Goal: Transaction & Acquisition: Purchase product/service

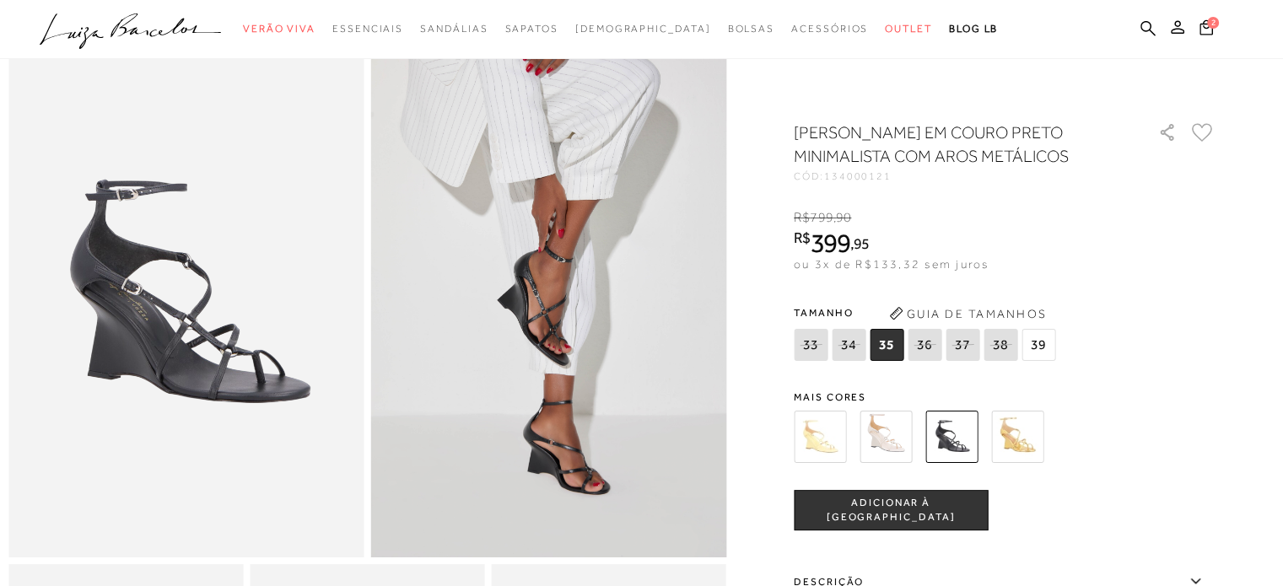
scroll to position [67, 0]
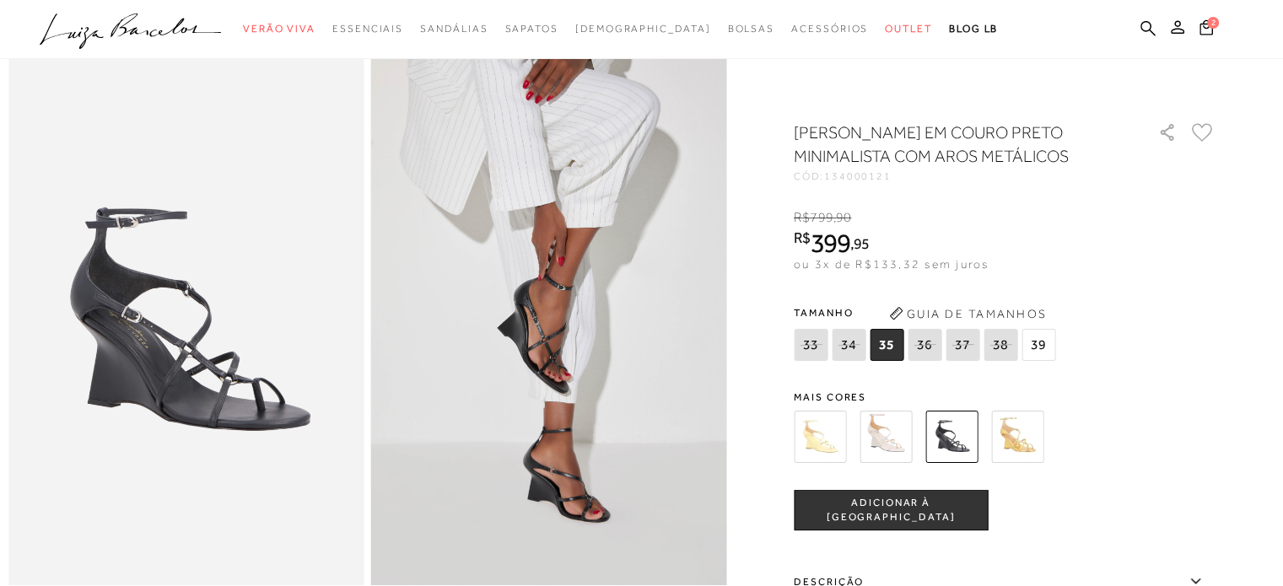
drag, startPoint x: 879, startPoint y: 441, endPoint x: 841, endPoint y: 450, distance: 39.1
click at [879, 441] on img at bounding box center [885, 437] width 52 height 52
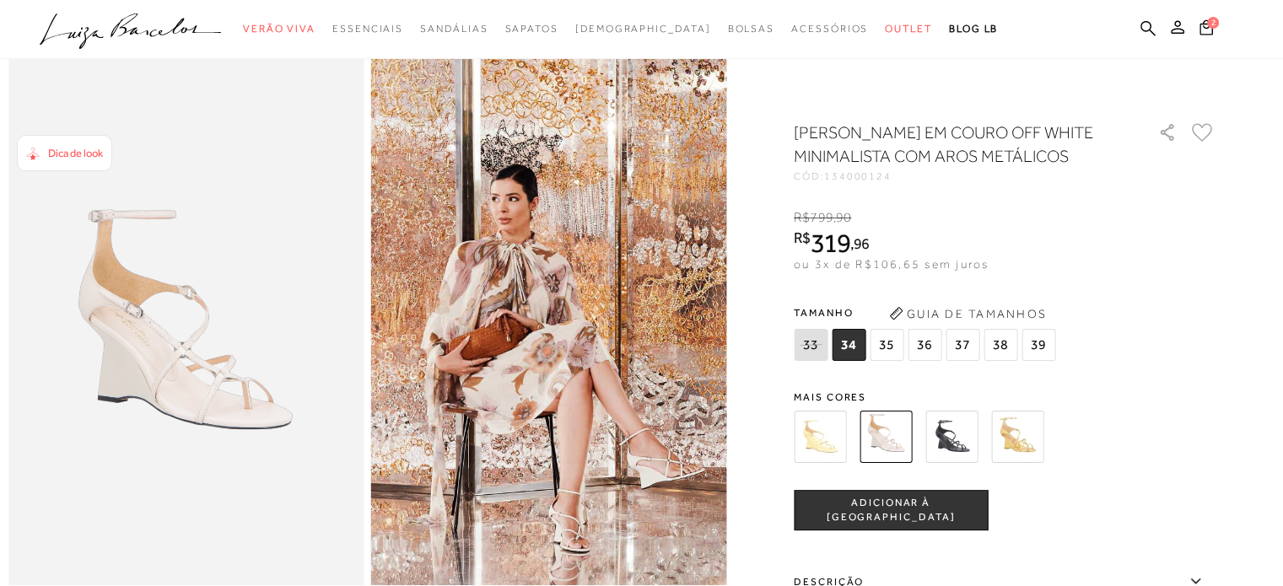
click at [928, 361] on span "36" at bounding box center [924, 345] width 34 height 32
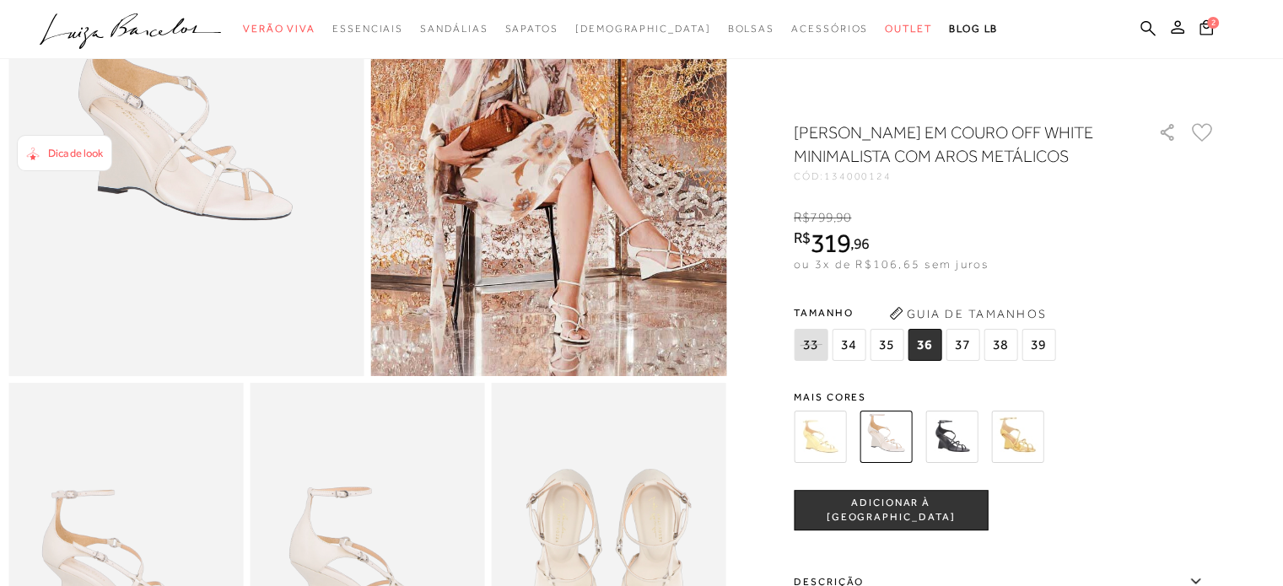
scroll to position [152, 0]
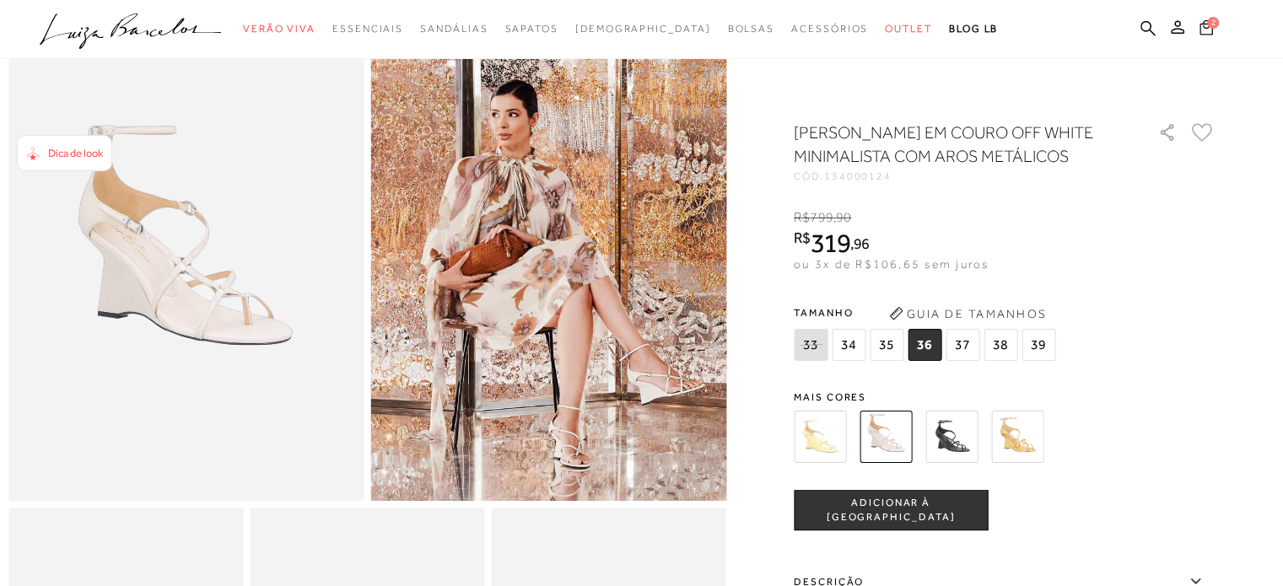
click at [1207, 30] on icon at bounding box center [1205, 27] width 13 height 16
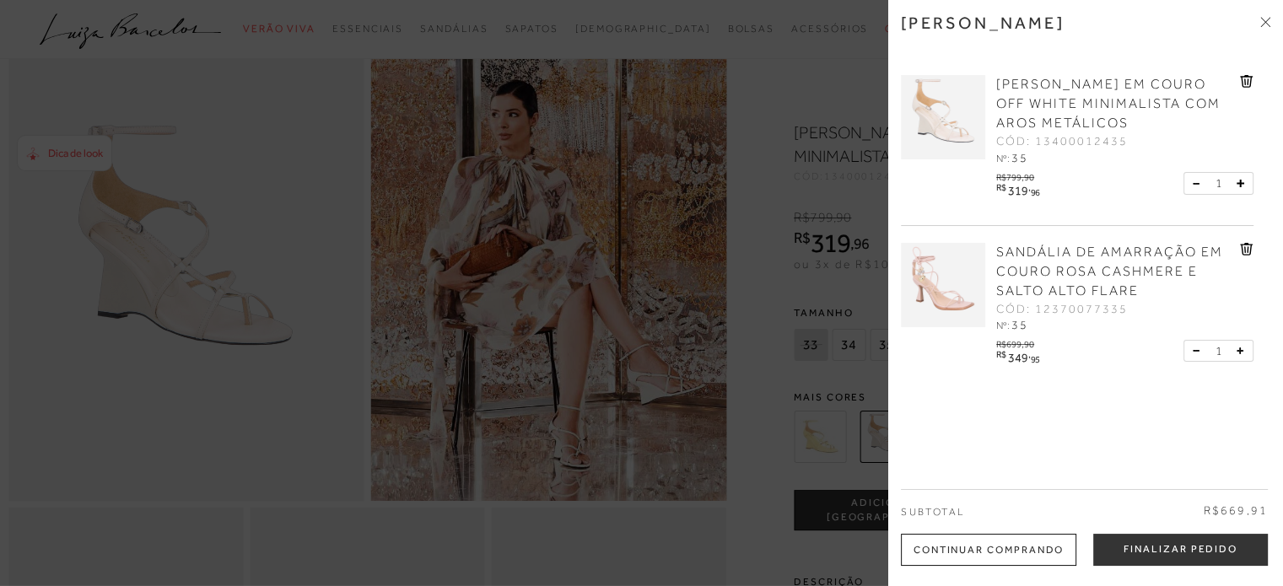
click at [1246, 85] on icon at bounding box center [1247, 81] width 2 height 7
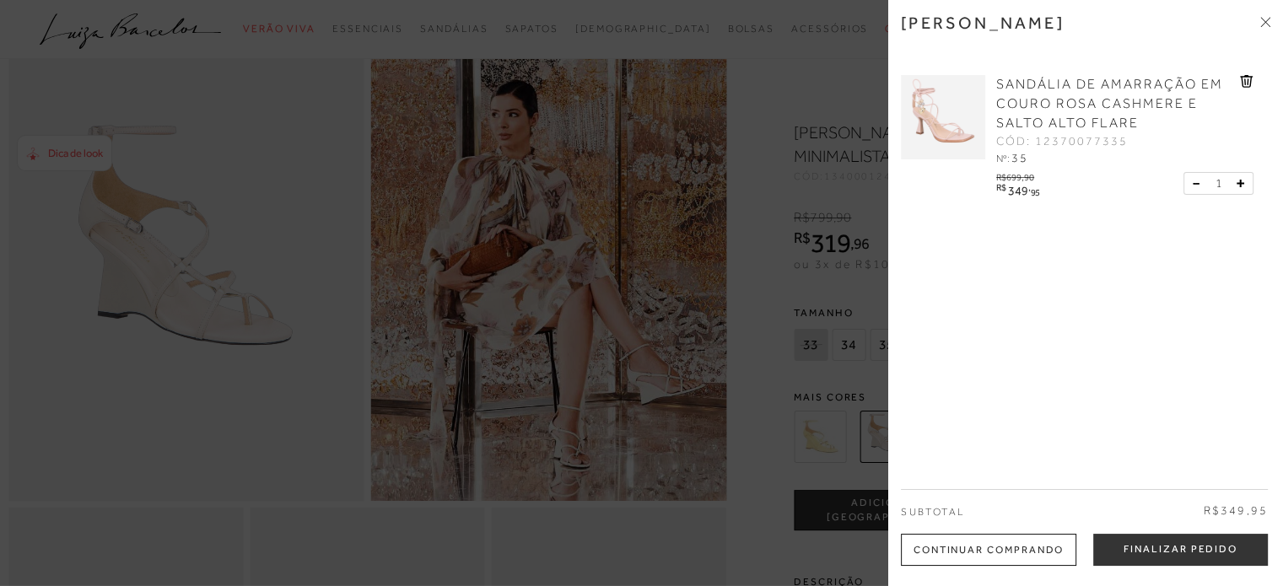
click at [1260, 30] on span at bounding box center [1265, 23] width 10 height 18
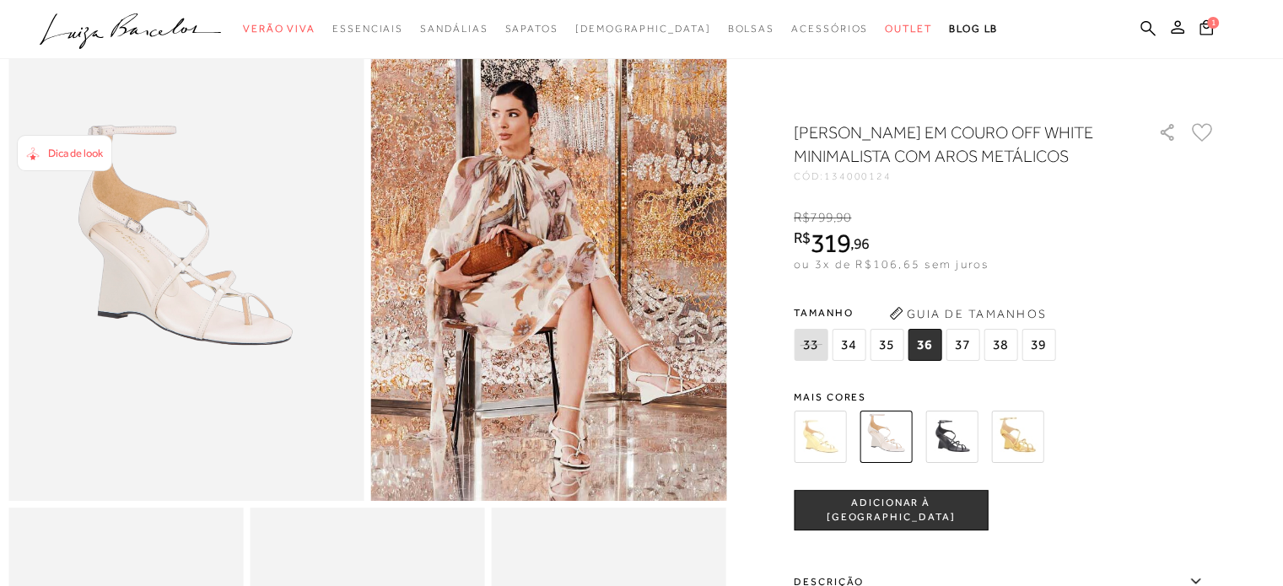
click at [891, 525] on button "ADICIONAR À [GEOGRAPHIC_DATA]" at bounding box center [891, 510] width 194 height 40
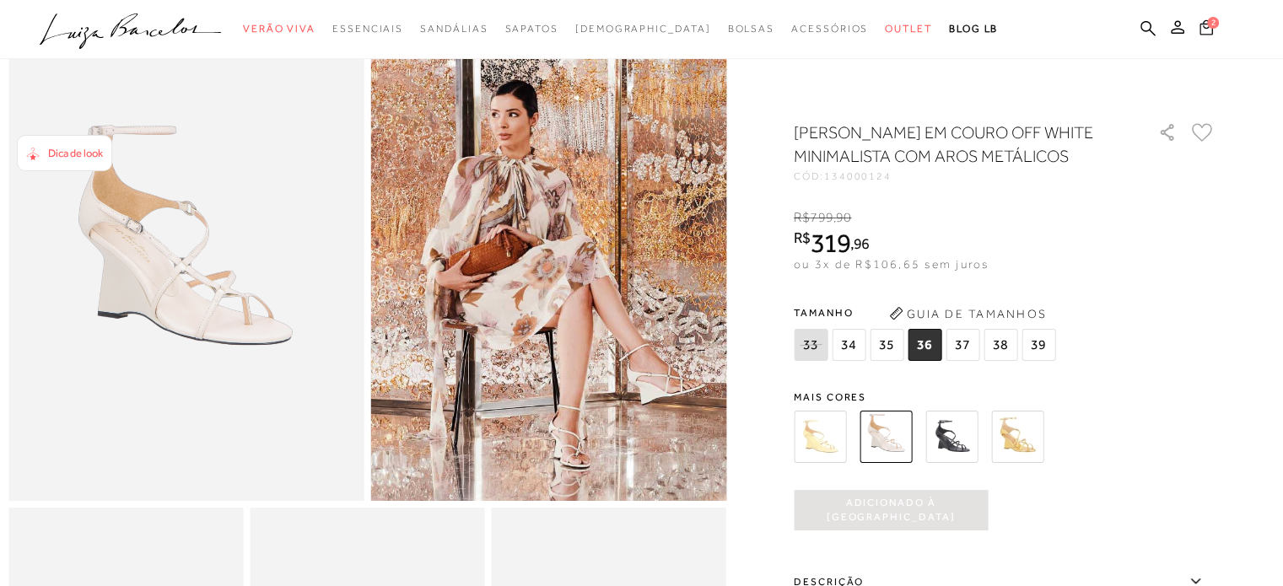
click at [1211, 25] on span "2" at bounding box center [1213, 23] width 12 height 12
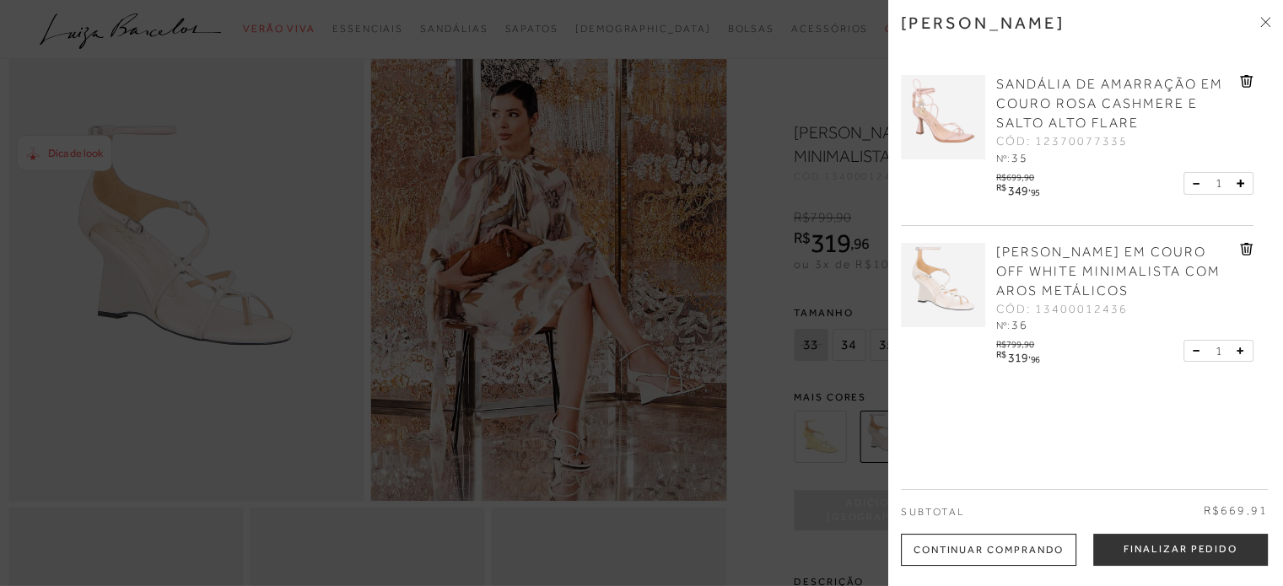
click at [1244, 80] on icon at bounding box center [1245, 81] width 2 height 7
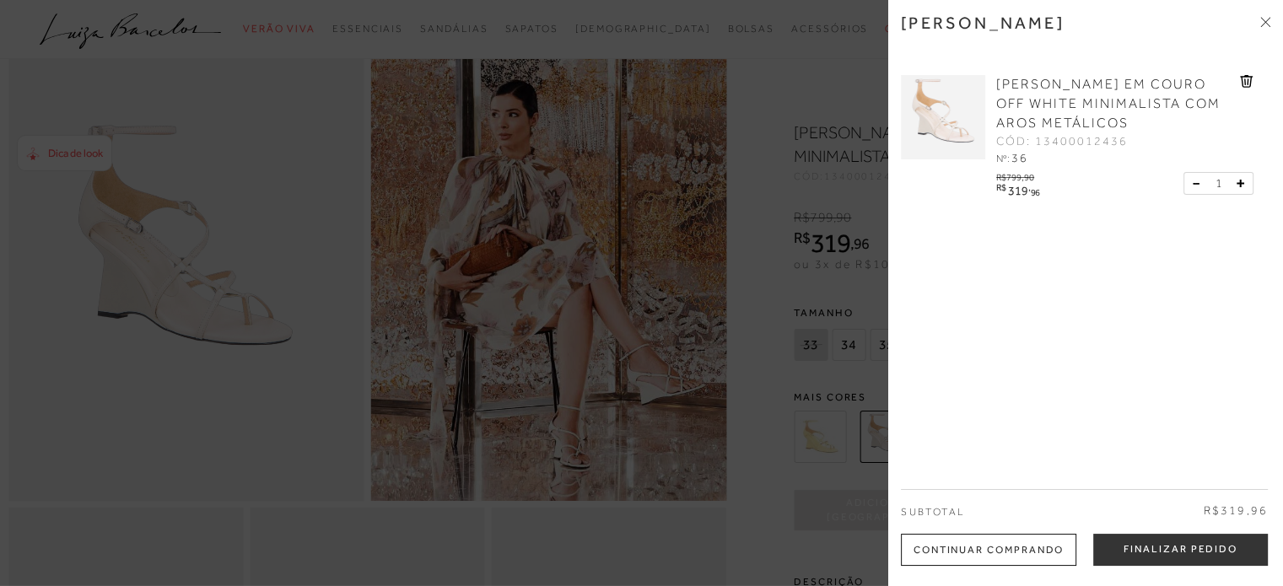
drag, startPoint x: 799, startPoint y: 138, endPoint x: 651, endPoint y: 186, distance: 155.0
click at [796, 141] on div at bounding box center [641, 293] width 1283 height 586
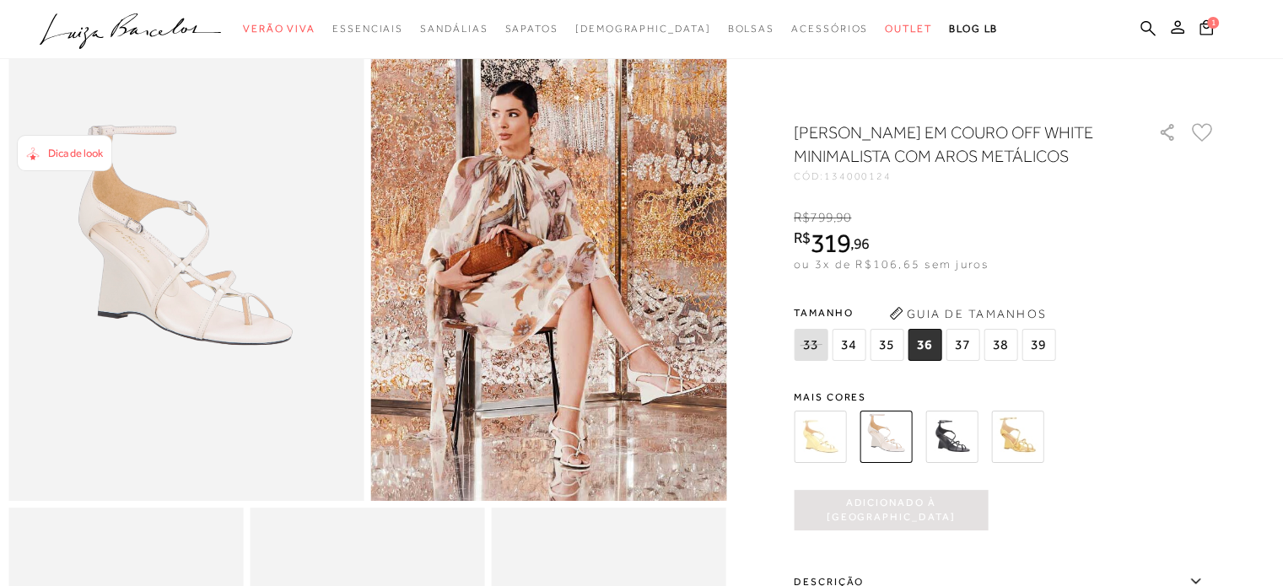
click at [135, 19] on icon ".a{fill-rule:evenodd;}" at bounding box center [131, 30] width 182 height 35
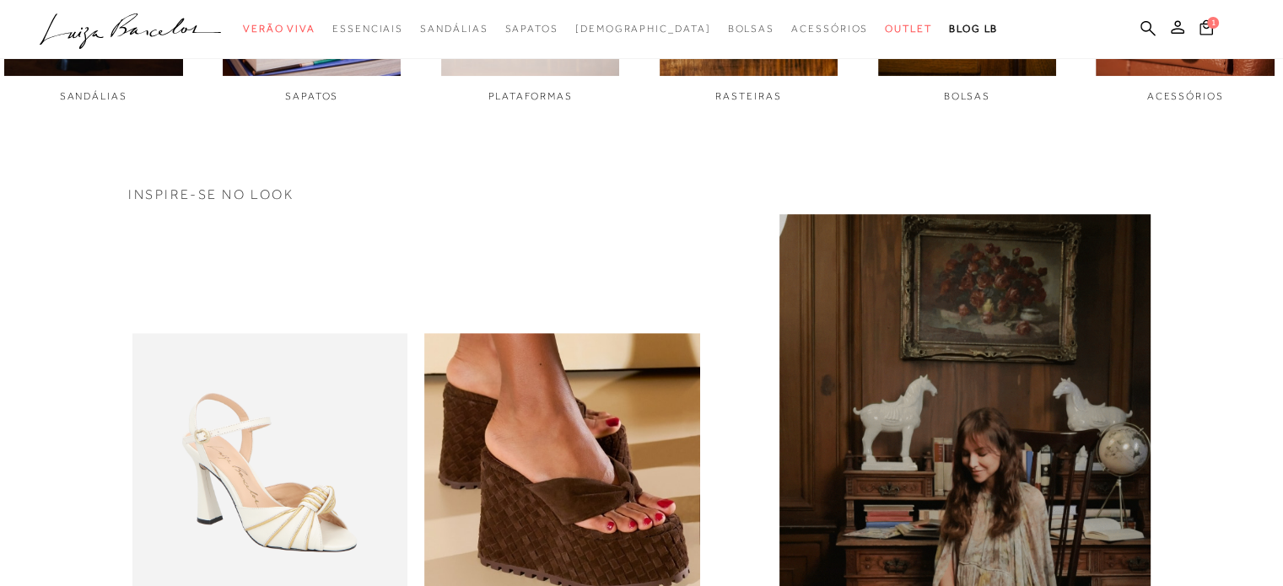
scroll to position [928, 0]
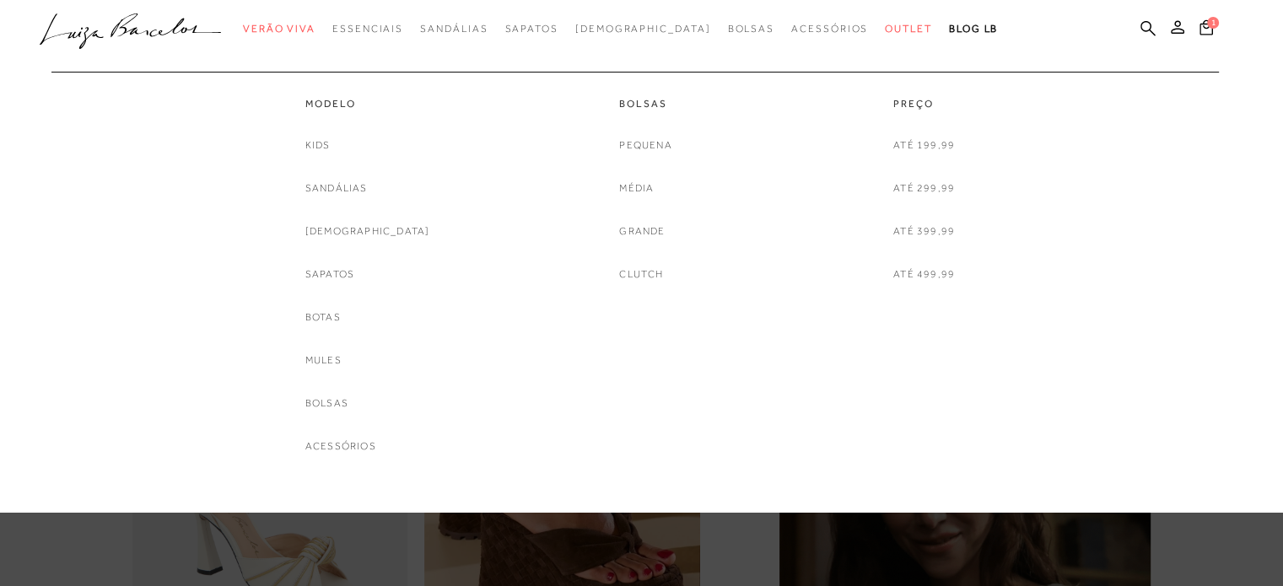
click at [368, 240] on div "Kids Sandálias Rasteiras Sapatos Botas Mules Bolsas Acessórios" at bounding box center [367, 296] width 125 height 319
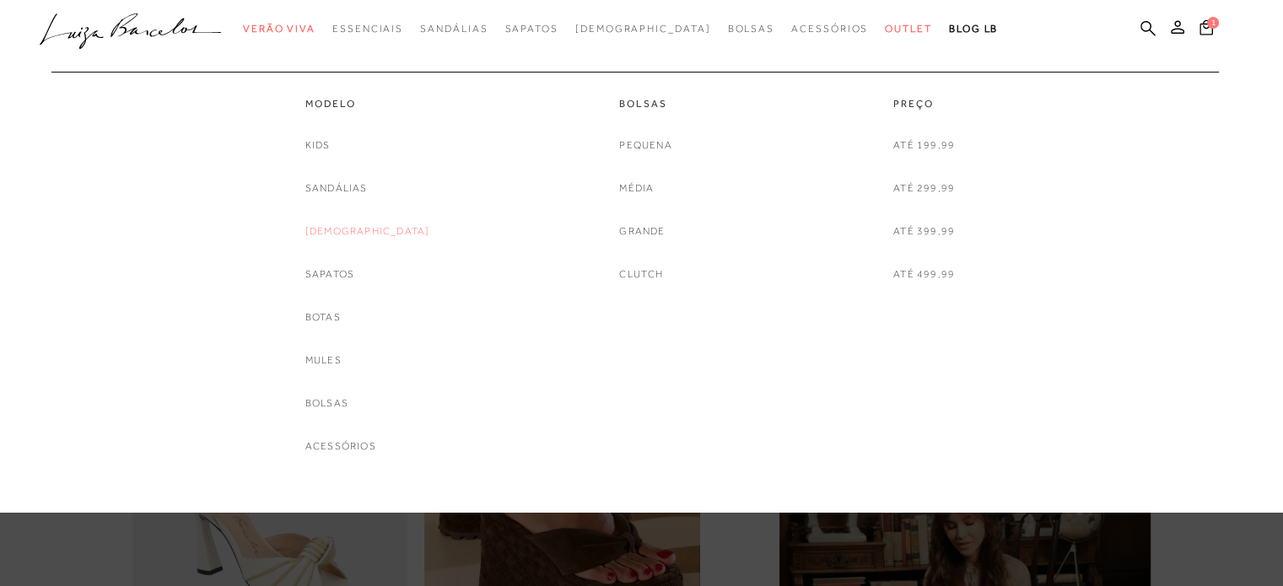
click at [374, 224] on link "[DEMOGRAPHIC_DATA]" at bounding box center [367, 232] width 125 height 18
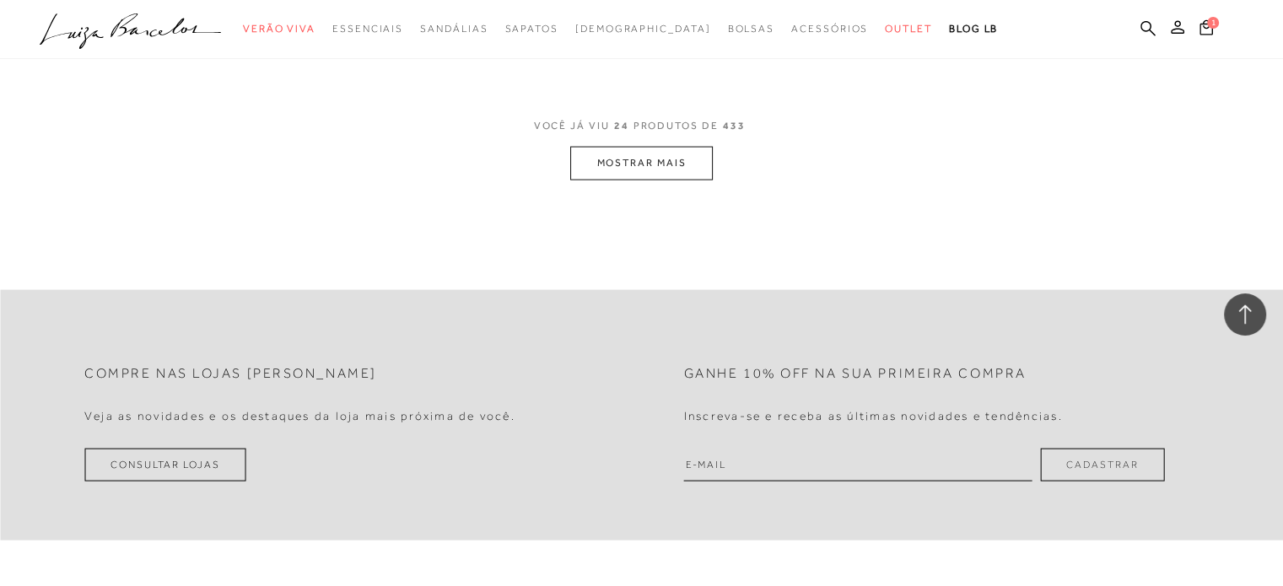
scroll to position [3560, 0]
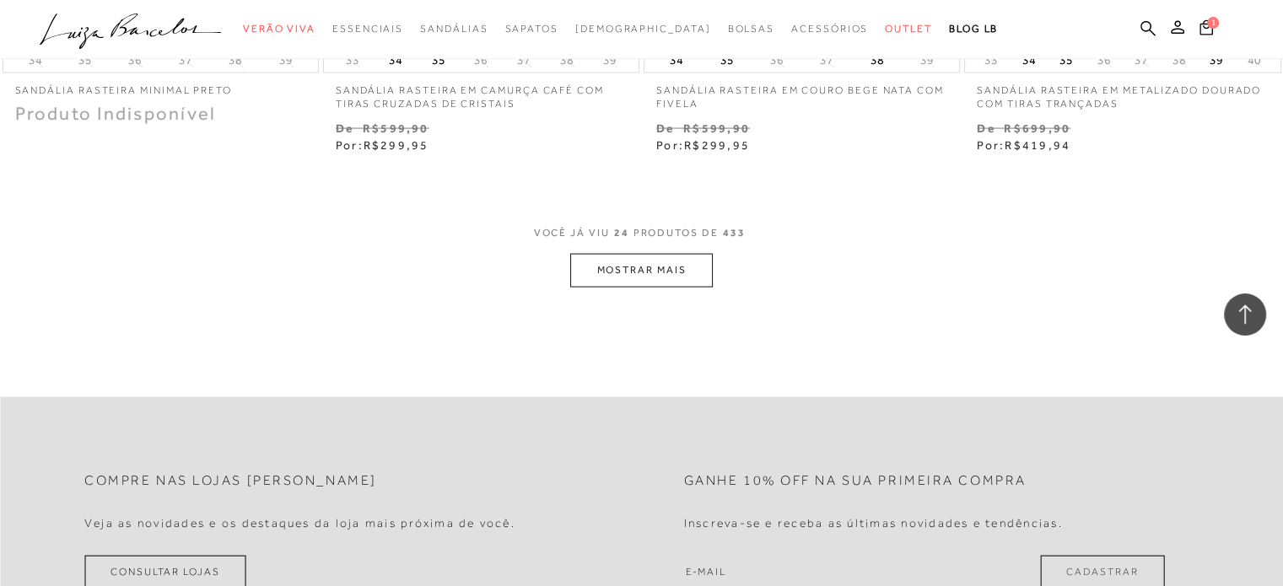
click at [608, 279] on button "MOSTRAR MAIS" at bounding box center [641, 270] width 142 height 33
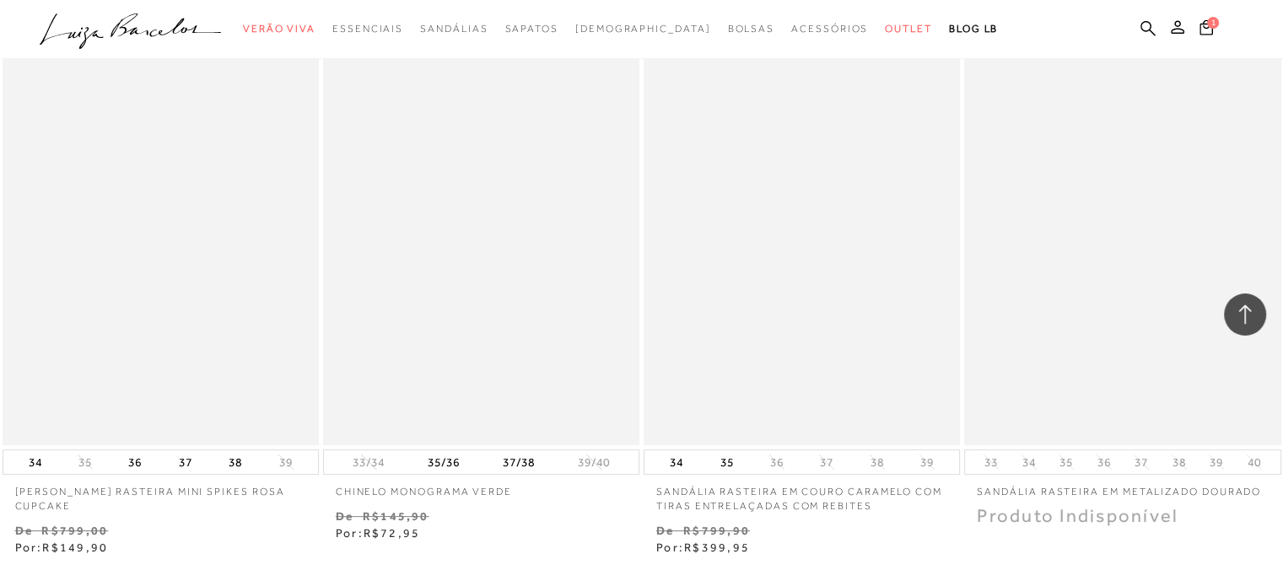
scroll to position [7186, 0]
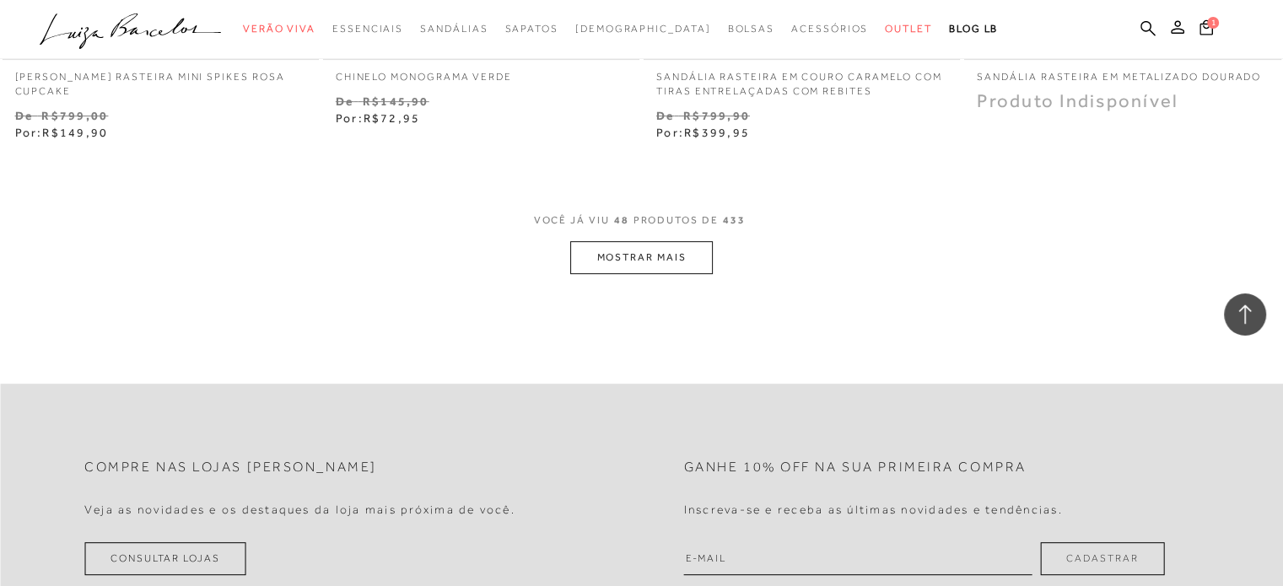
click at [590, 264] on button "MOSTRAR MAIS" at bounding box center [641, 257] width 142 height 33
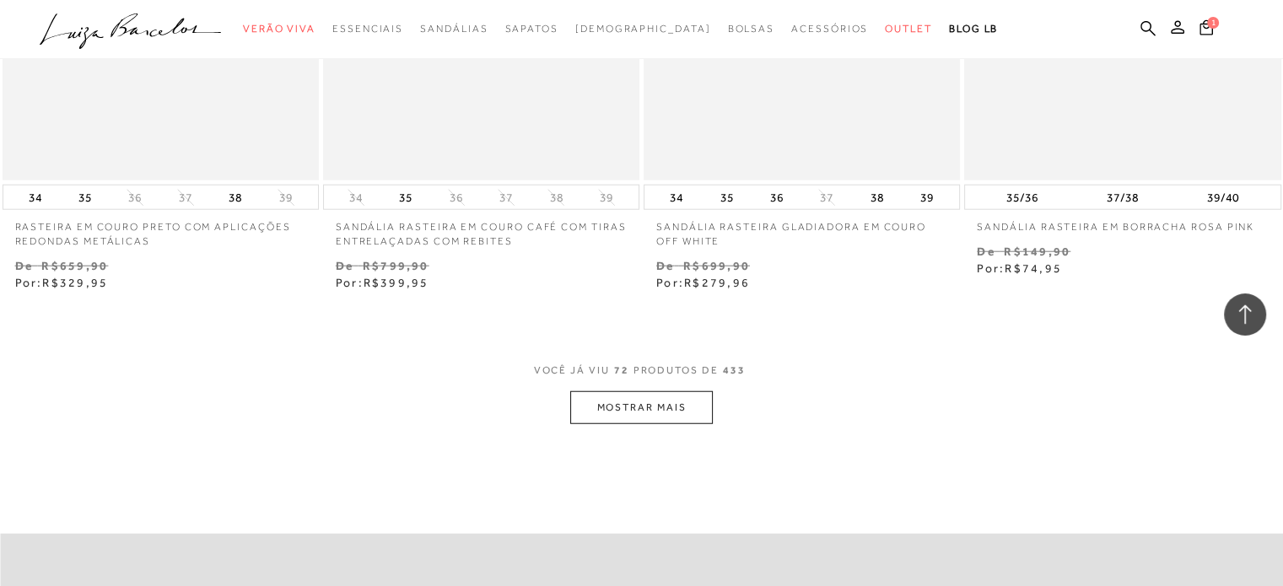
scroll to position [10728, 0]
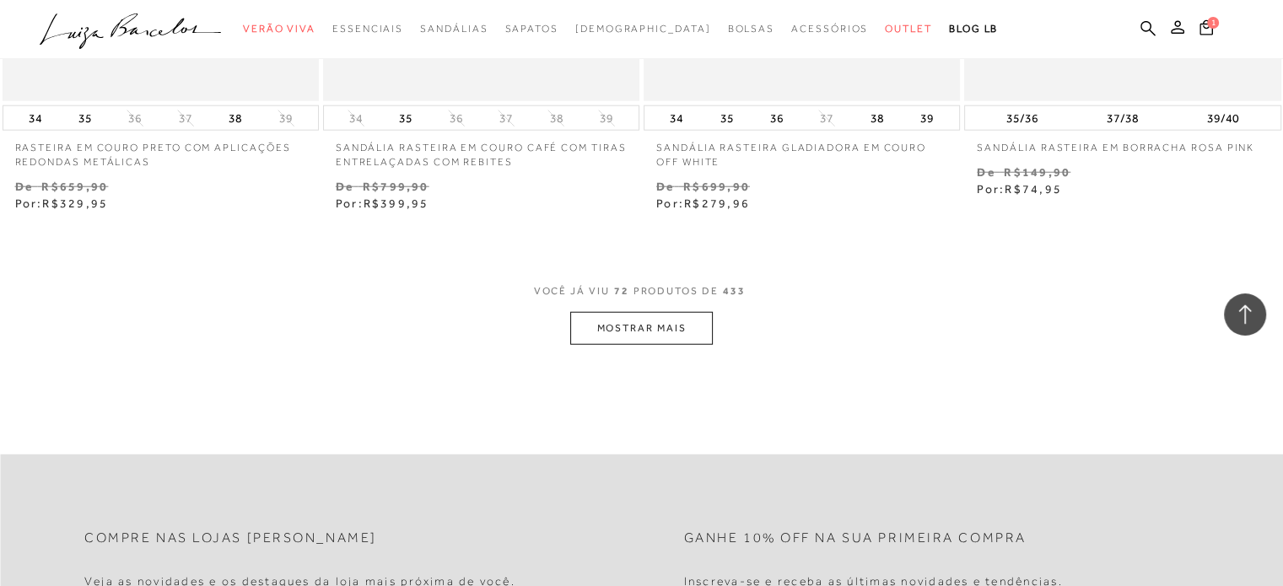
click at [689, 330] on button "MOSTRAR MAIS" at bounding box center [641, 328] width 142 height 33
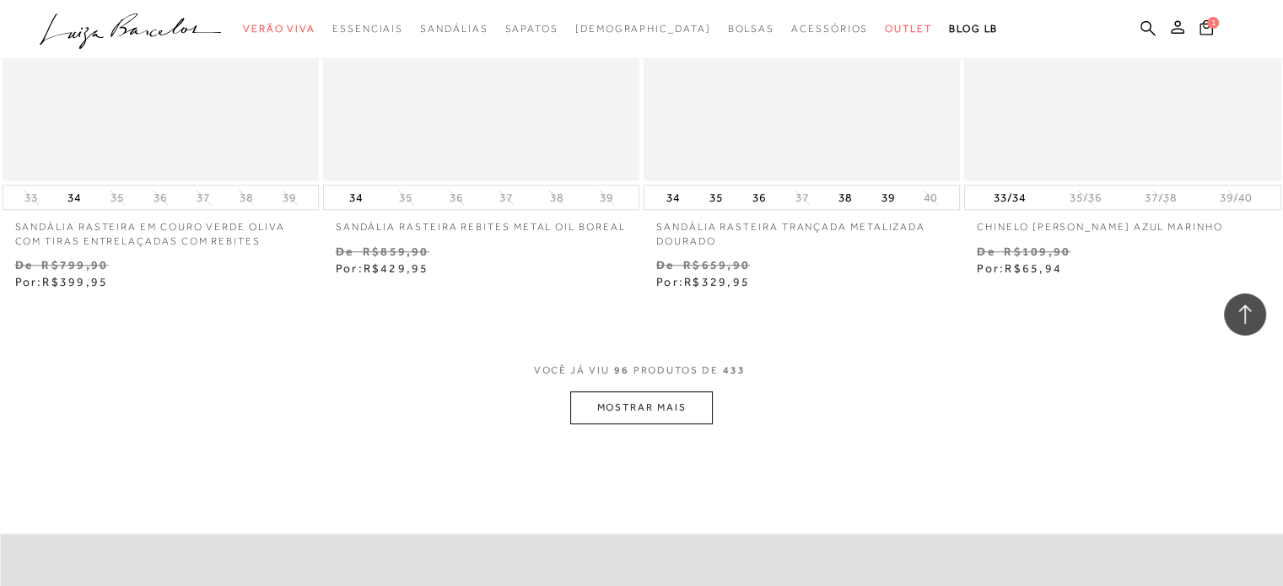
scroll to position [14270, 0]
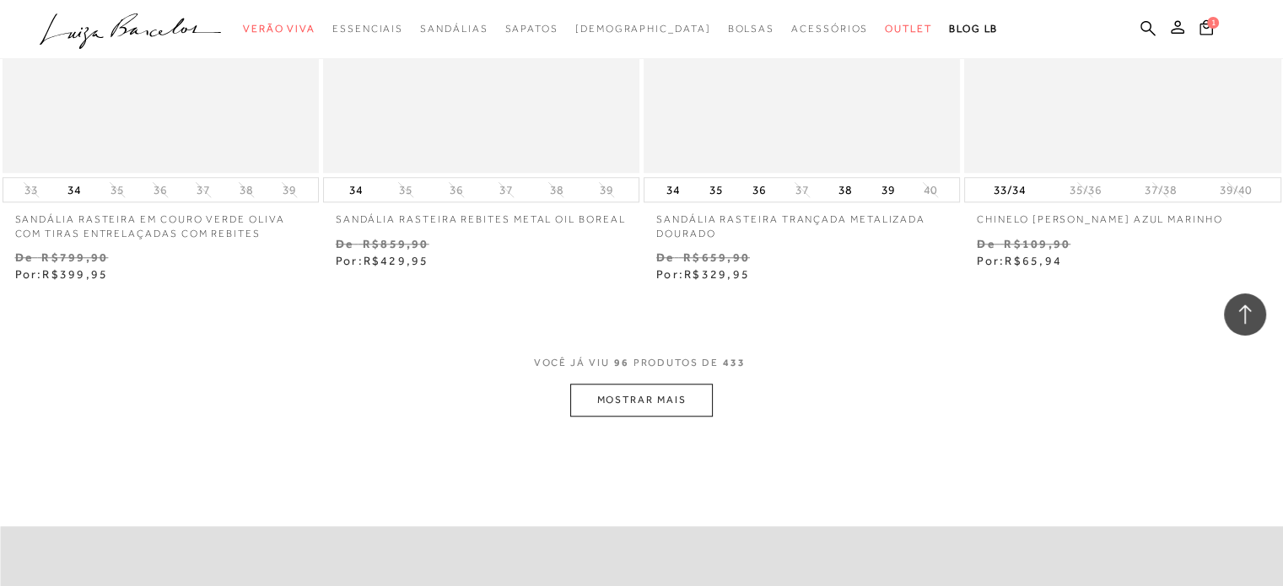
click at [652, 392] on button "MOSTRAR MAIS" at bounding box center [641, 400] width 142 height 33
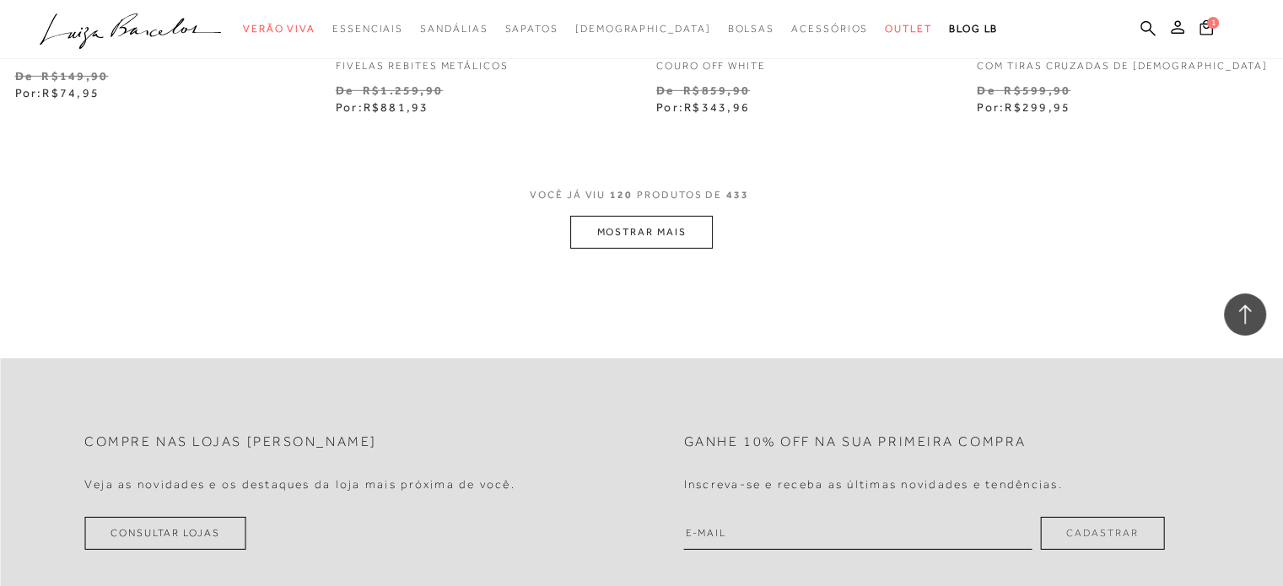
scroll to position [18065, 0]
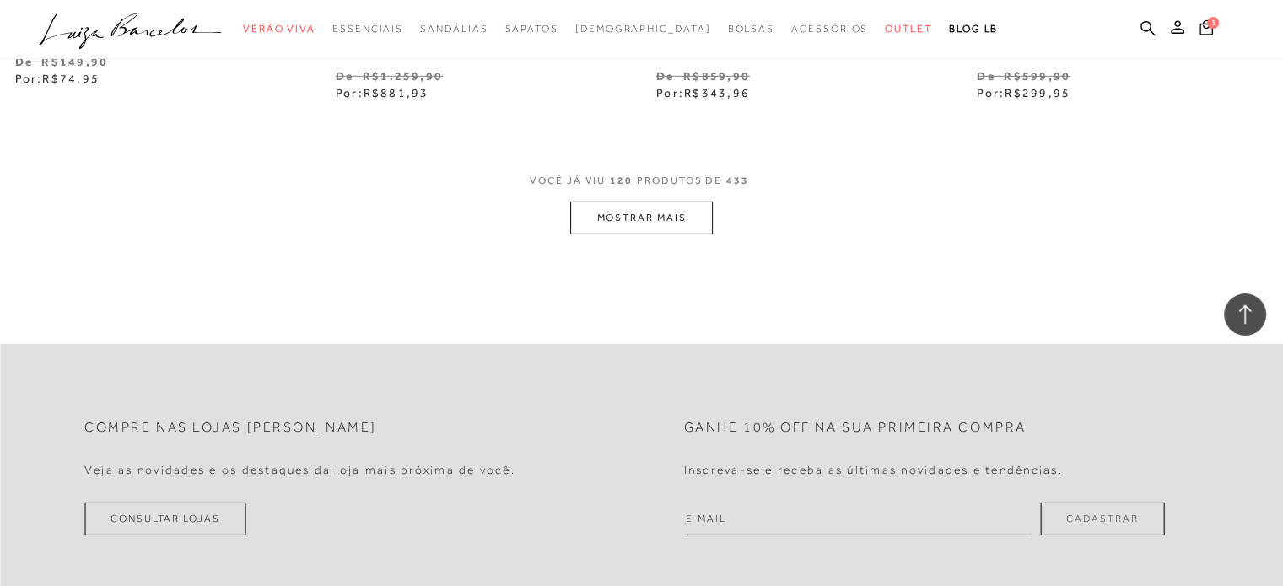
click at [686, 210] on button "MOSTRAR MAIS" at bounding box center [641, 218] width 142 height 33
click at [1218, 26] on div "1" at bounding box center [1238, 30] width 89 height 23
click at [1208, 26] on span "1" at bounding box center [1213, 23] width 12 height 12
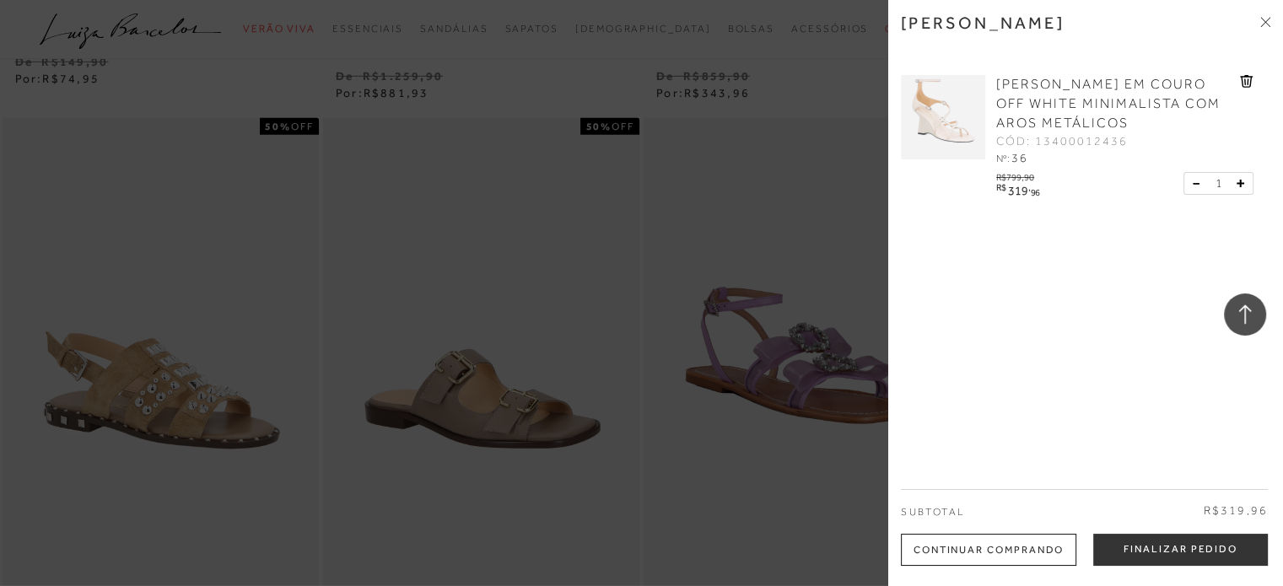
click at [949, 113] on img at bounding box center [943, 117] width 84 height 84
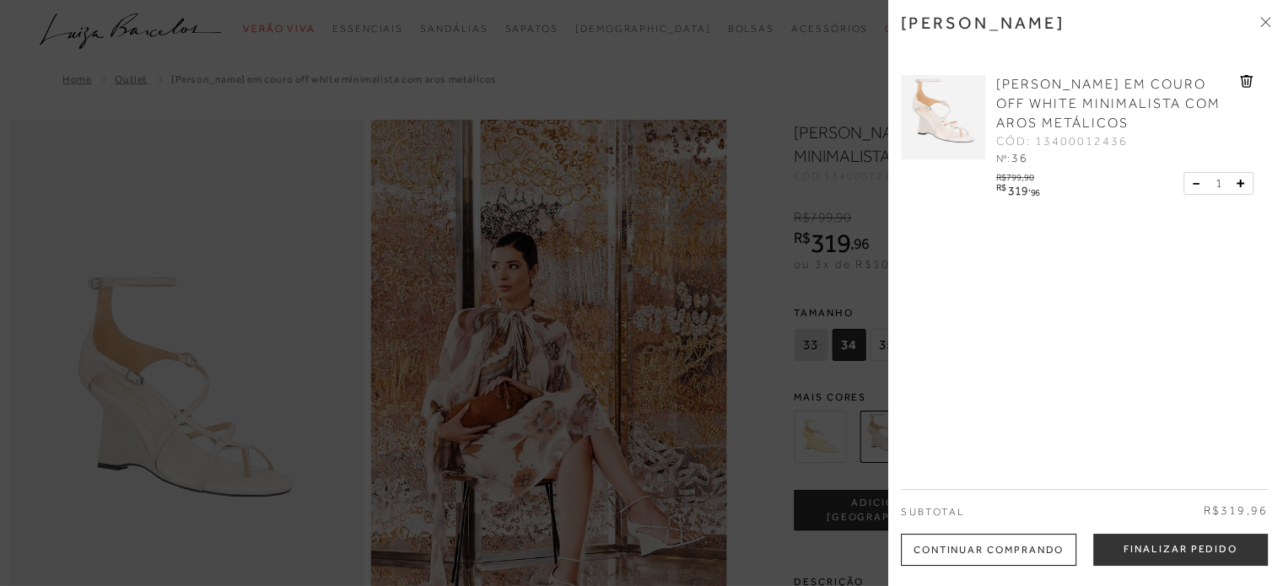
click at [1045, 95] on span "SANDÁLIA ANABELA EM COURO OFF WHITE MINIMALISTA COM AROS METÁLICOS" at bounding box center [1108, 104] width 224 height 54
click at [840, 152] on div at bounding box center [641, 293] width 1283 height 586
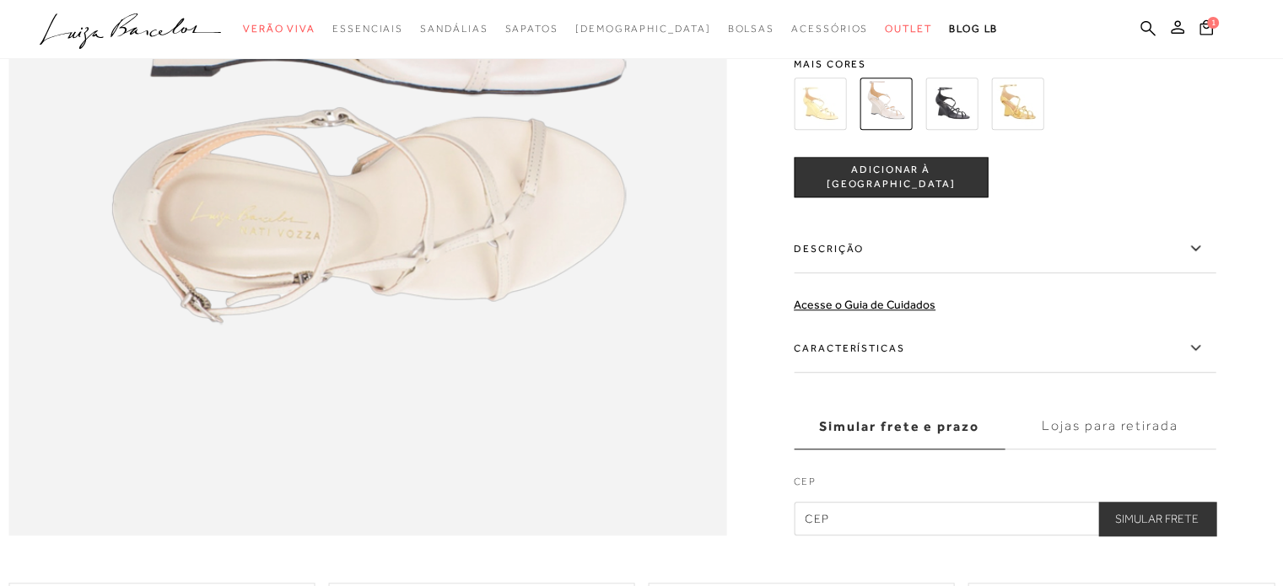
scroll to position [1434, 0]
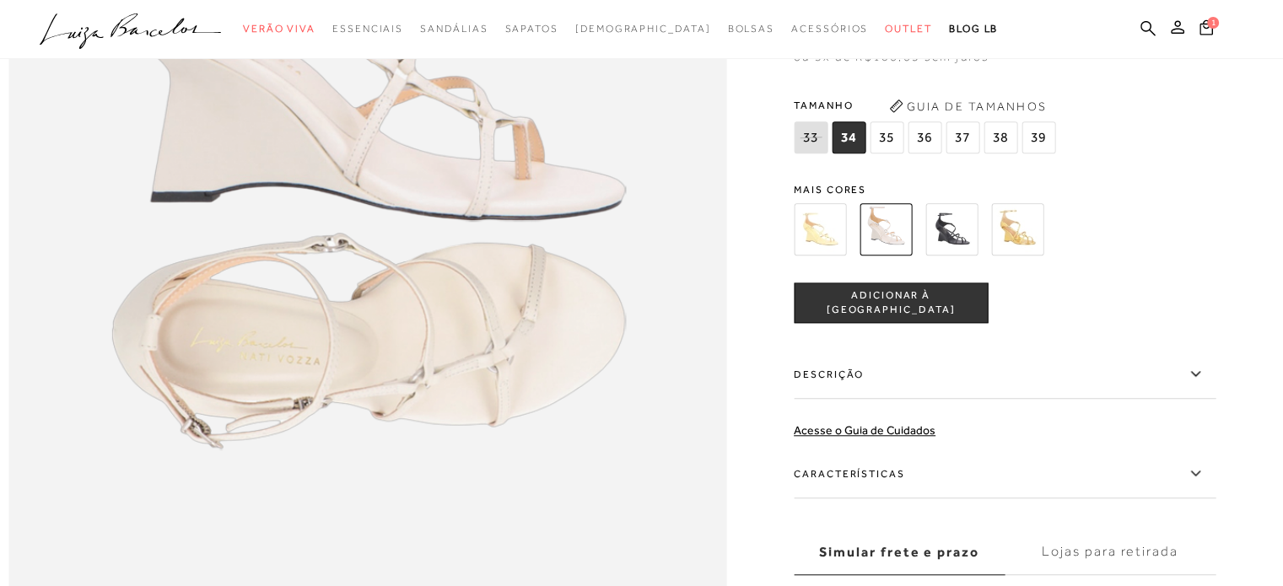
click at [955, 256] on img at bounding box center [951, 229] width 52 height 52
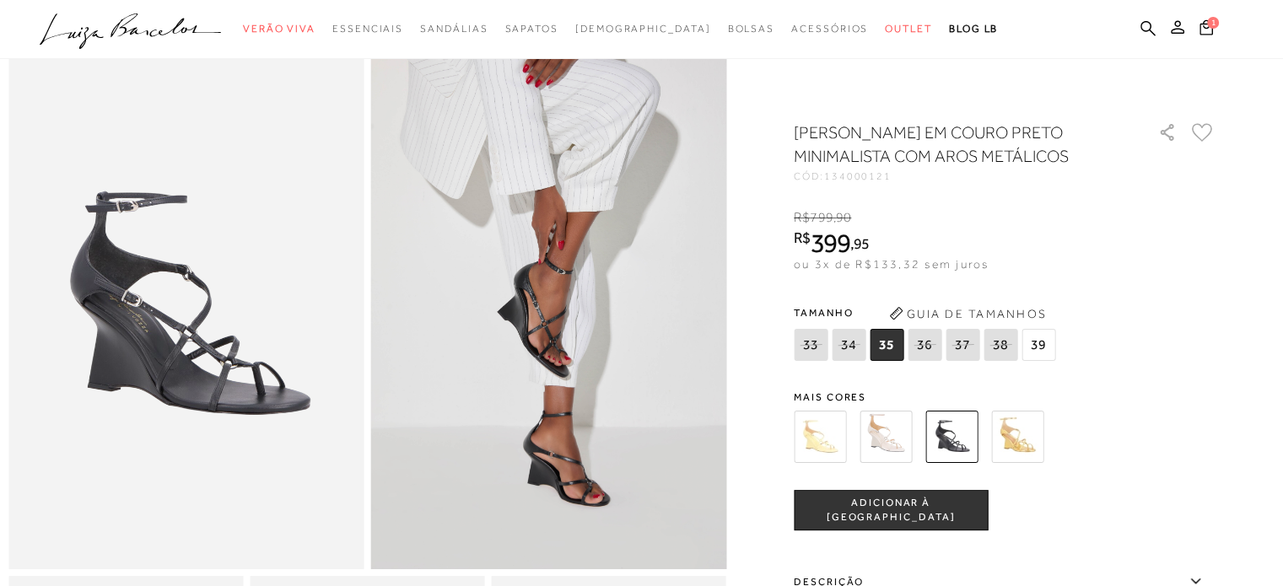
scroll to position [84, 0]
click at [880, 425] on img at bounding box center [885, 437] width 52 height 52
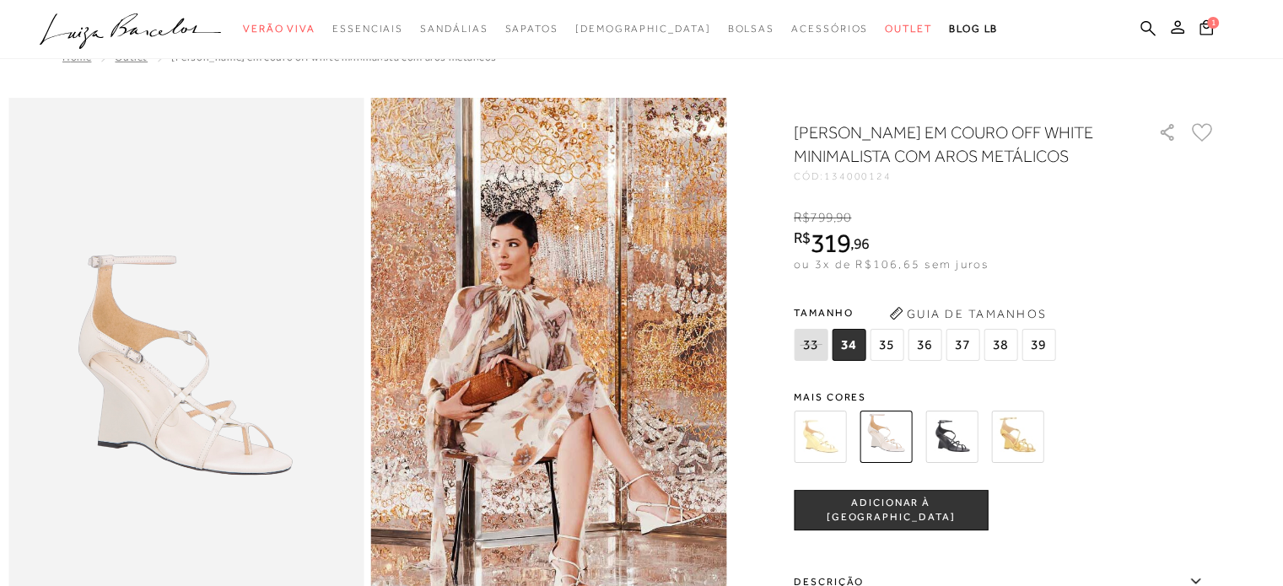
scroll to position [169, 0]
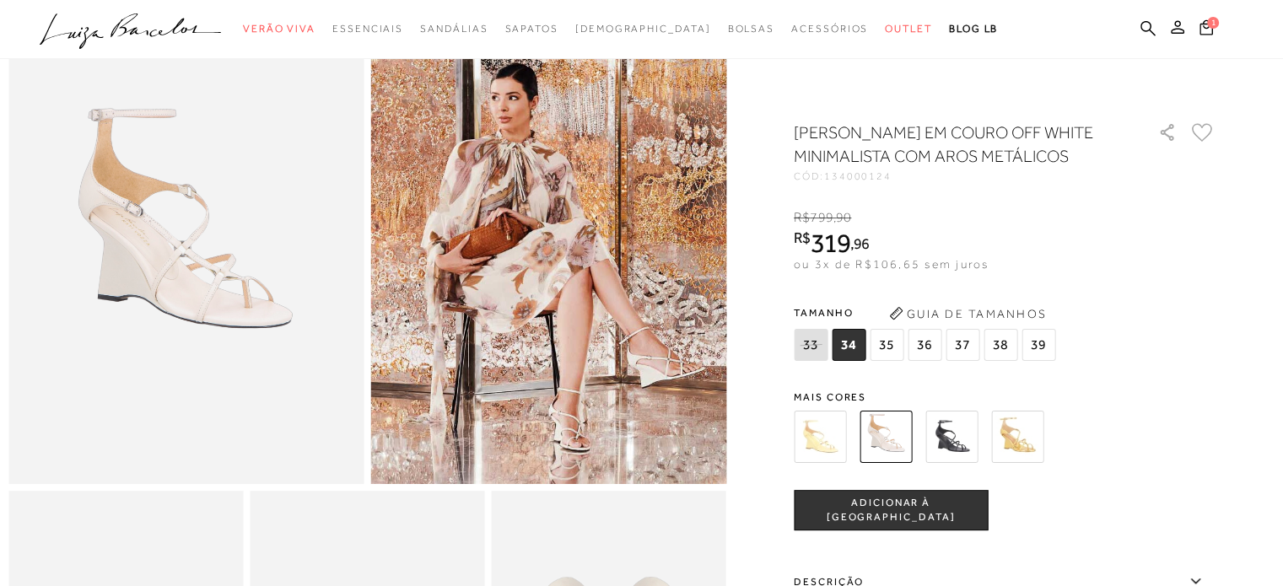
click at [828, 460] on img at bounding box center [820, 437] width 52 height 52
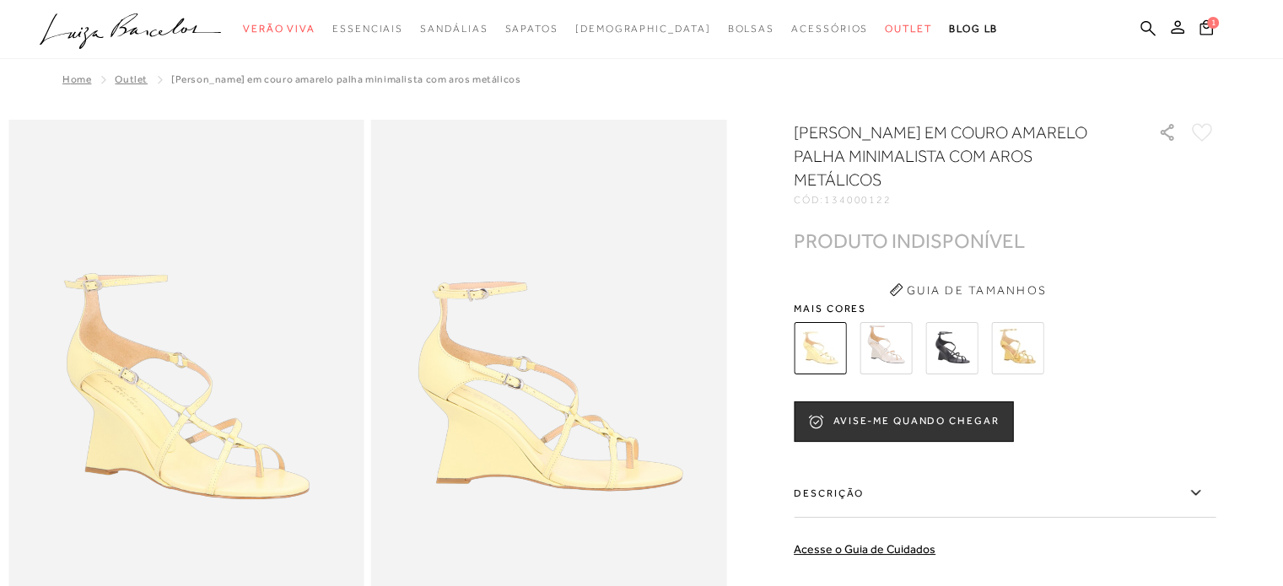
click at [1037, 350] on img at bounding box center [1017, 348] width 52 height 52
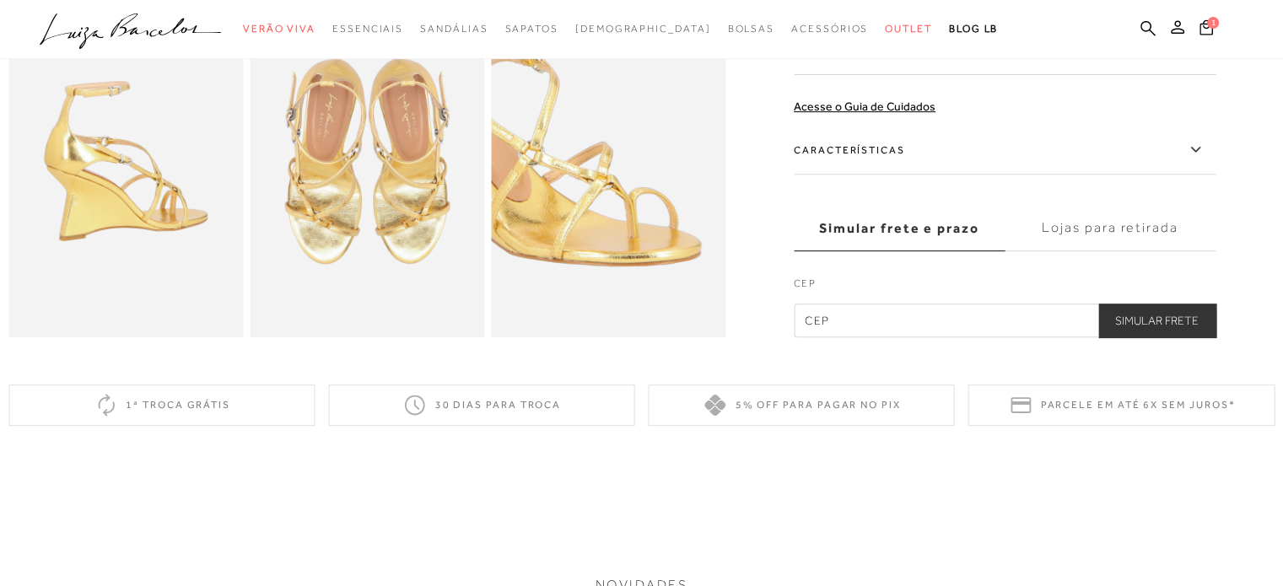
scroll to position [169, 0]
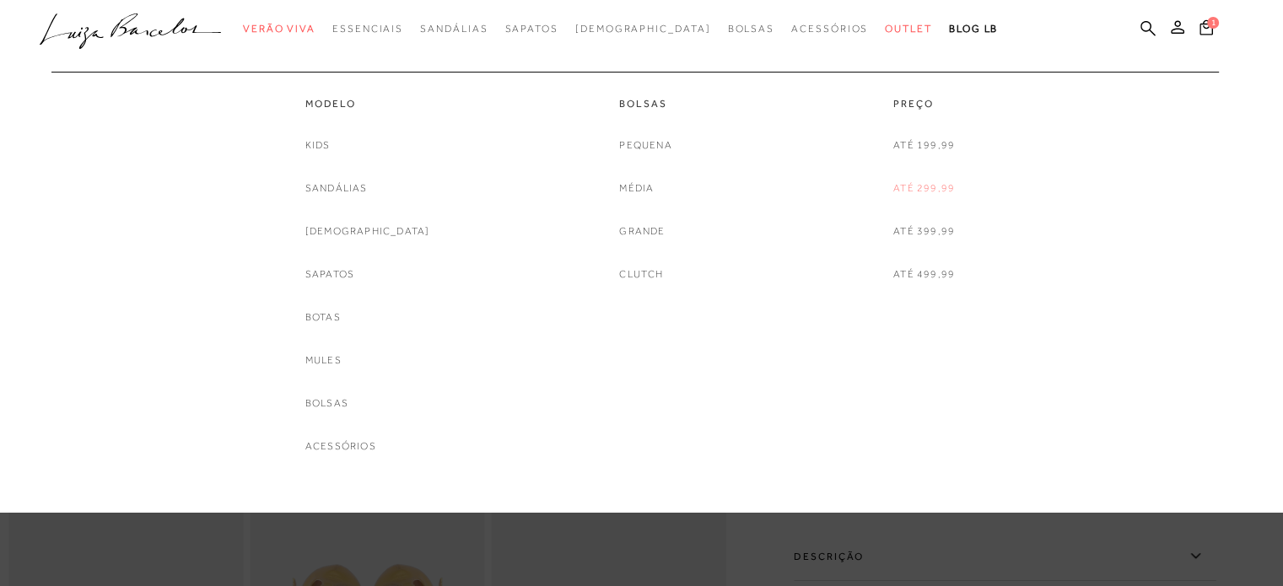
click at [929, 190] on link "Até 299,99" at bounding box center [924, 189] width 62 height 18
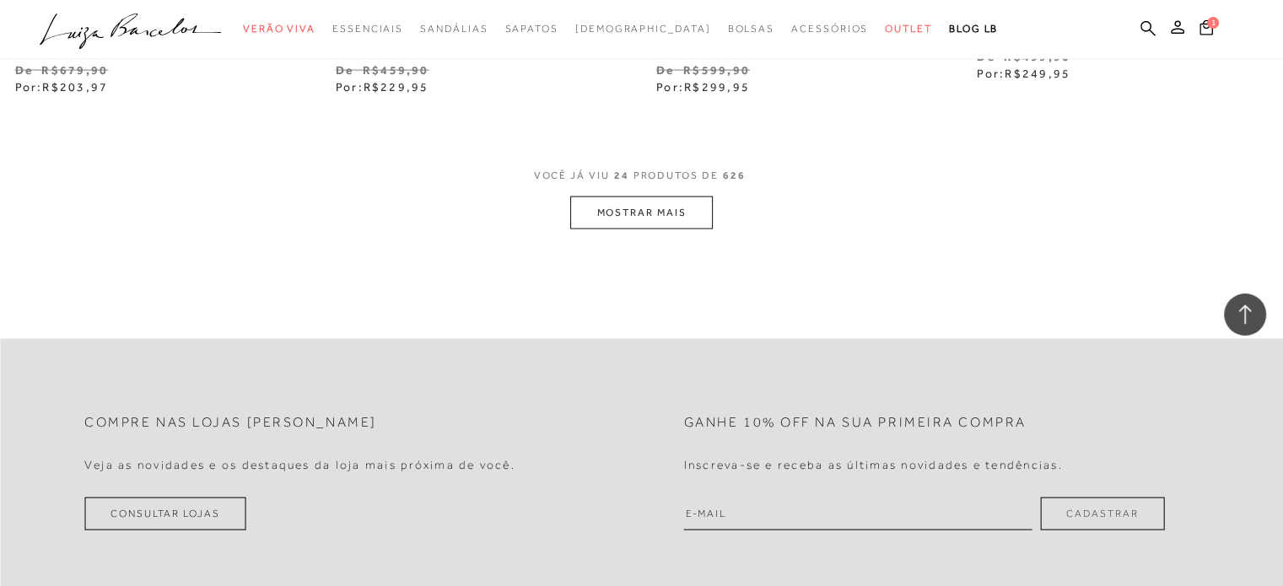
scroll to position [3711, 0]
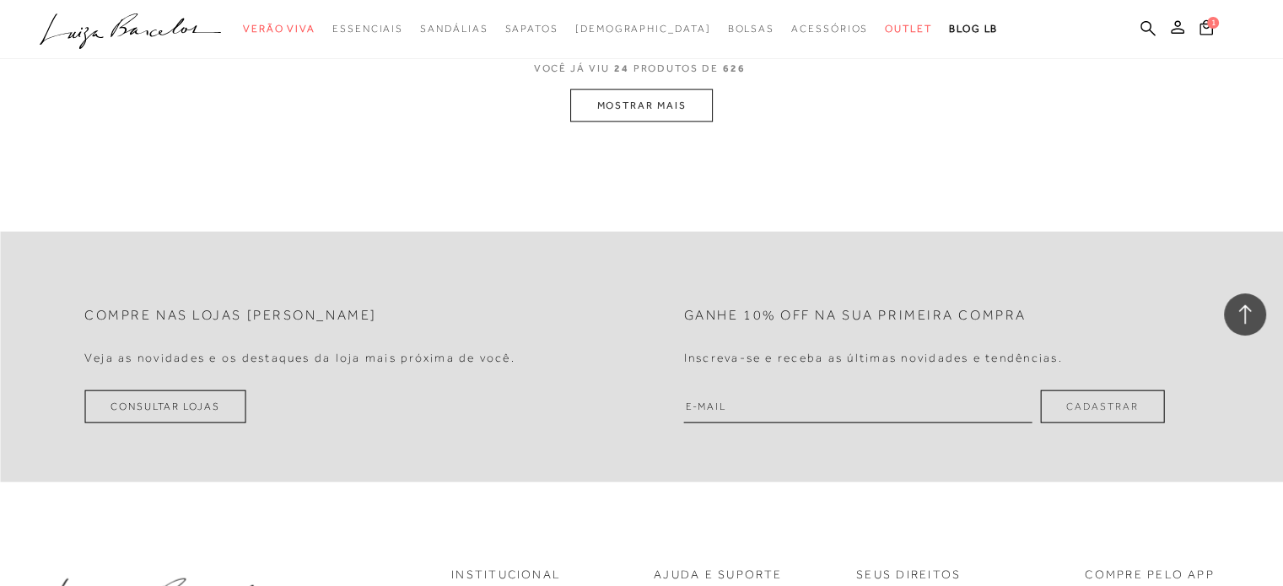
click at [692, 121] on button "MOSTRAR MAIS" at bounding box center [641, 105] width 142 height 33
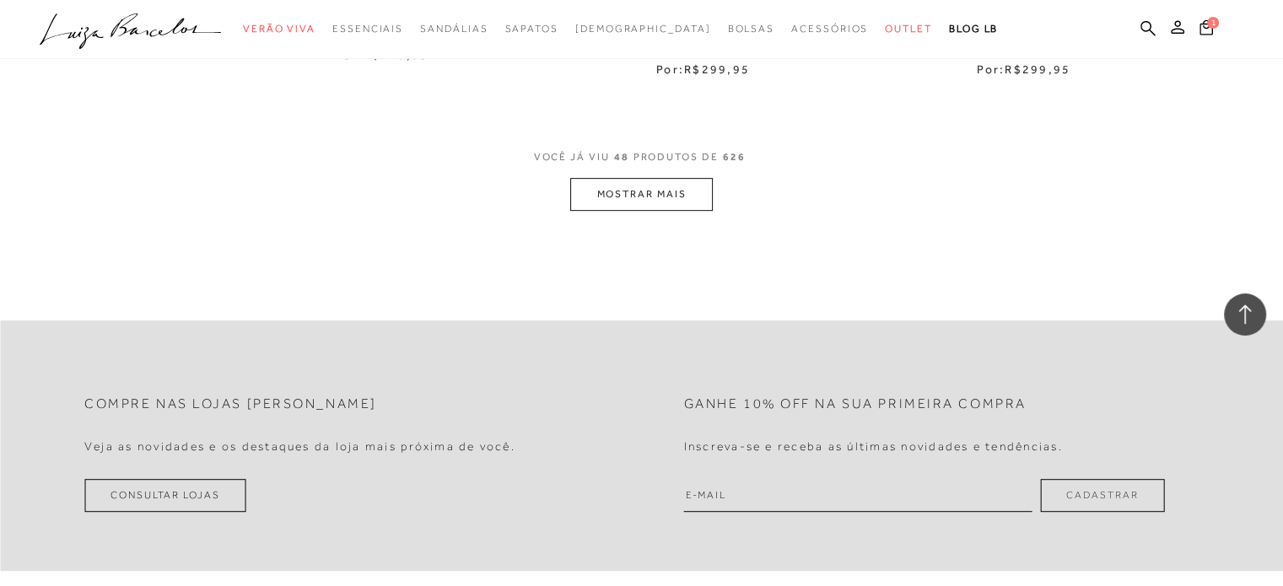
scroll to position [7155, 0]
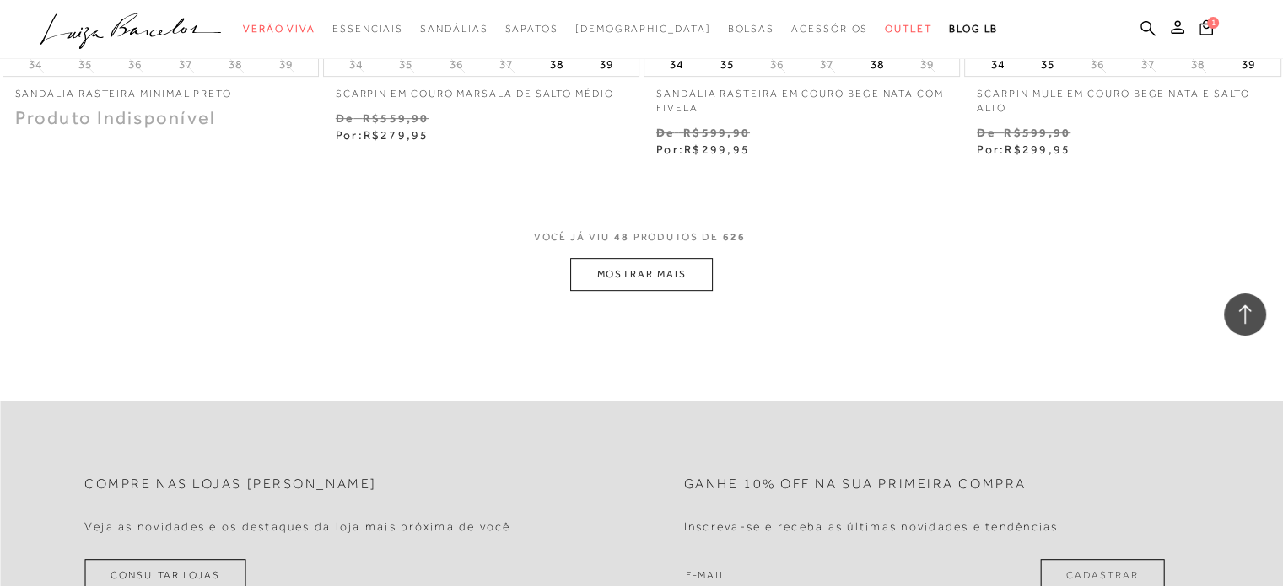
click at [663, 276] on button "MOSTRAR MAIS" at bounding box center [641, 274] width 142 height 33
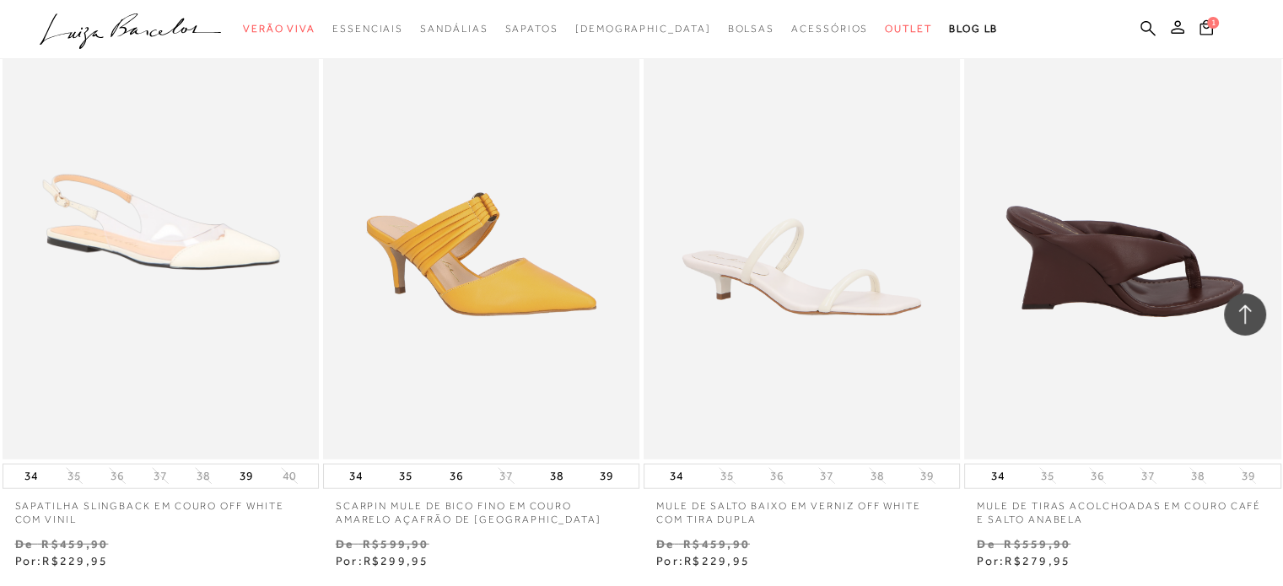
scroll to position [10359, 0]
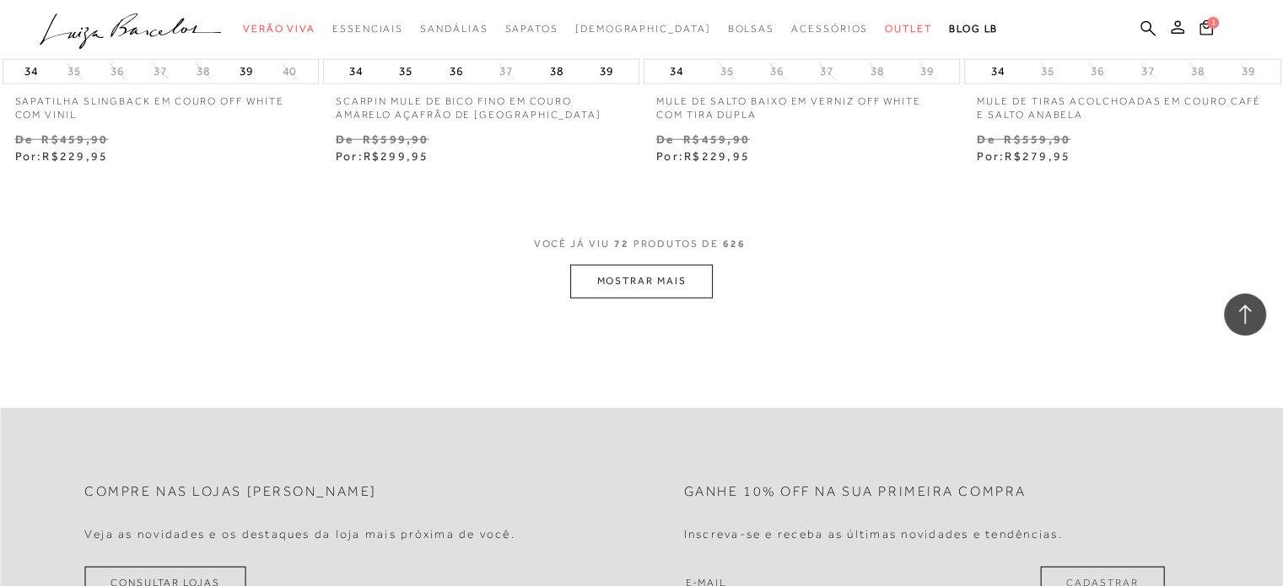
scroll to position [10865, 0]
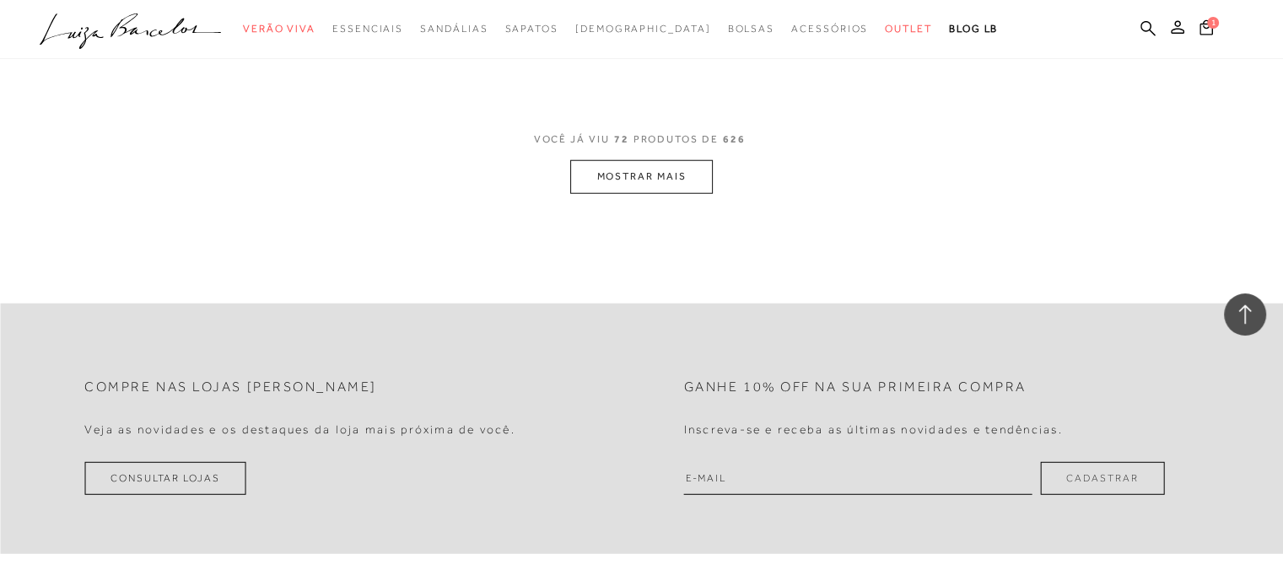
click at [673, 180] on button "MOSTRAR MAIS" at bounding box center [641, 176] width 142 height 33
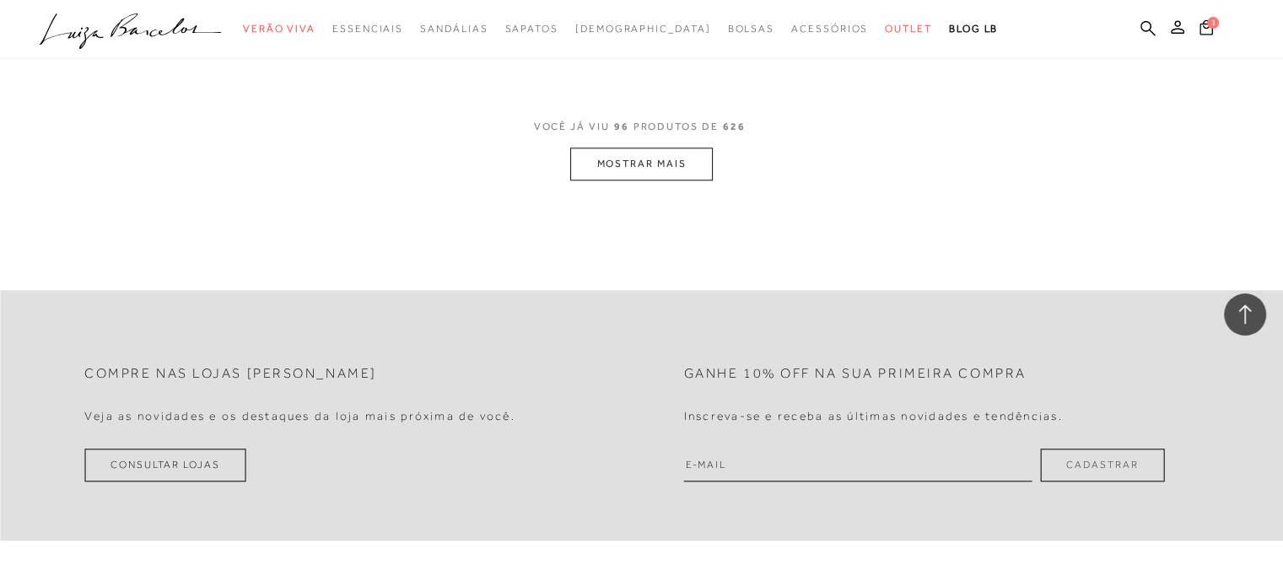
click at [661, 164] on button "MOSTRAR MAIS" at bounding box center [641, 164] width 142 height 33
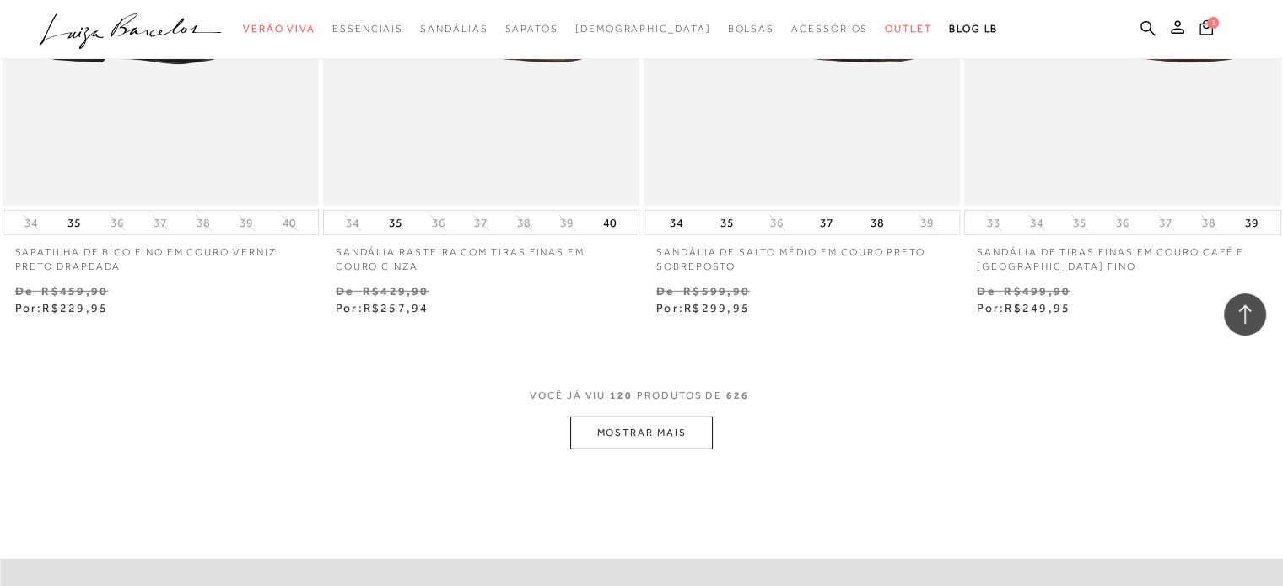
scroll to position [18118, 0]
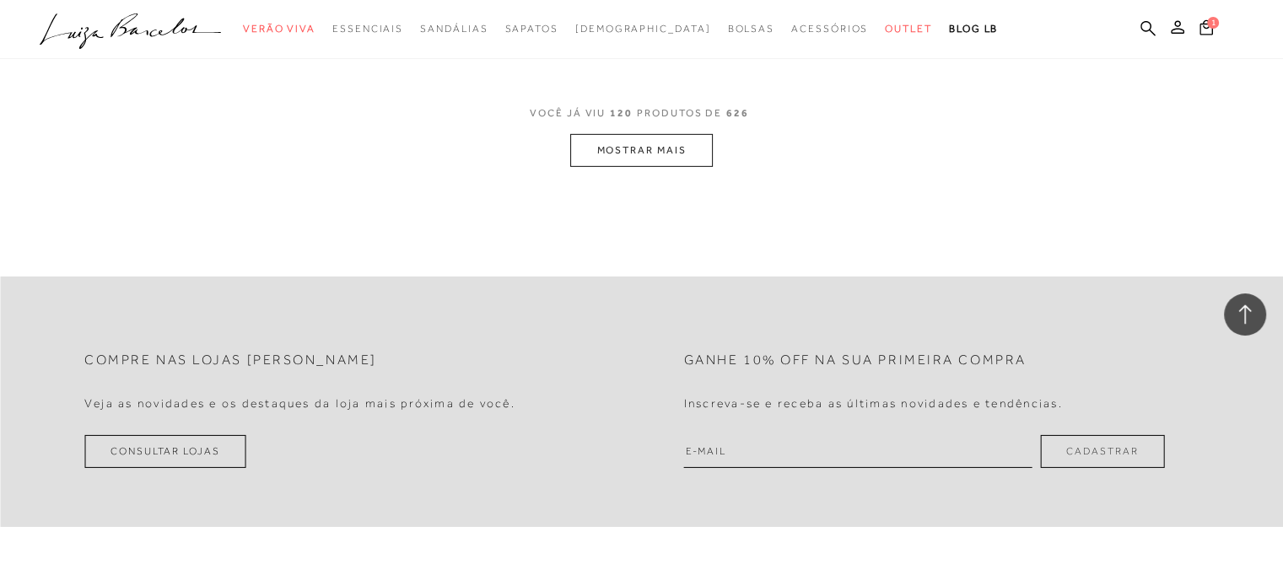
click at [700, 158] on button "MOSTRAR MAIS" at bounding box center [641, 150] width 142 height 33
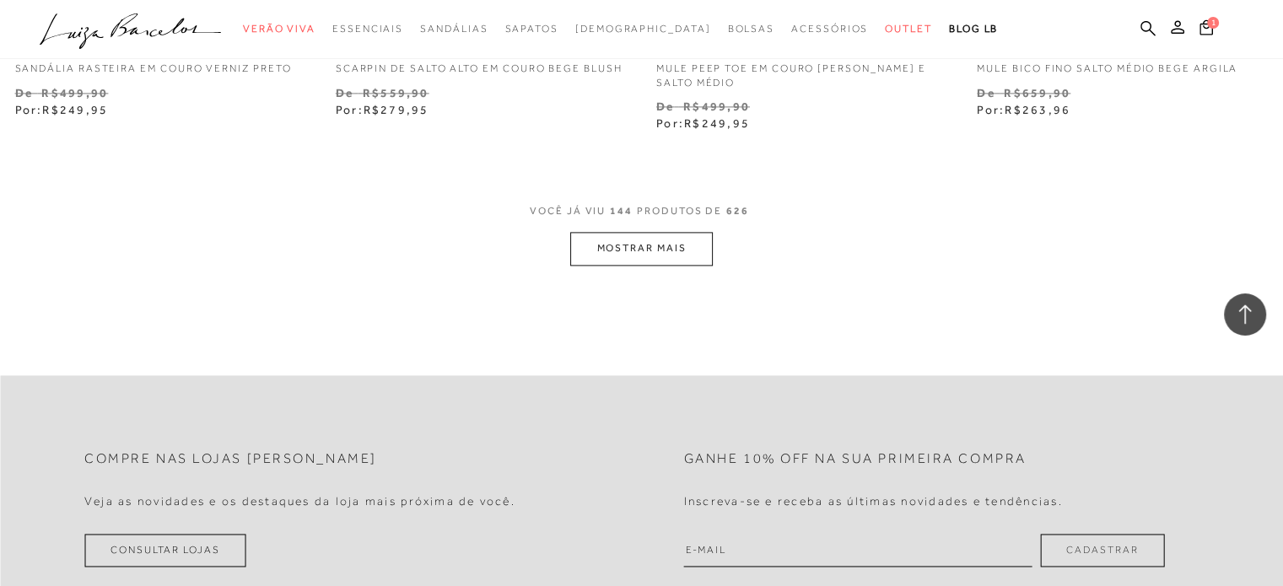
scroll to position [21660, 0]
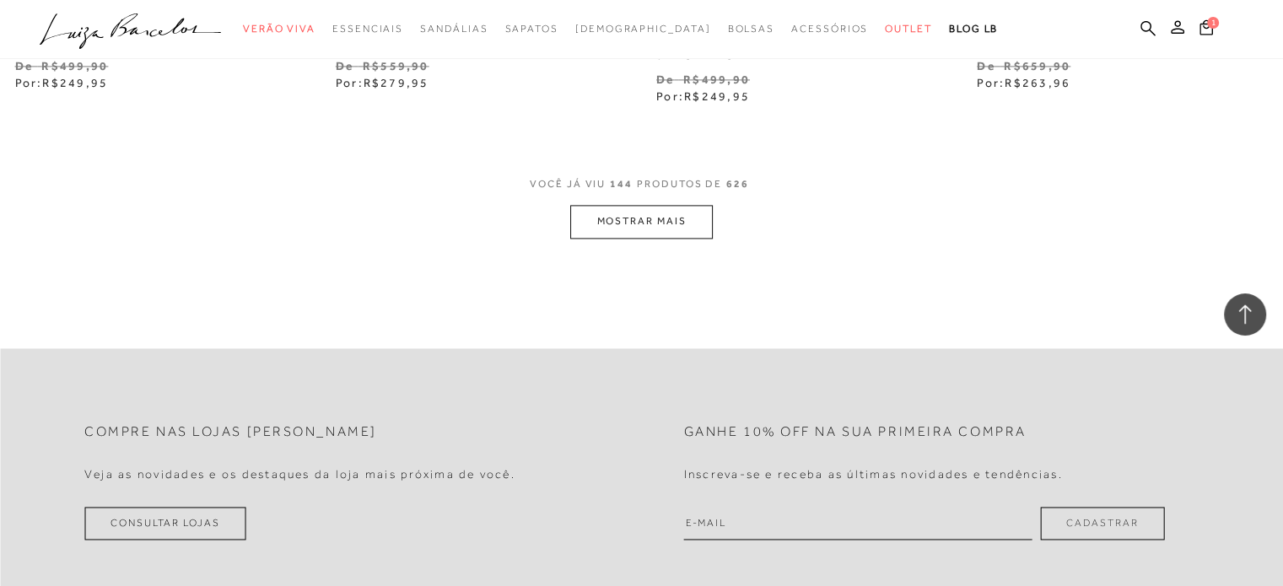
click at [629, 227] on button "MOSTRAR MAIS" at bounding box center [641, 221] width 142 height 33
click at [673, 210] on button "MOSTRAR MAIS" at bounding box center [641, 223] width 142 height 33
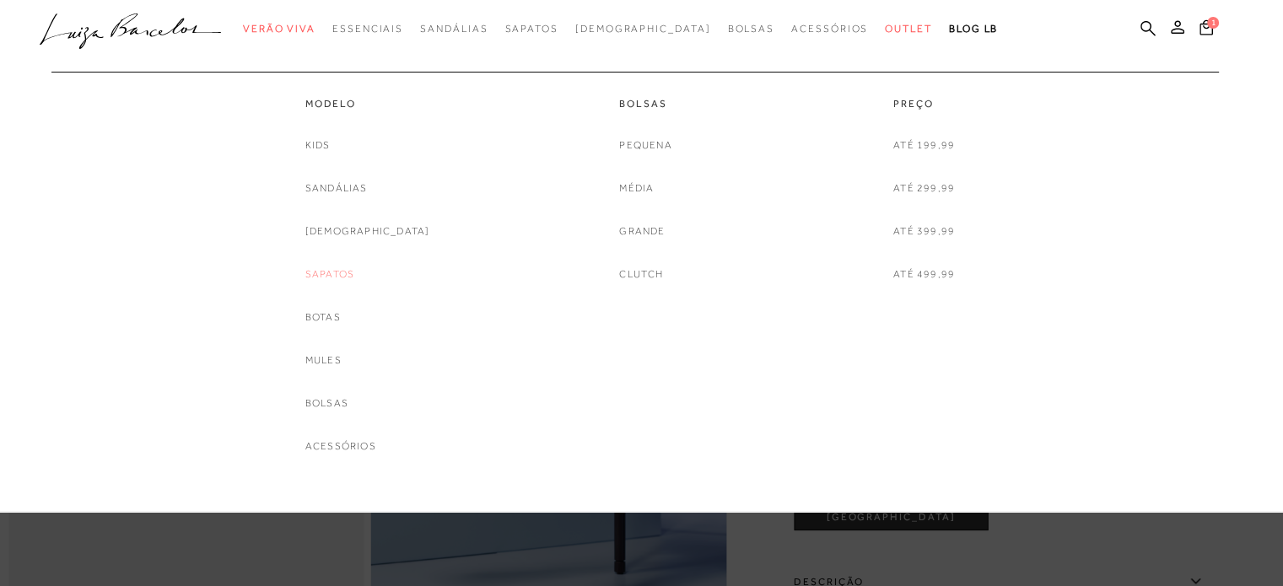
click at [354, 266] on link "Sapatos" at bounding box center [329, 275] width 49 height 18
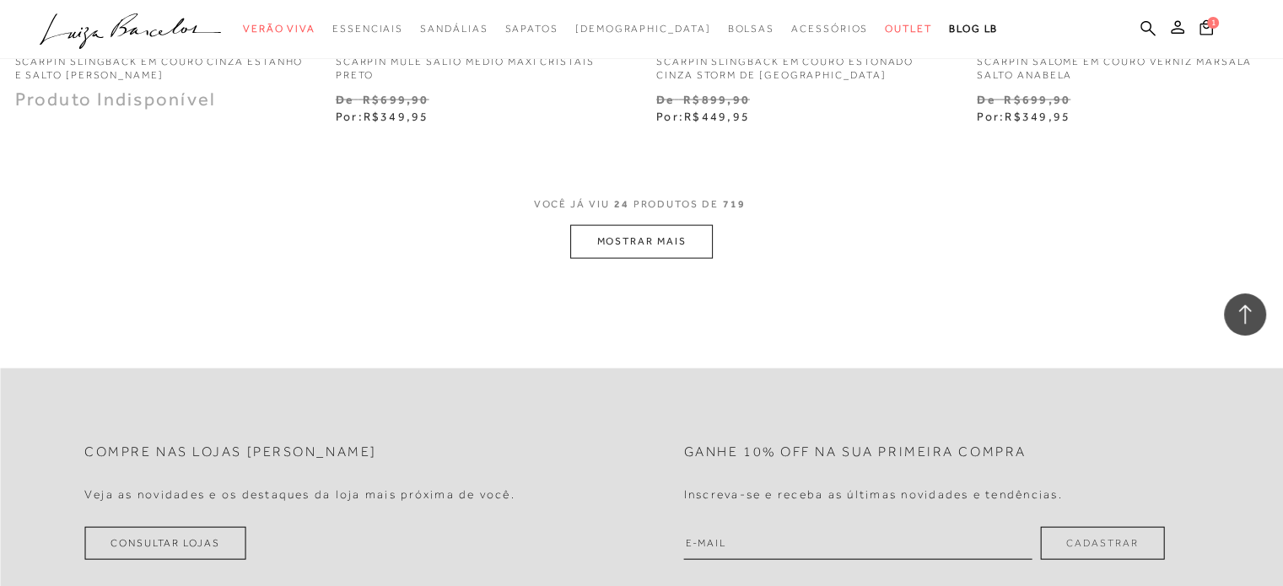
scroll to position [3626, 0]
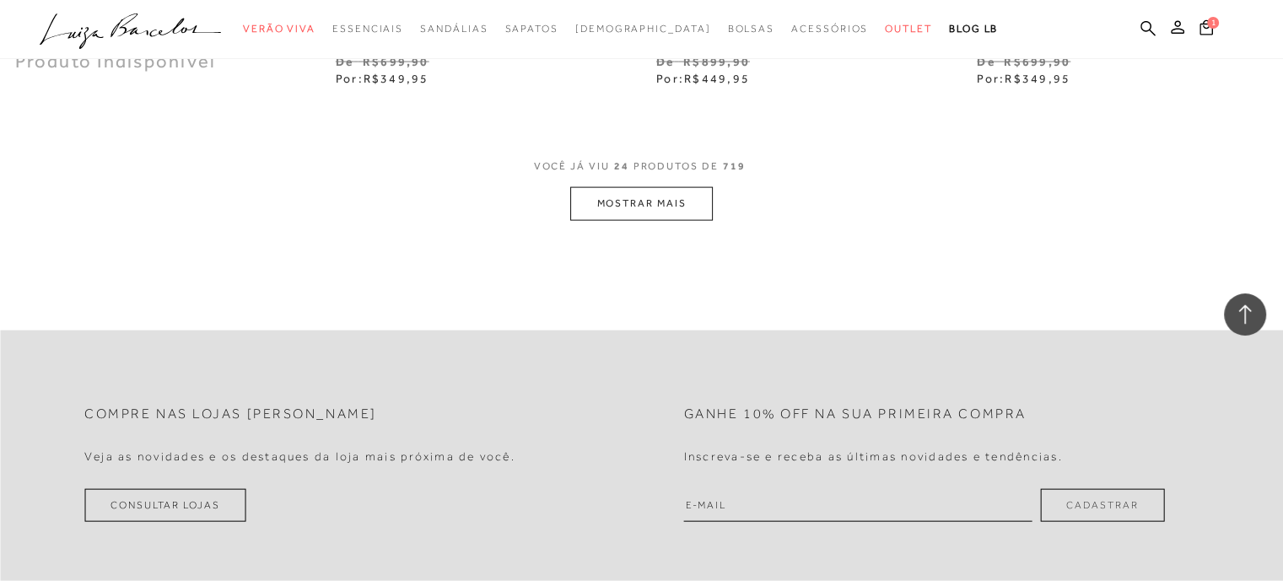
click at [595, 204] on button "MOSTRAR MAIS" at bounding box center [641, 203] width 142 height 33
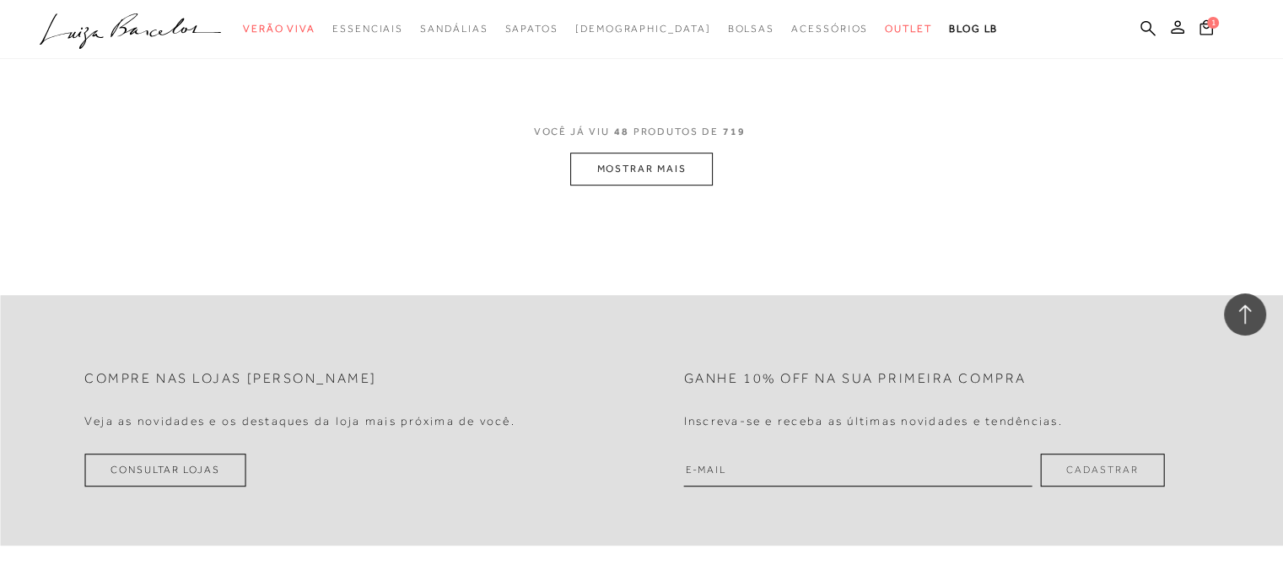
scroll to position [7337, 0]
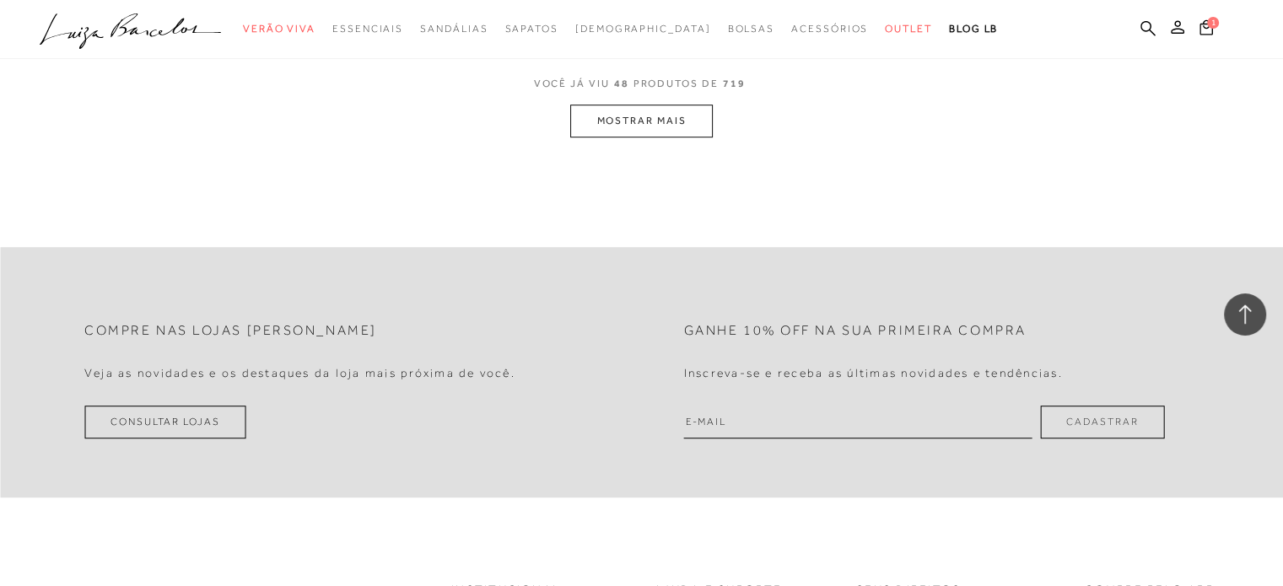
click at [684, 105] on button "MOSTRAR MAIS" at bounding box center [641, 121] width 142 height 33
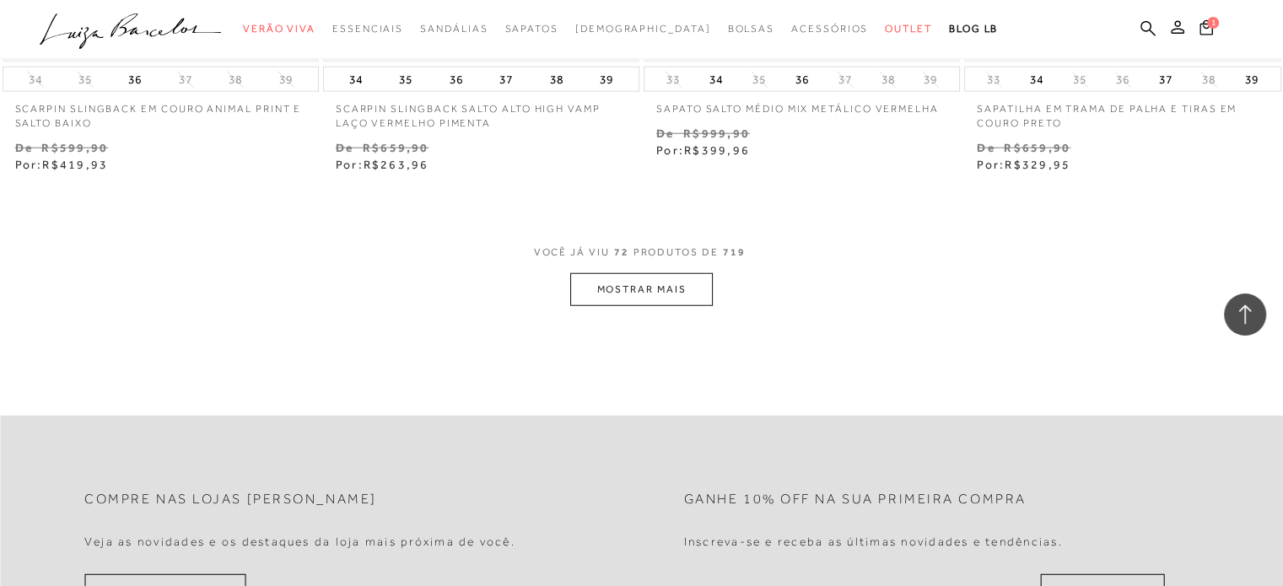
scroll to position [10865, 0]
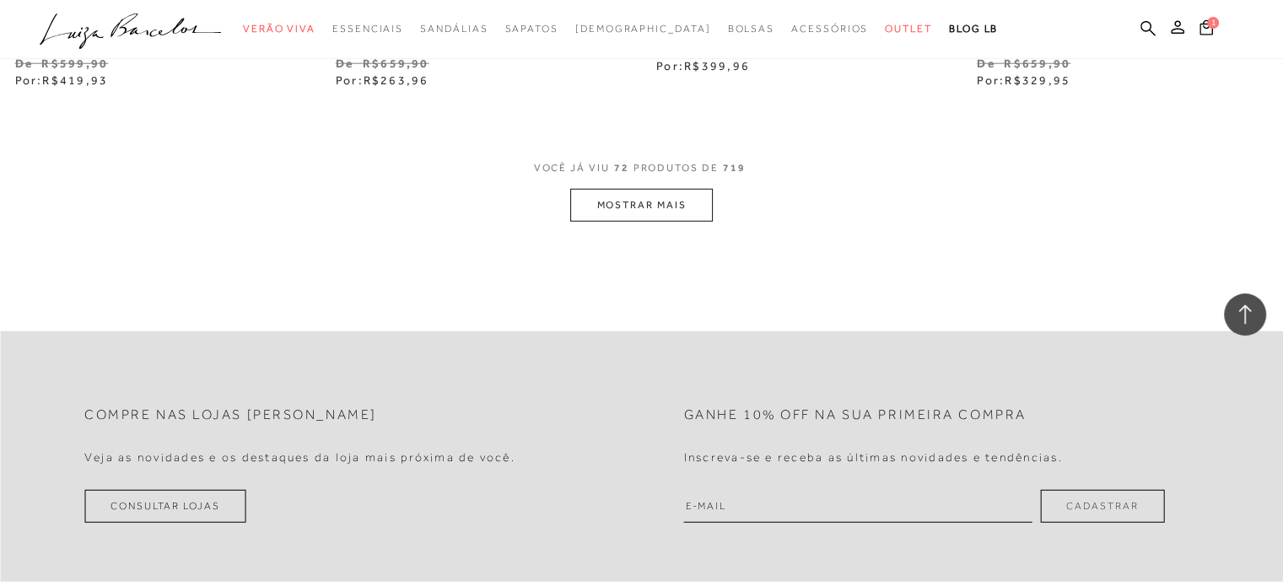
click at [658, 189] on button "MOSTRAR MAIS" at bounding box center [641, 205] width 142 height 33
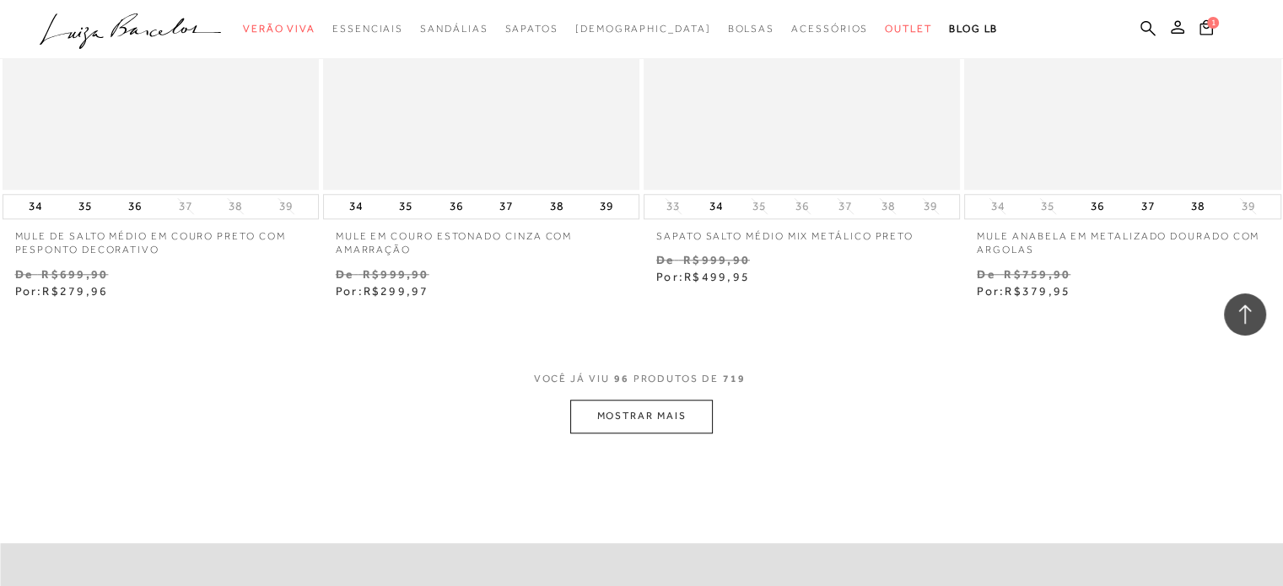
scroll to position [14407, 0]
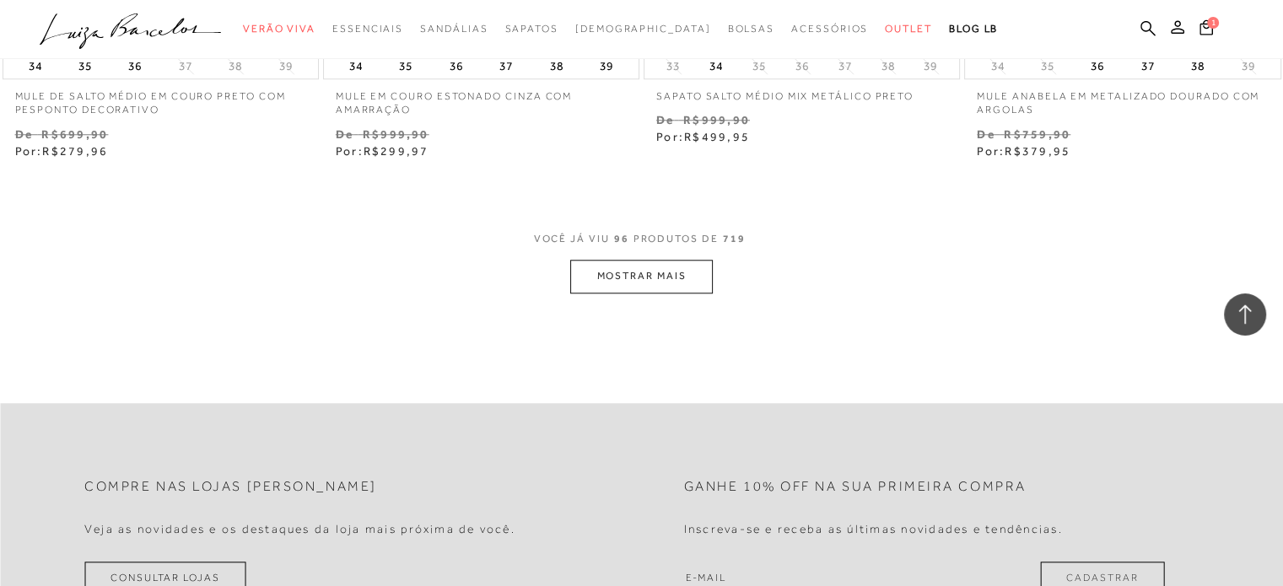
click at [678, 260] on button "MOSTRAR MAIS" at bounding box center [641, 276] width 142 height 33
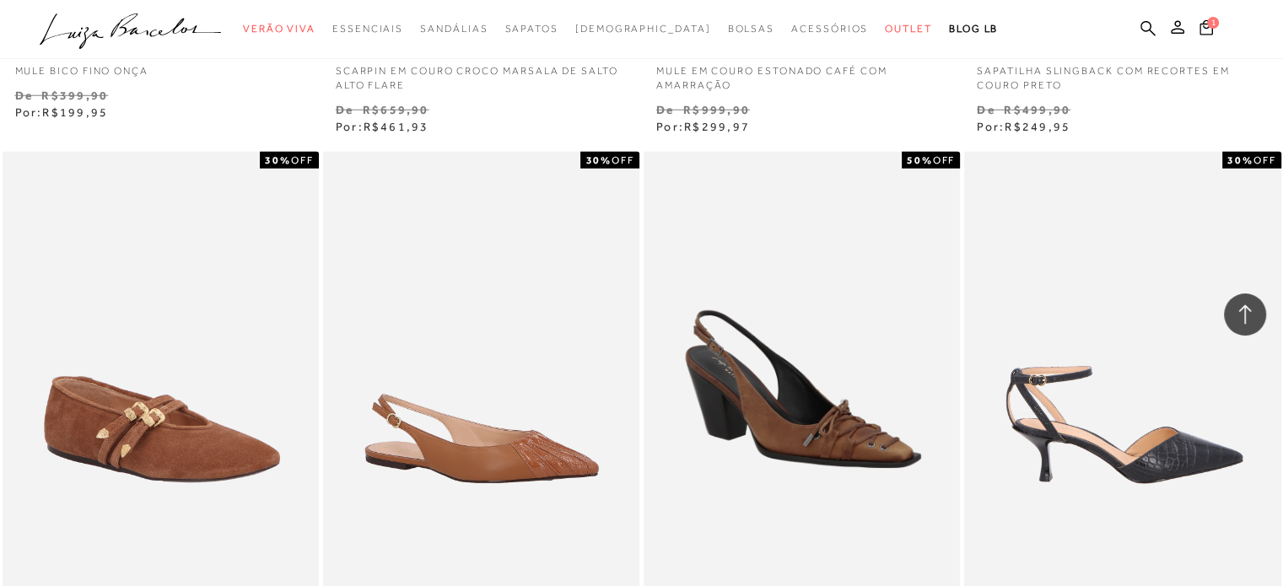
scroll to position [17780, 0]
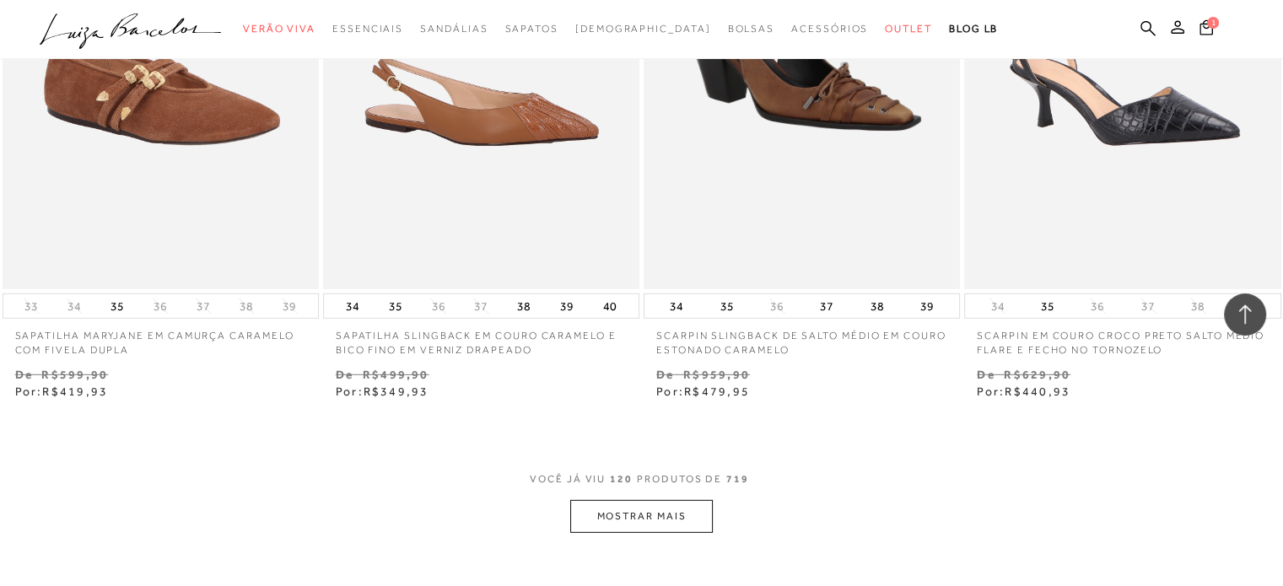
click at [715, 491] on div "VOCÊ JÁ VIU 120 PRODUTOS DE 719 MOSTRAR MAIS" at bounding box center [641, 501] width 1283 height 63
click at [675, 500] on button "MOSTRAR MAIS" at bounding box center [641, 516] width 142 height 33
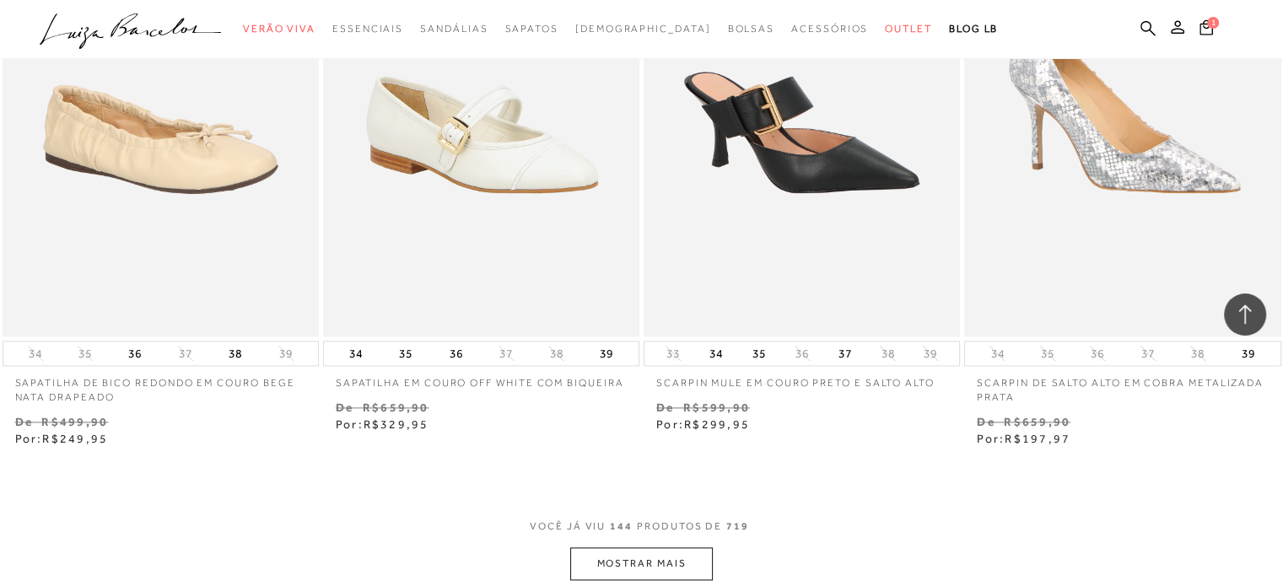
scroll to position [21491, 0]
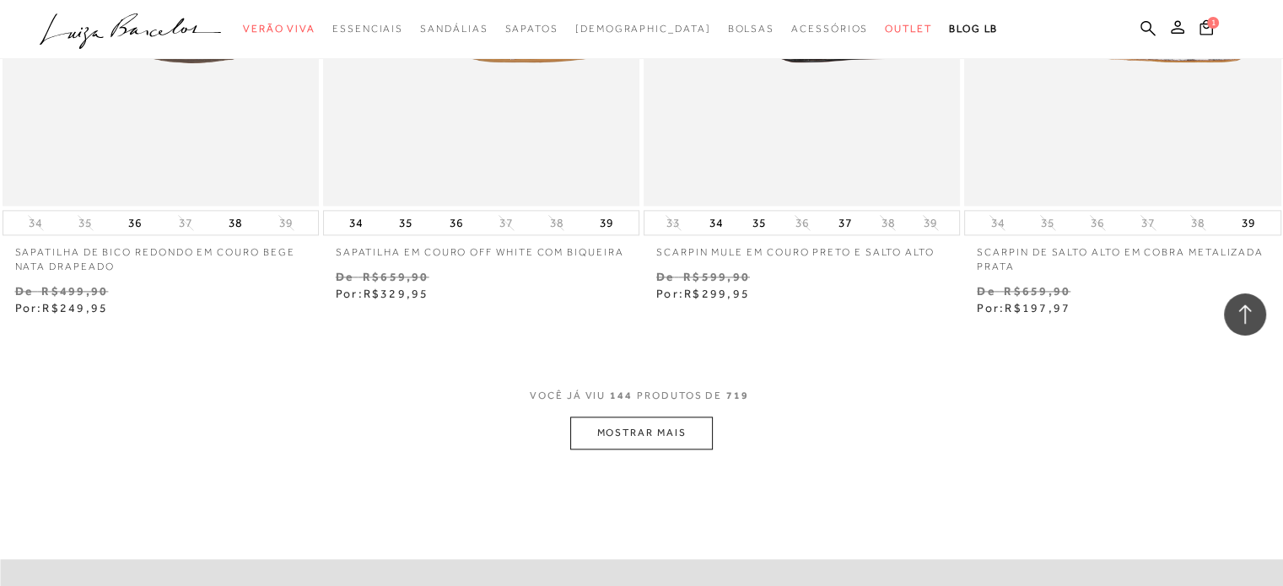
click at [621, 420] on button "MOSTRAR MAIS" at bounding box center [641, 433] width 142 height 33
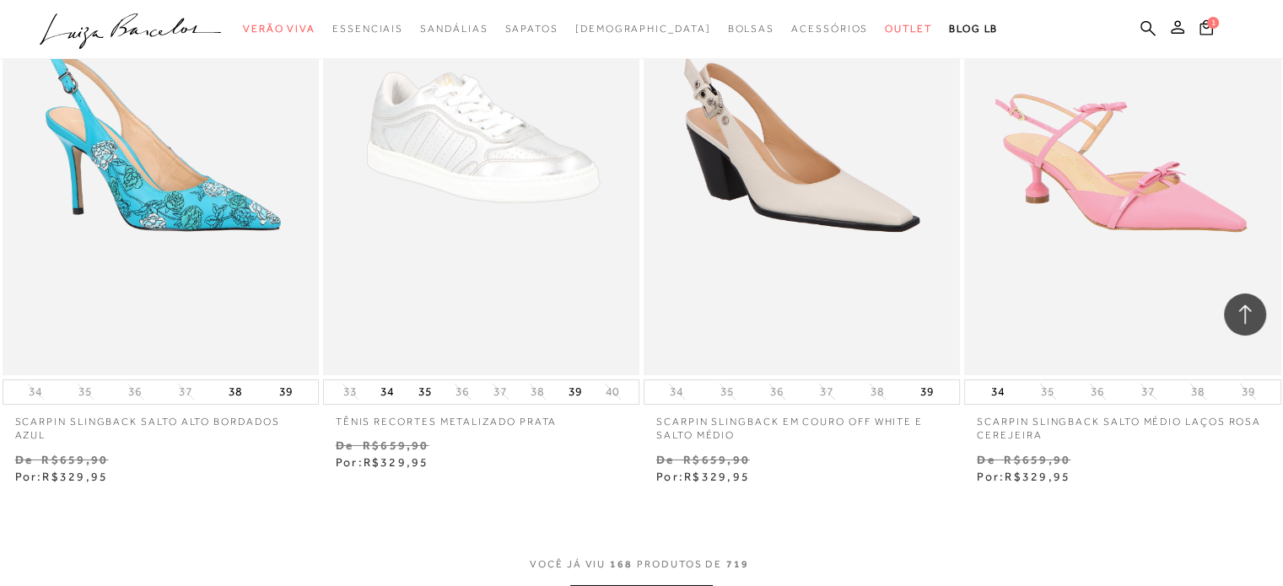
scroll to position [25117, 0]
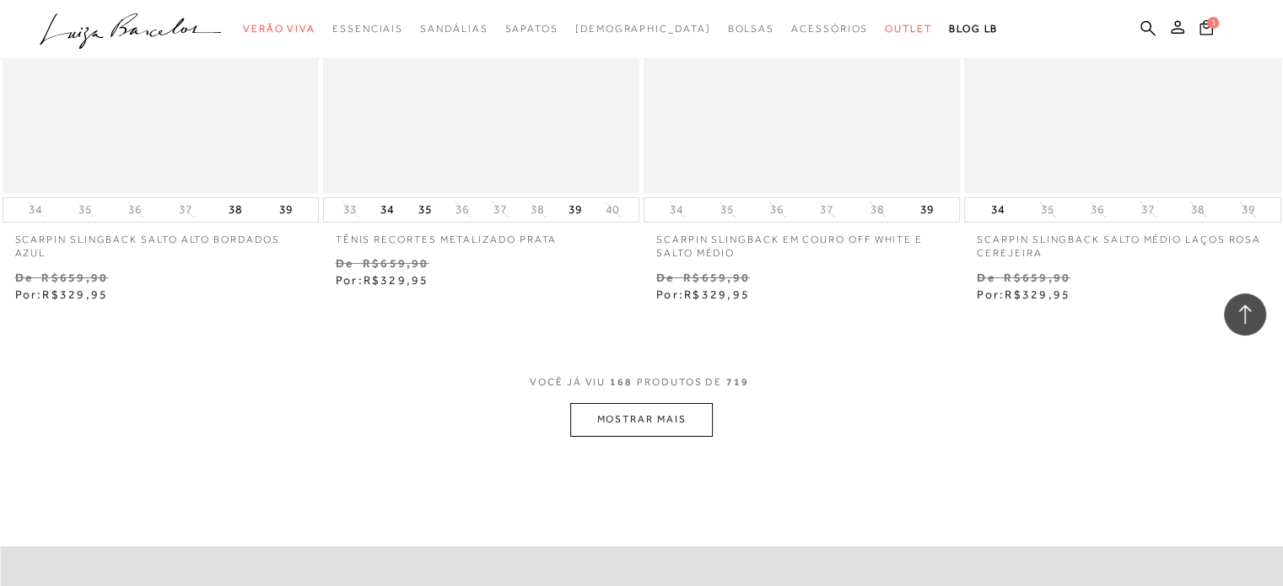
click at [638, 384] on span "VOCÊ JÁ VIU 168 PRODUTOS DE 719" at bounding box center [641, 388] width 223 height 30
click at [625, 406] on button "MOSTRAR MAIS" at bounding box center [641, 419] width 142 height 33
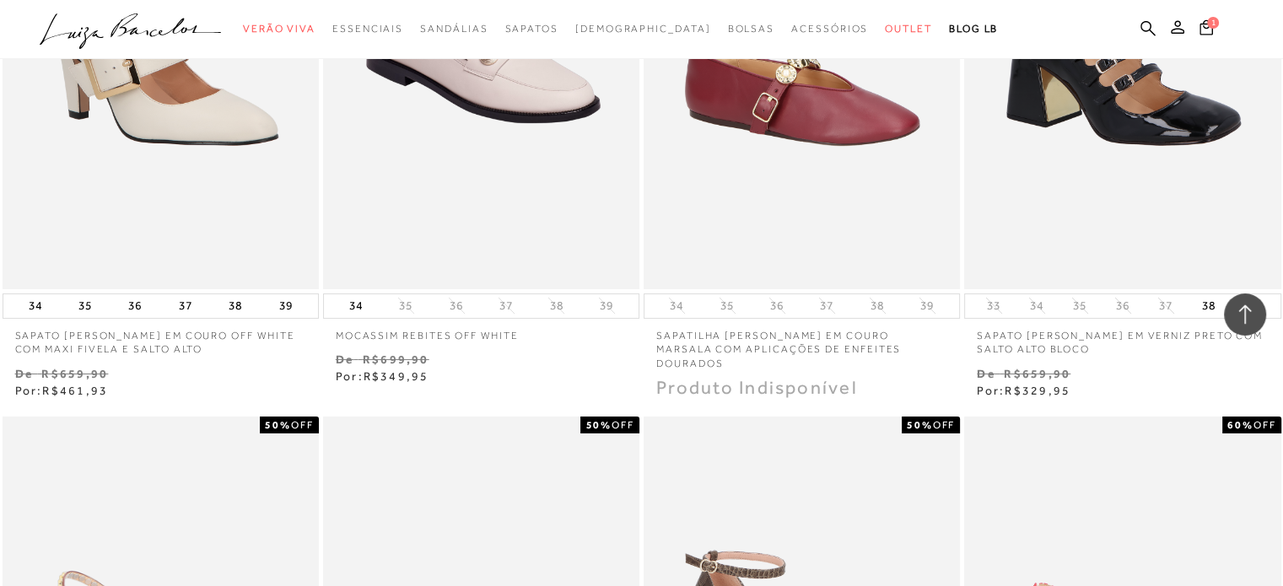
scroll to position [25455, 0]
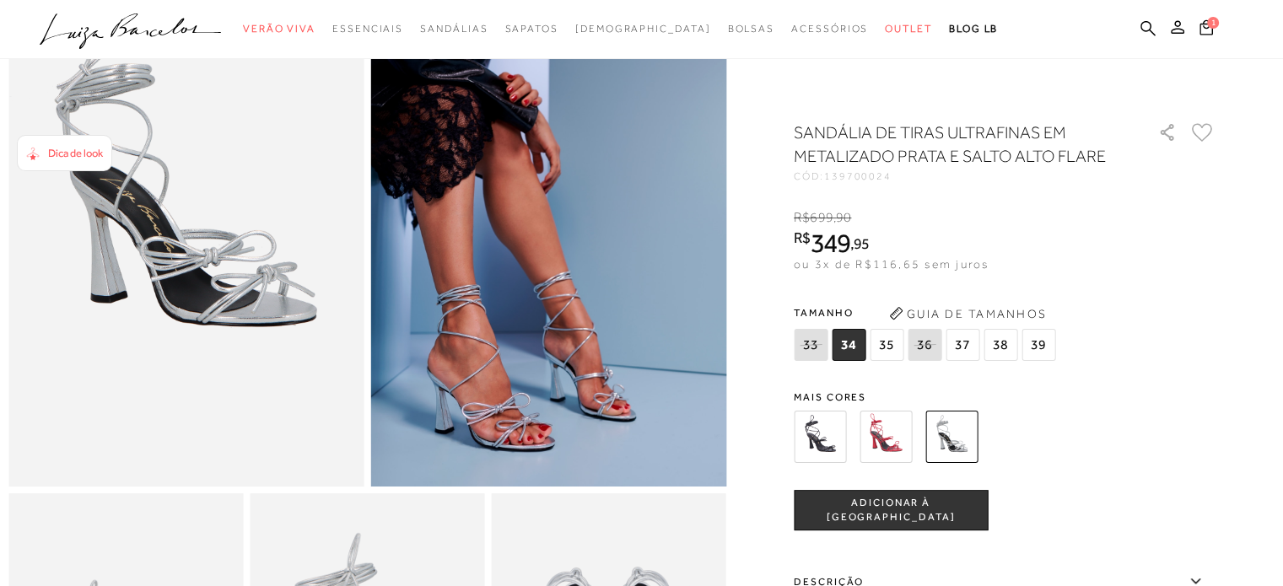
scroll to position [169, 0]
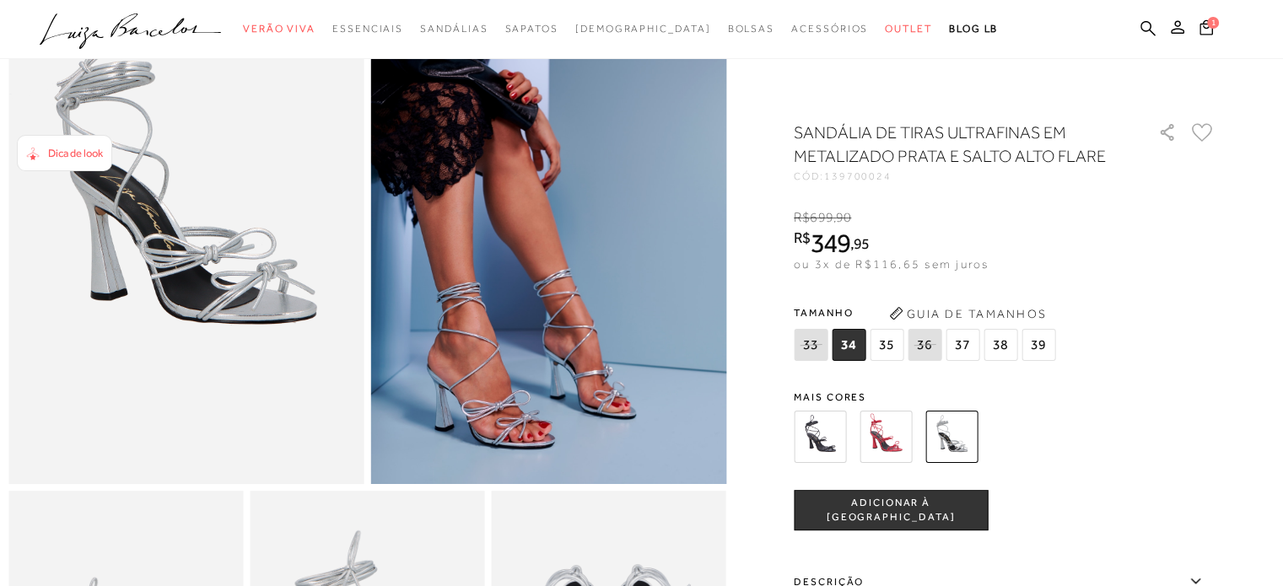
click at [807, 444] on img at bounding box center [820, 437] width 52 height 52
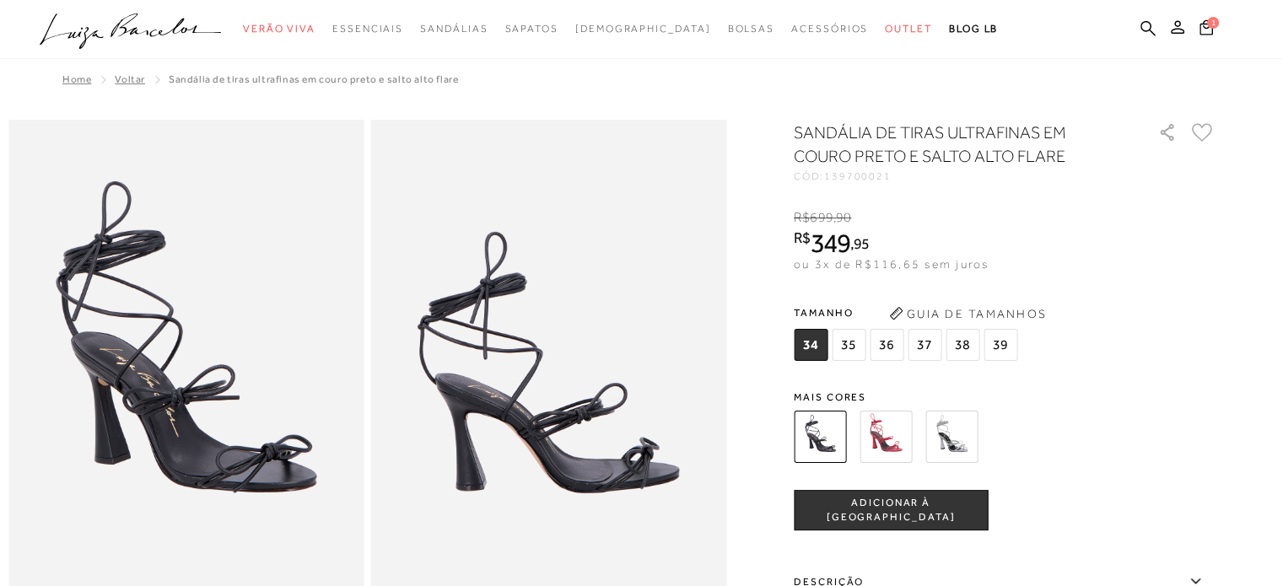
click at [884, 340] on span "36" at bounding box center [886, 345] width 34 height 32
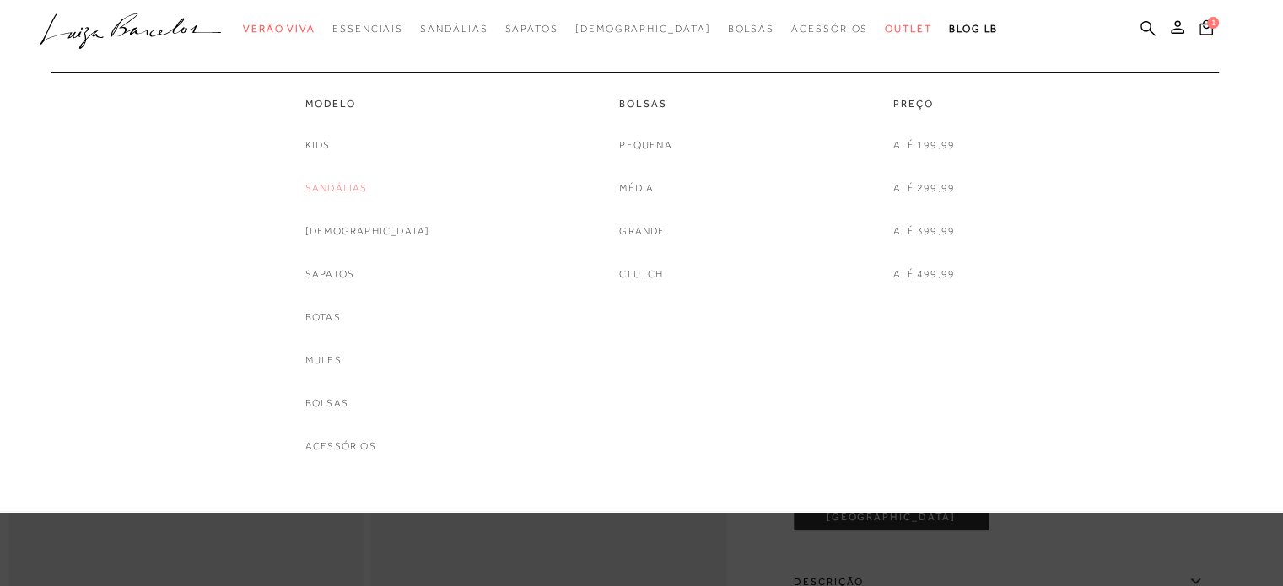
click at [342, 185] on link "Sandálias" at bounding box center [336, 189] width 62 height 18
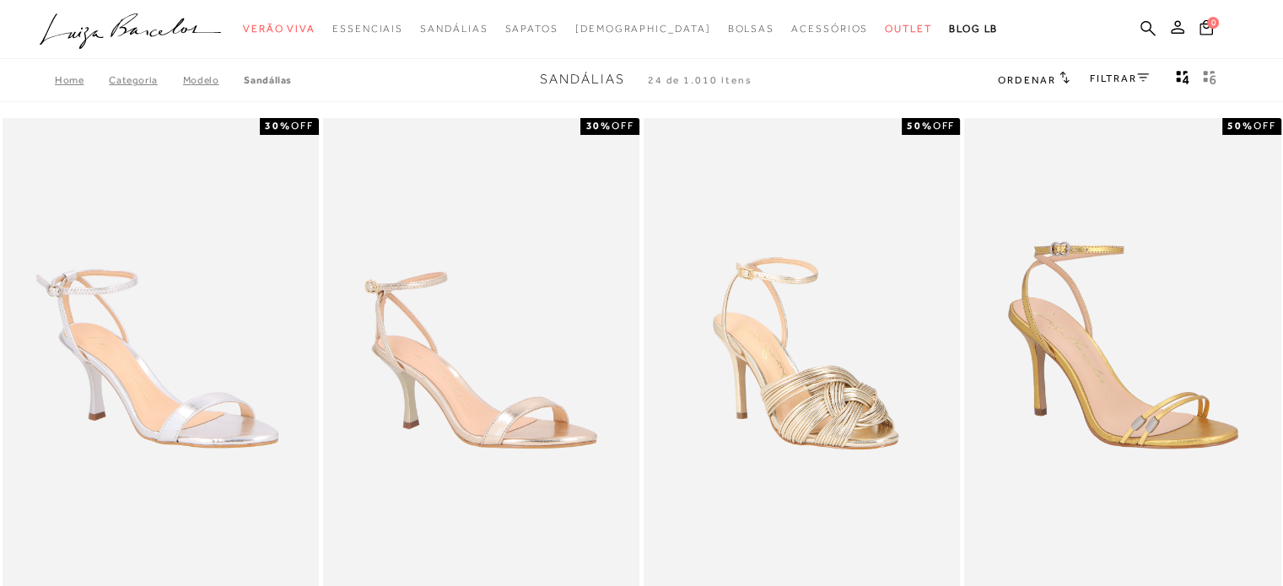
click at [1140, 81] on icon at bounding box center [1143, 77] width 12 height 8
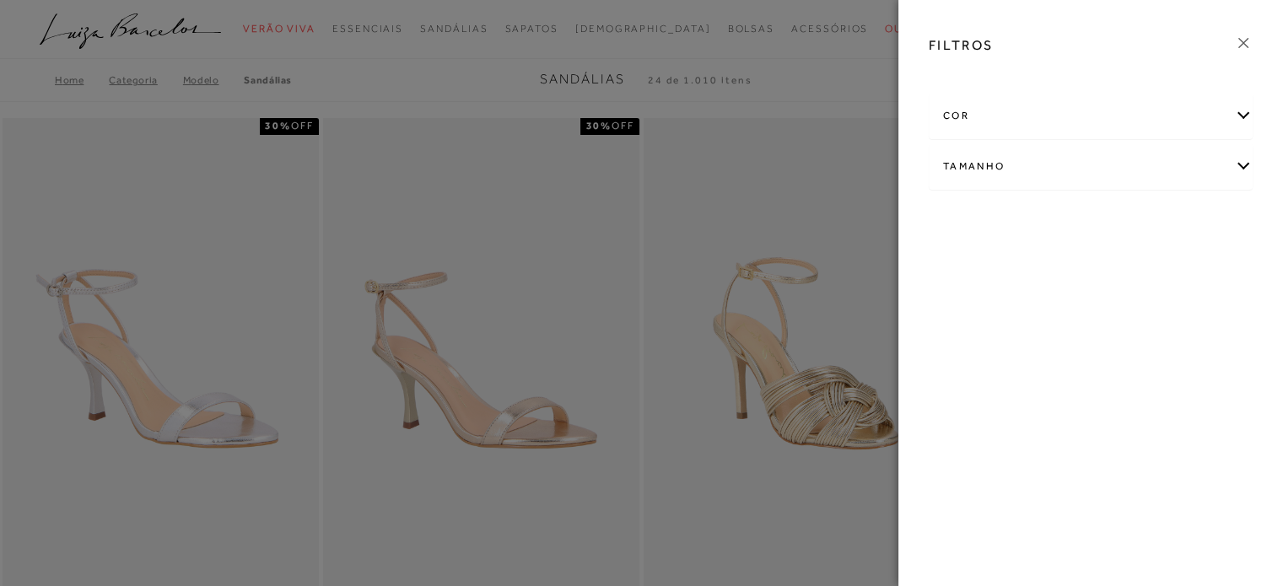
click at [1079, 104] on div "cor" at bounding box center [1090, 116] width 322 height 45
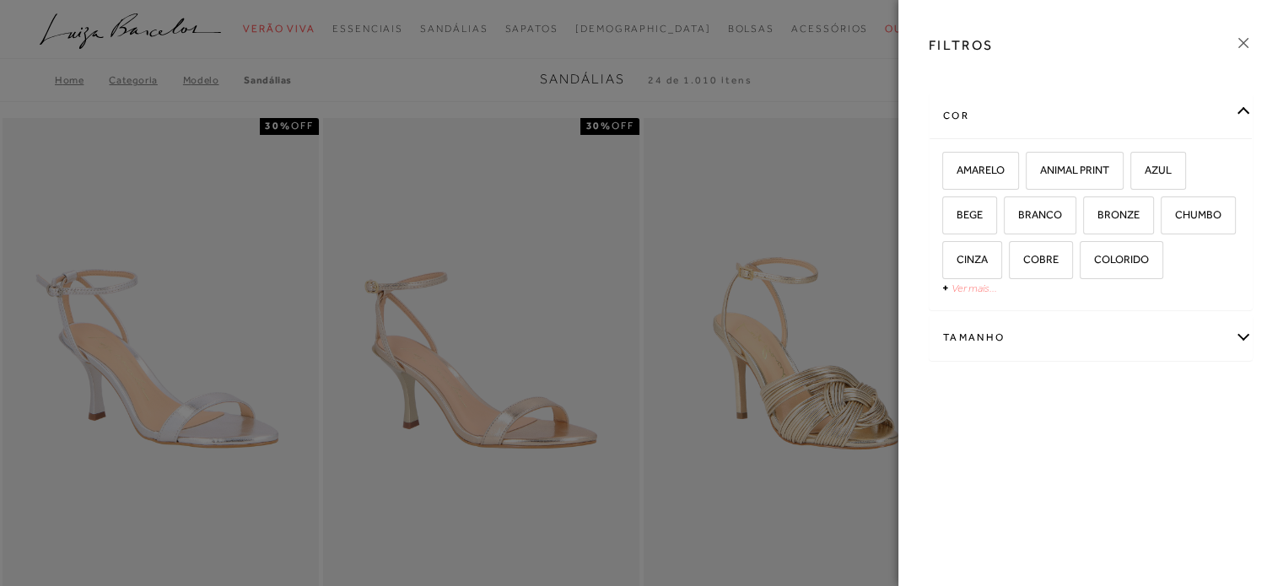
click at [988, 292] on link "Ver mais..." at bounding box center [974, 288] width 46 height 13
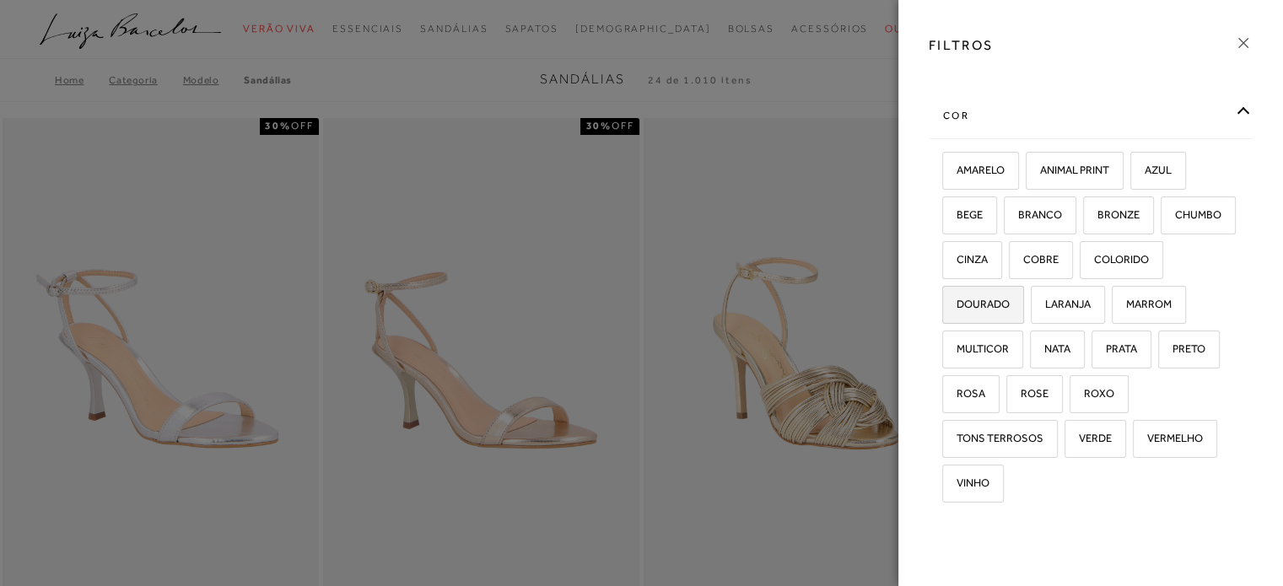
scroll to position [84, 0]
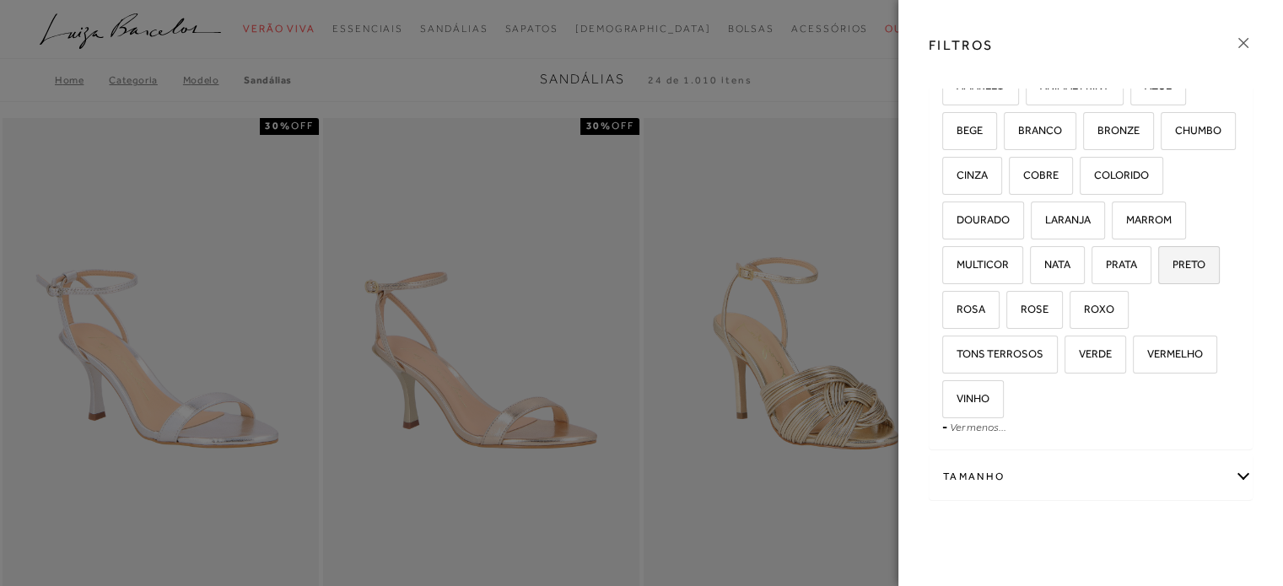
click at [1160, 271] on span "PRETO" at bounding box center [1183, 264] width 46 height 13
click at [1155, 276] on input "PRETO" at bounding box center [1163, 267] width 17 height 17
checkbox input "true"
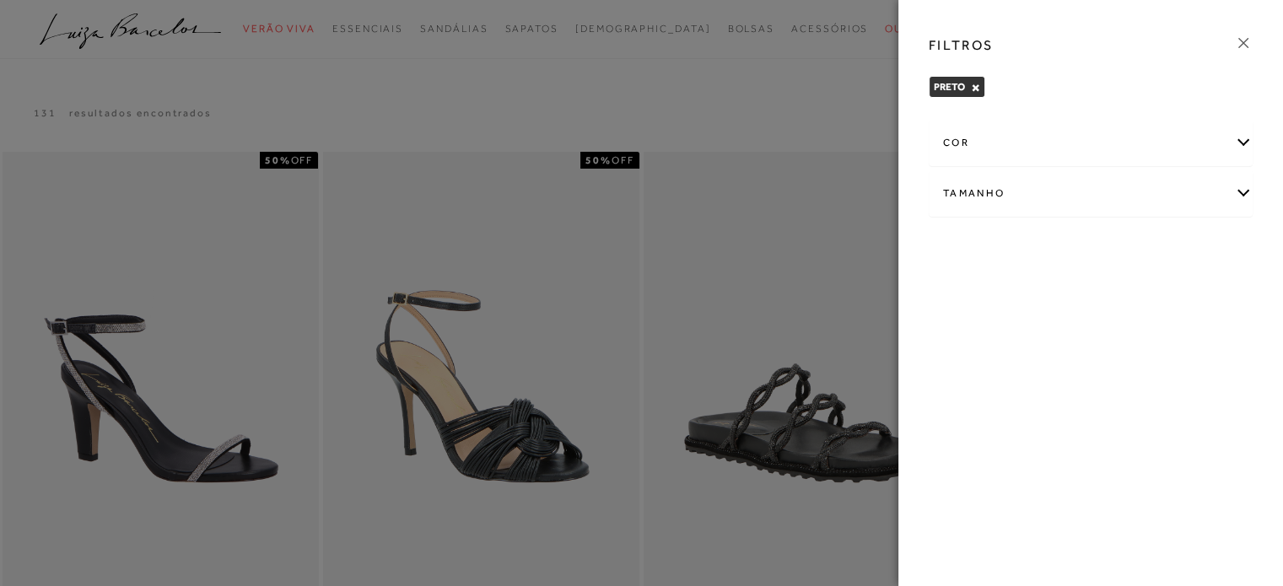
click at [1241, 46] on icon at bounding box center [1243, 43] width 19 height 19
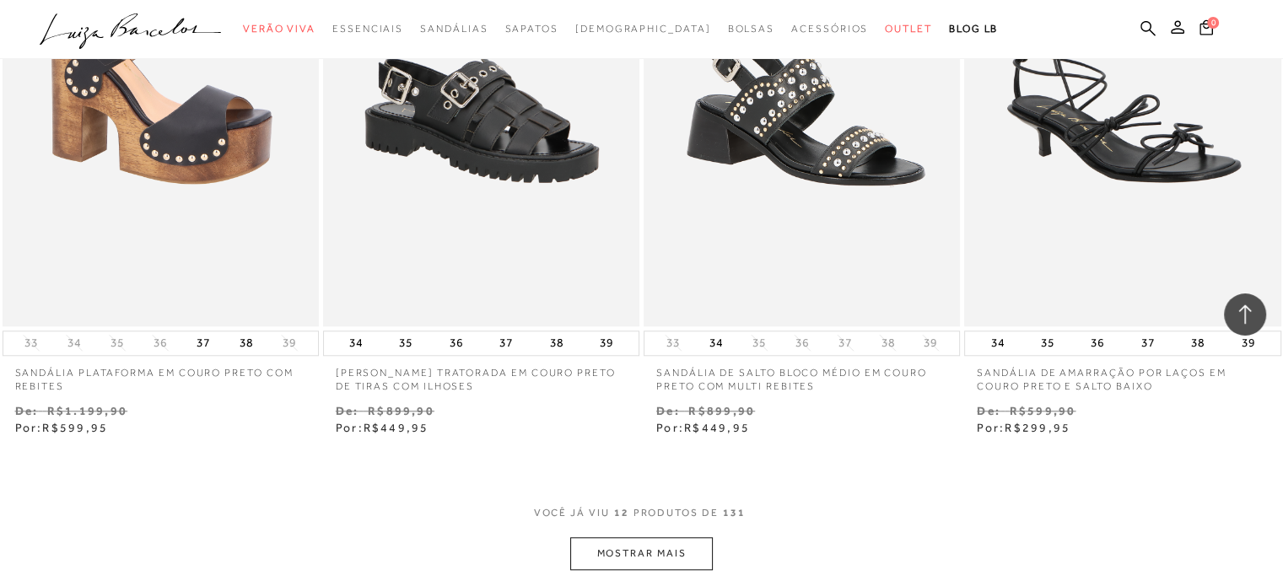
scroll to position [1687, 0]
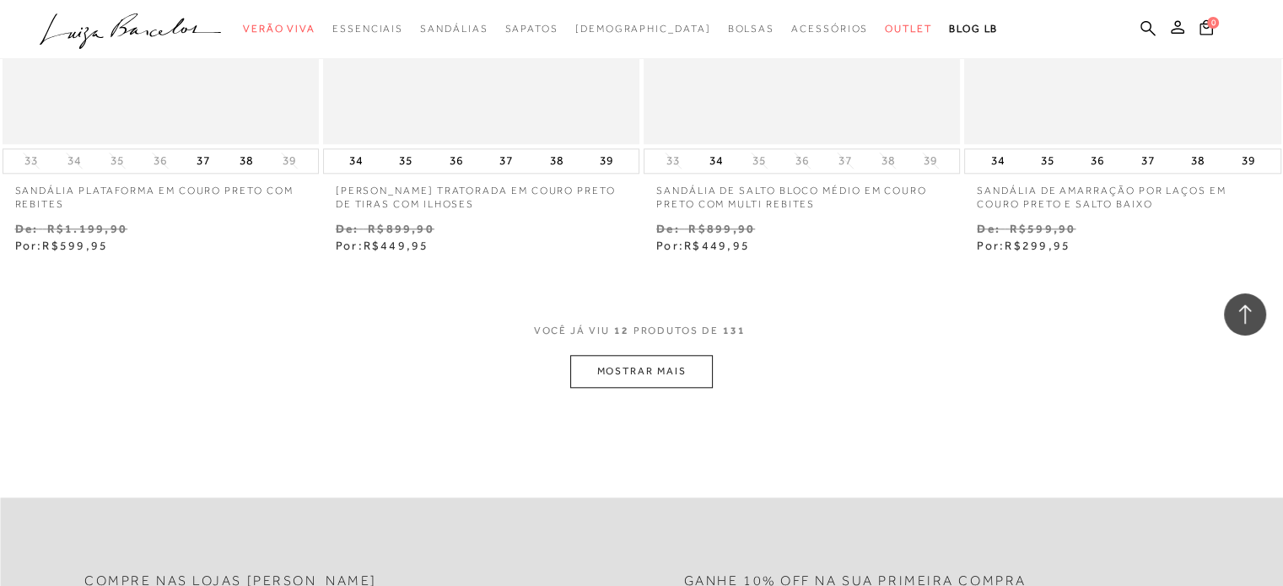
click at [643, 376] on button "MOSTRAR MAIS" at bounding box center [641, 371] width 142 height 33
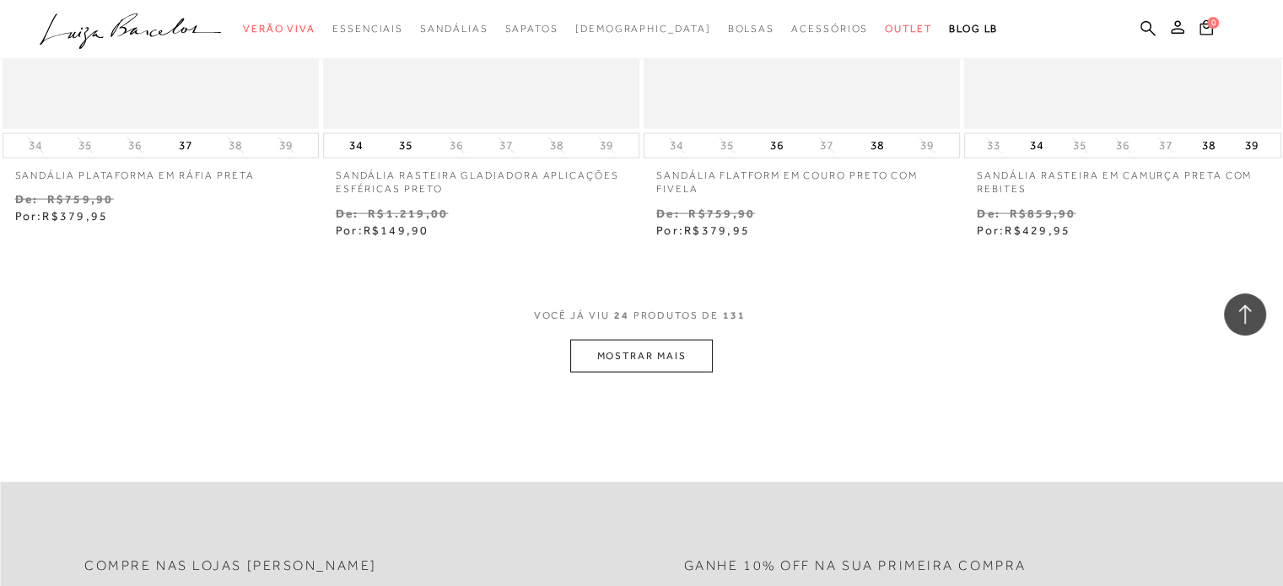
scroll to position [3626, 0]
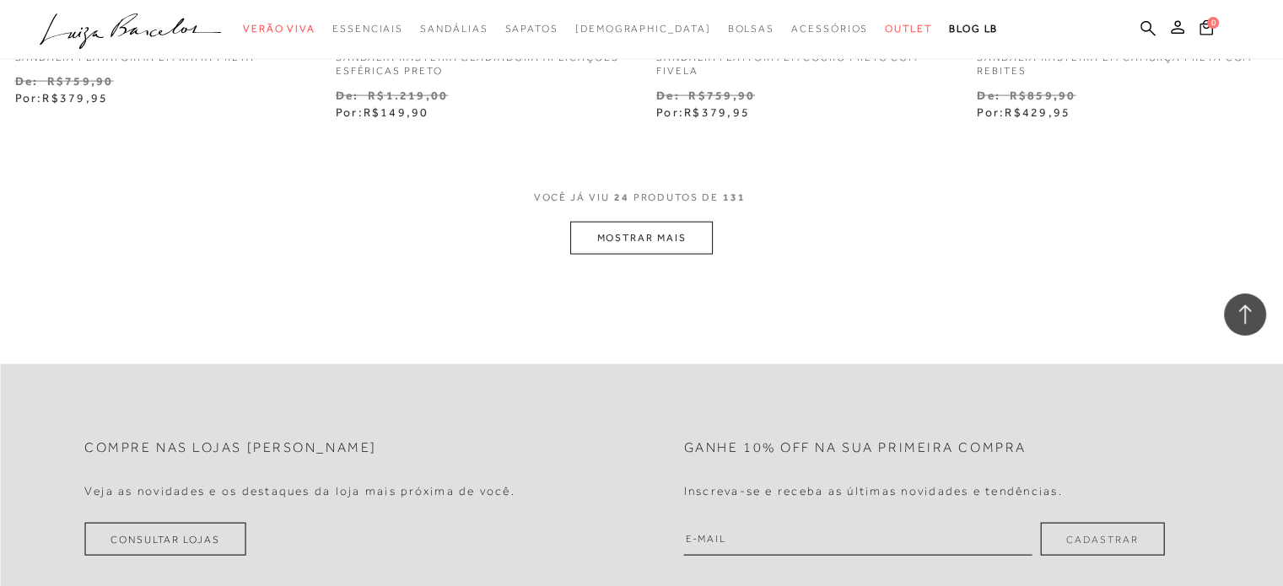
click at [683, 244] on button "MOSTRAR MAIS" at bounding box center [641, 238] width 142 height 33
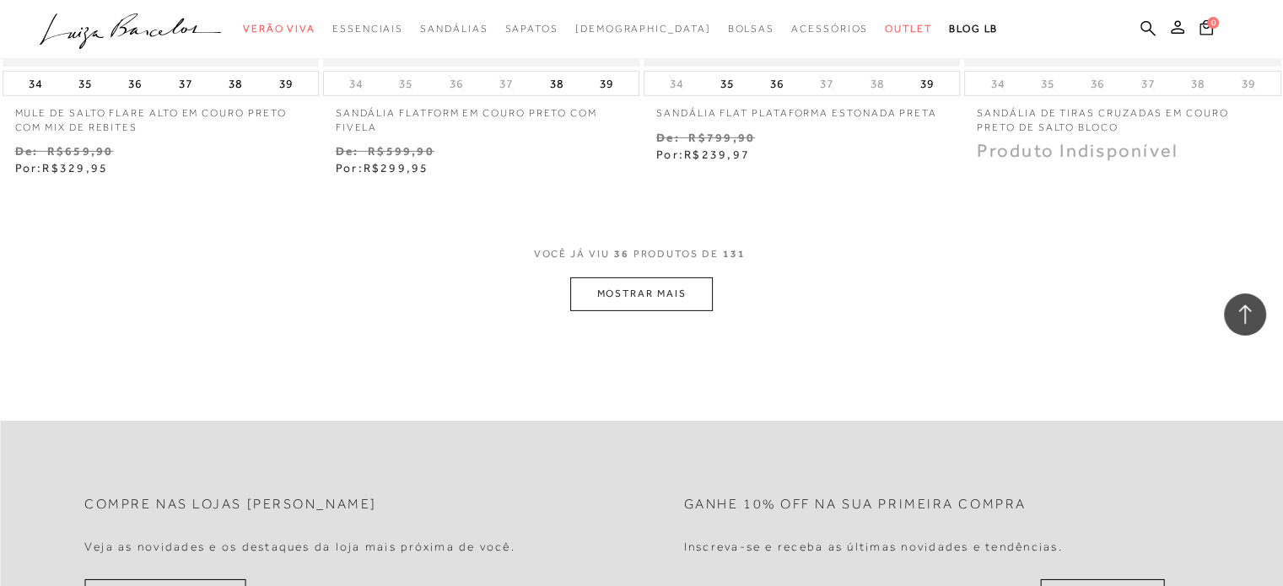
scroll to position [5482, 0]
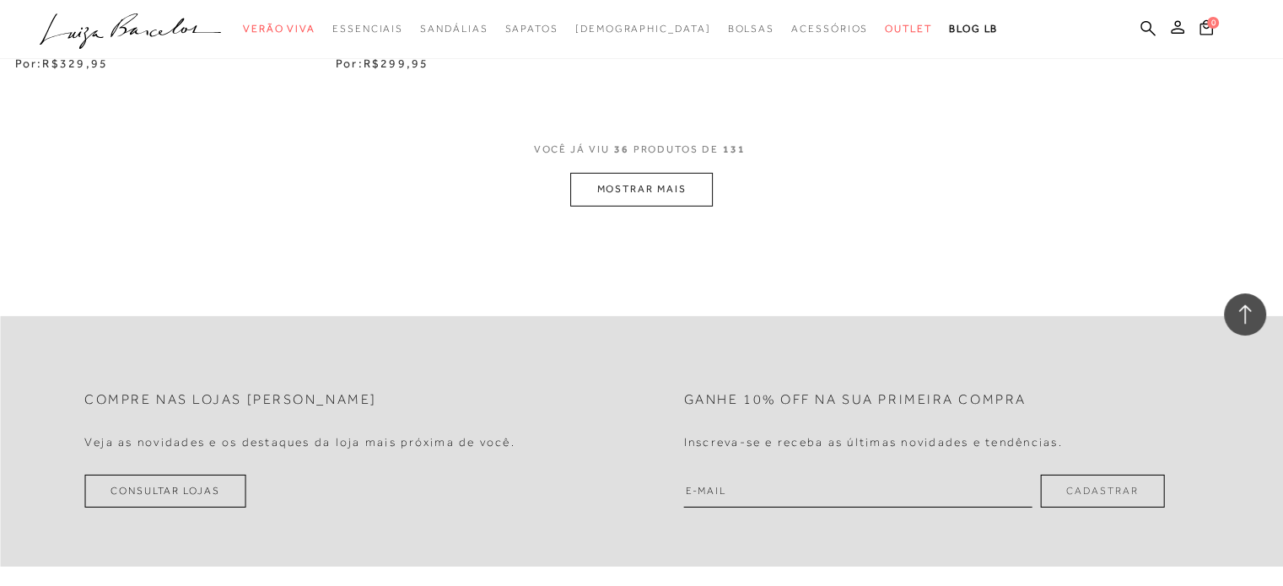
click at [692, 195] on button "MOSTRAR MAIS" at bounding box center [641, 189] width 142 height 33
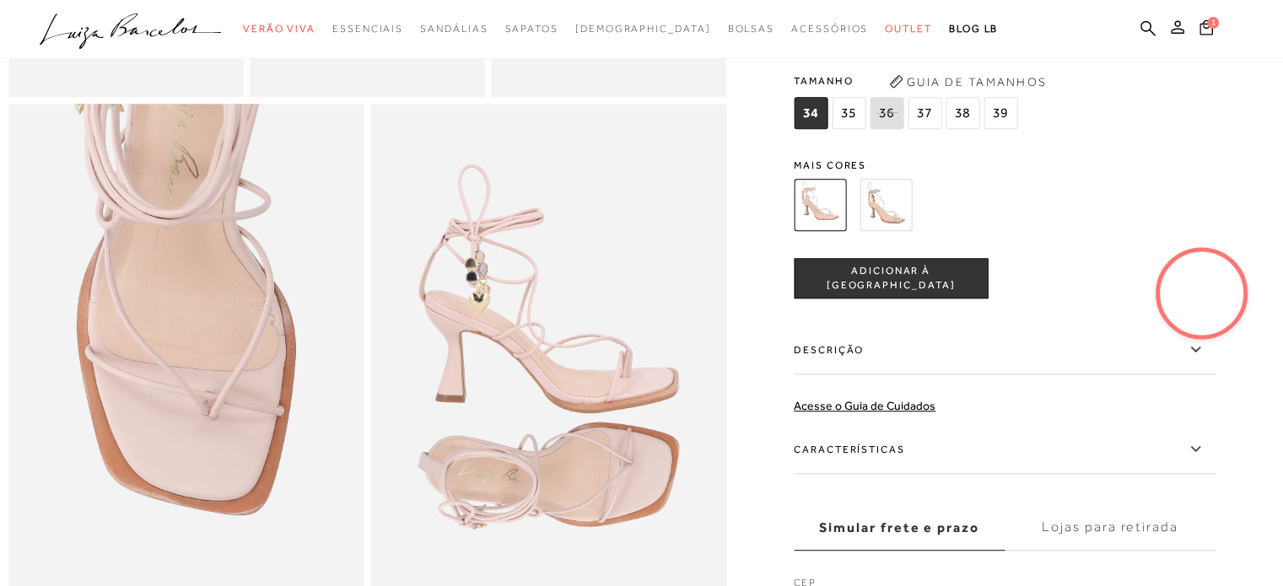
scroll to position [1012, 0]
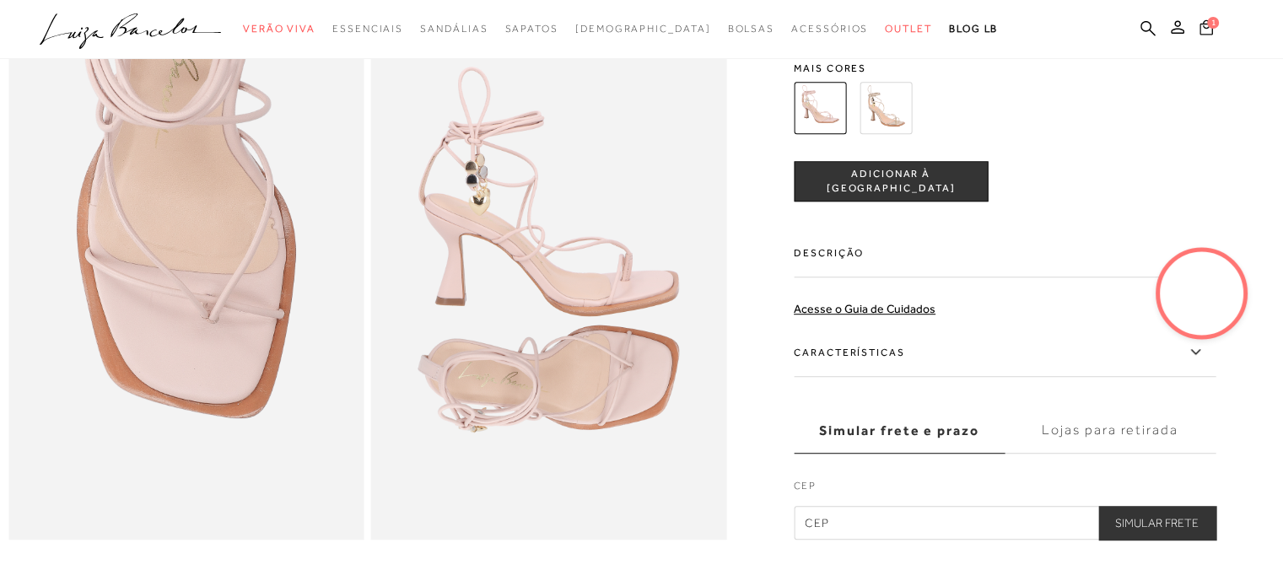
click at [1215, 31] on button "1" at bounding box center [1206, 30] width 24 height 23
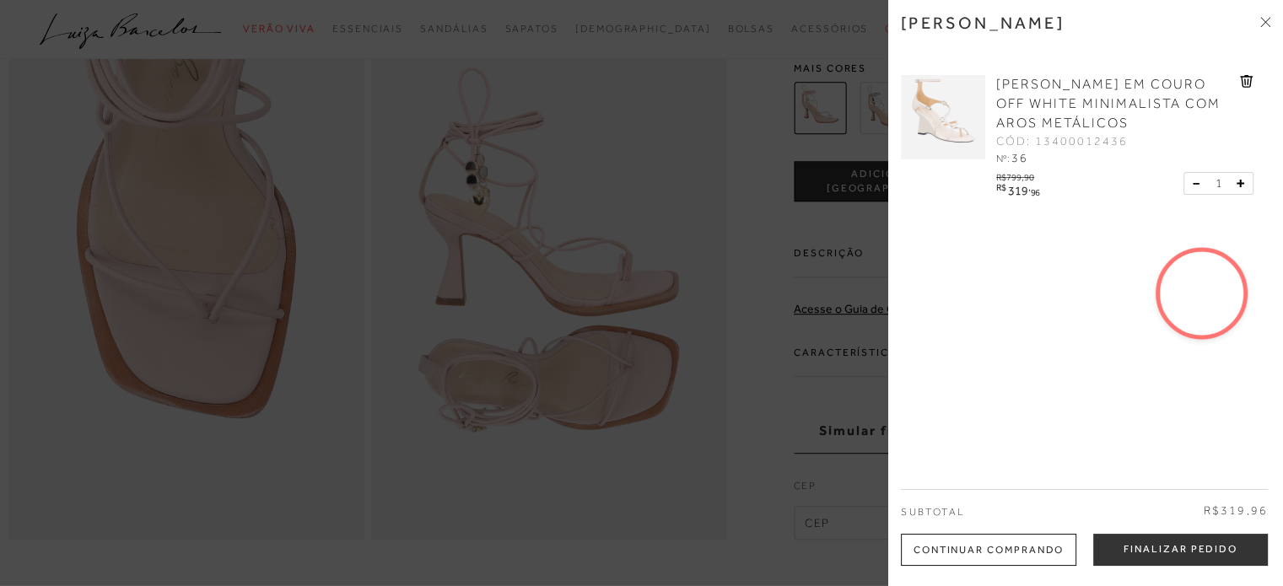
click at [962, 110] on img at bounding box center [943, 117] width 84 height 84
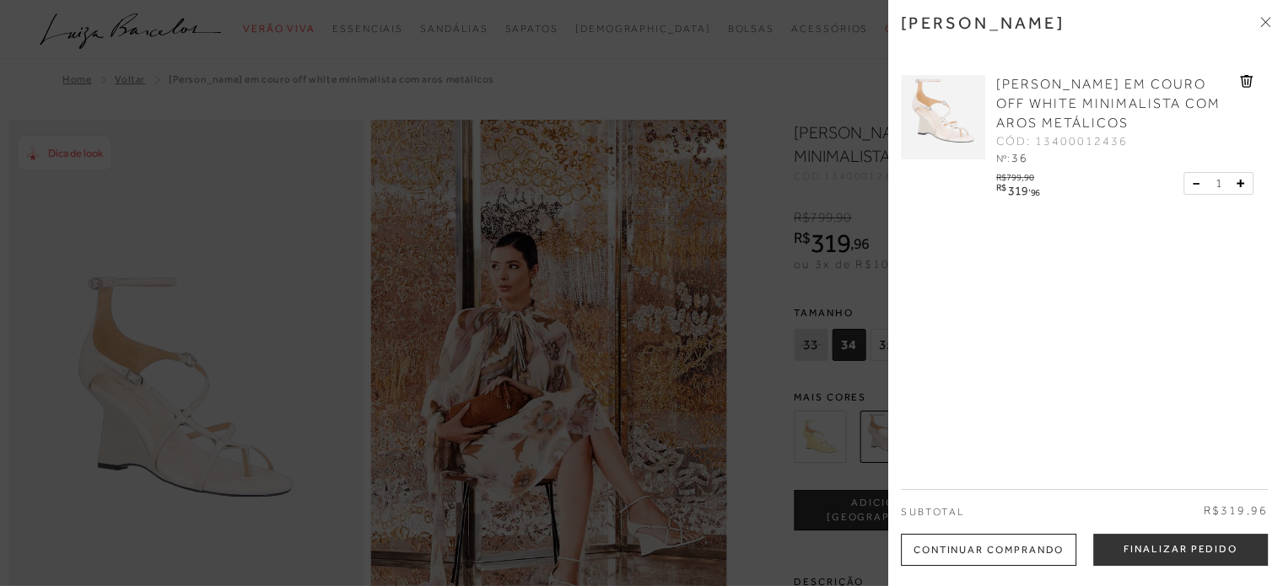
click at [708, 189] on div at bounding box center [641, 293] width 1283 height 586
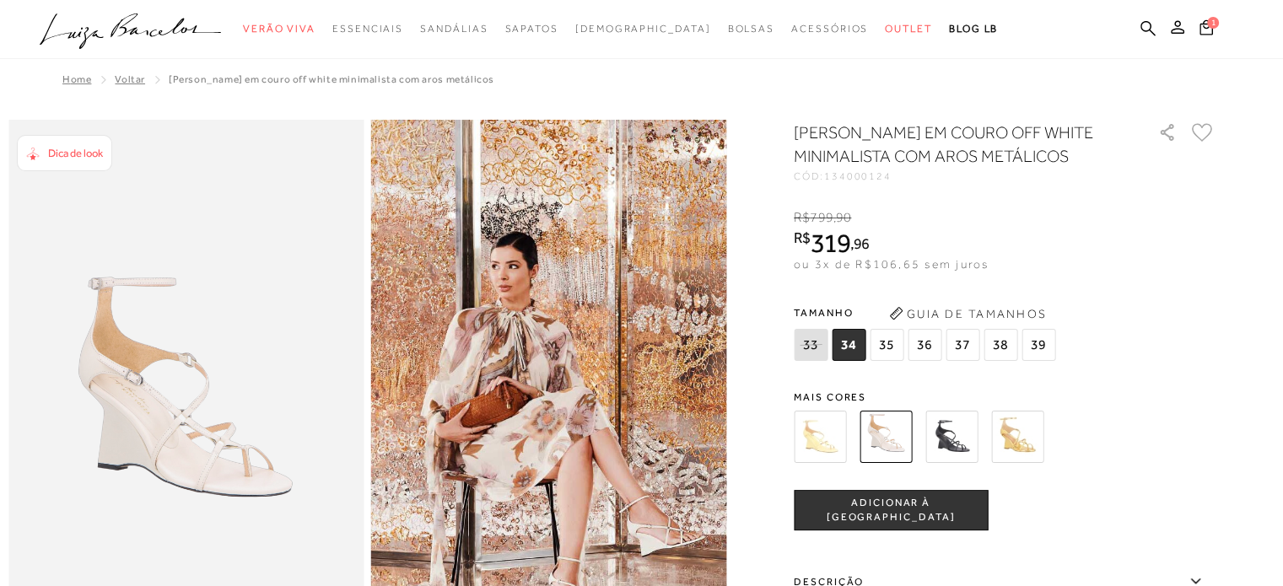
click at [968, 461] on img at bounding box center [951, 437] width 52 height 52
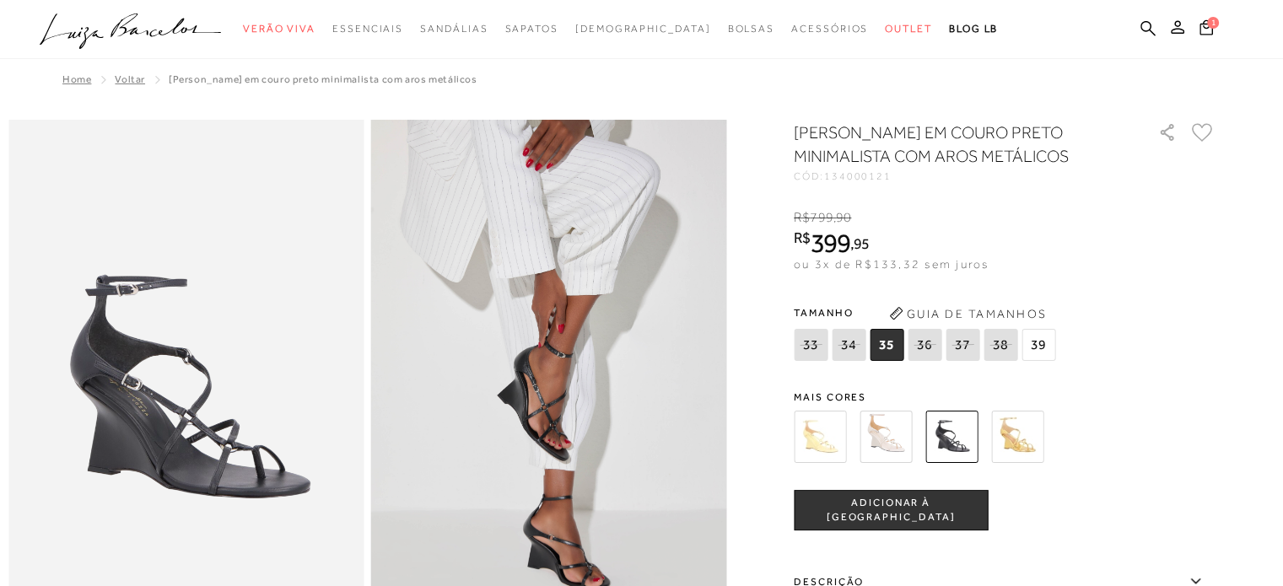
scroll to position [169, 0]
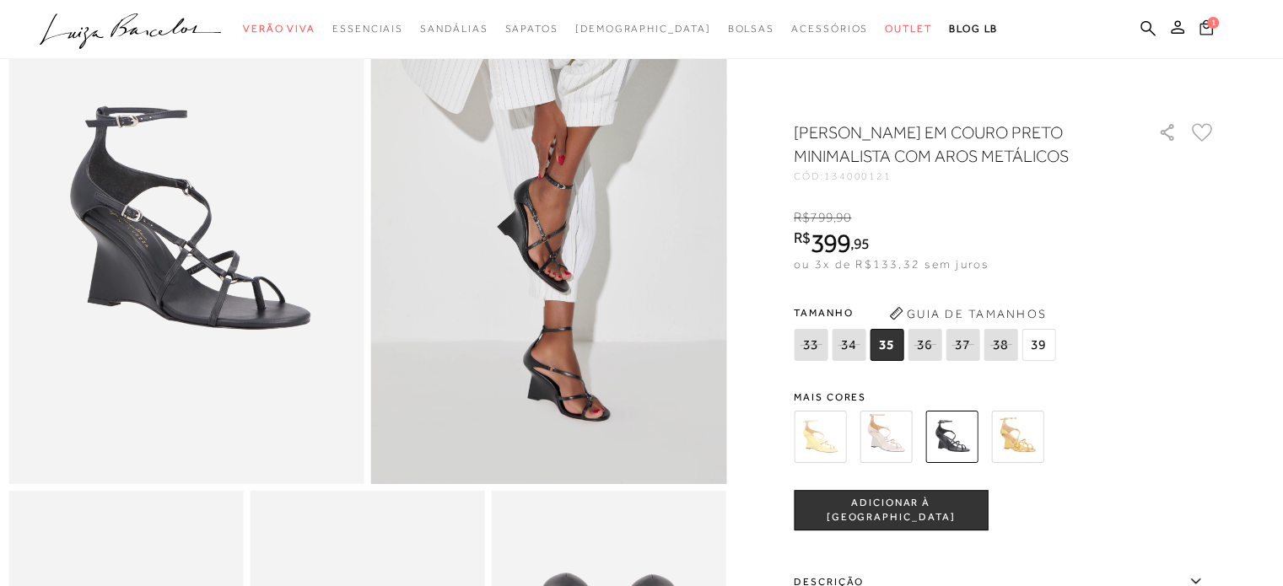
click at [1198, 22] on button "1" at bounding box center [1206, 30] width 24 height 23
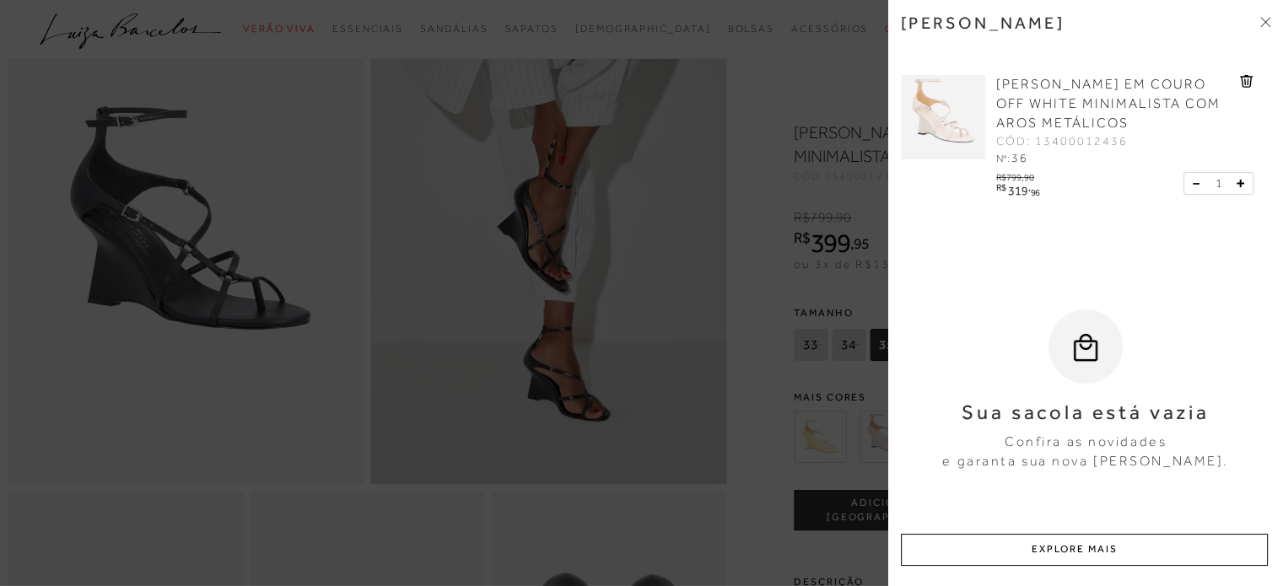
drag, startPoint x: 719, startPoint y: 225, endPoint x: 708, endPoint y: 230, distance: 11.3
click at [712, 227] on div at bounding box center [641, 293] width 1283 height 586
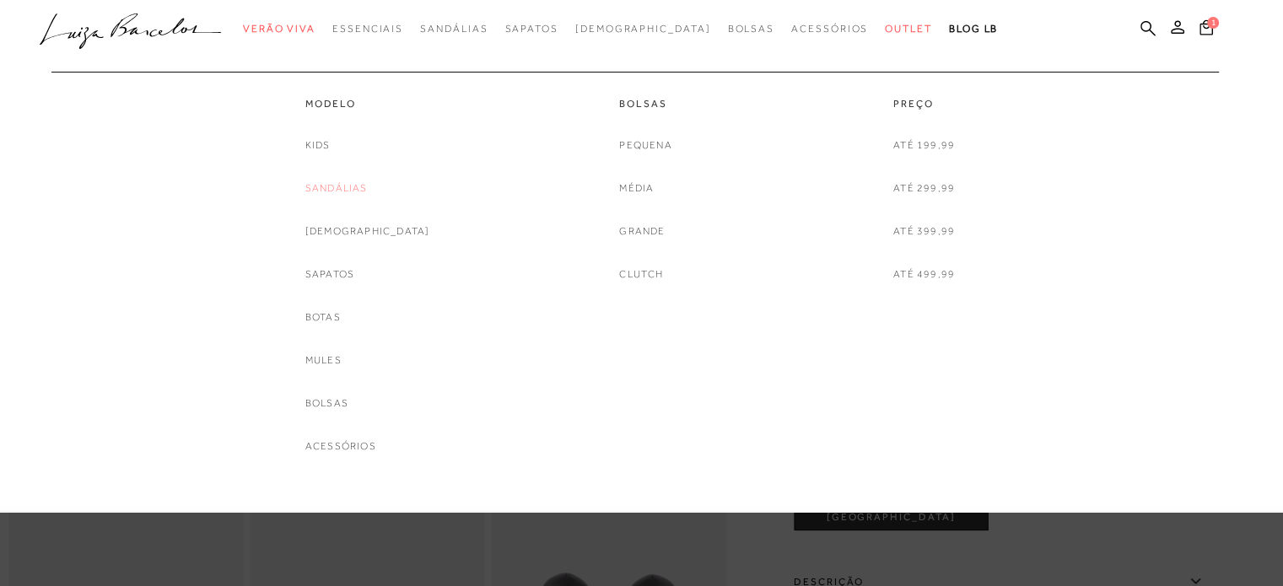
click at [366, 59] on div "categoryHeader .a{fill-rule:evenodd;} Verão Viva Em alta Favoritos das Influenc…" at bounding box center [628, 29] width 1283 height 59
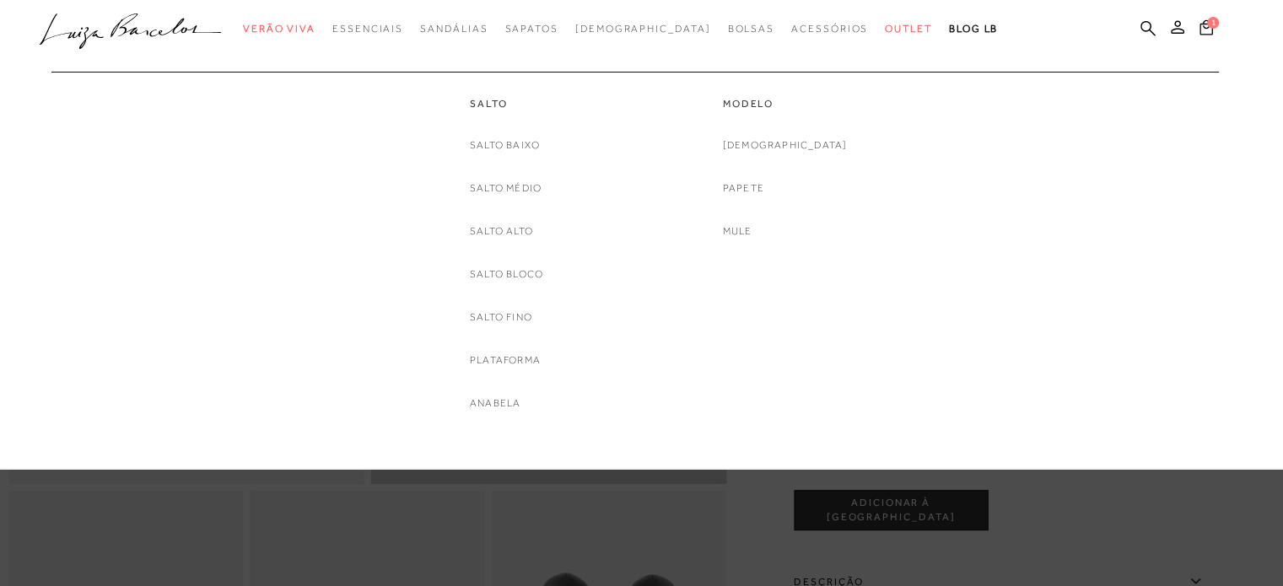
click at [519, 128] on div "Salto [GEOGRAPHIC_DATA] Salto Médio [GEOGRAPHIC_DATA] Salto Bloco [GEOGRAPHIC_D…" at bounding box center [506, 242] width 73 height 341
click at [515, 144] on link "Salto Baixo" at bounding box center [505, 146] width 70 height 18
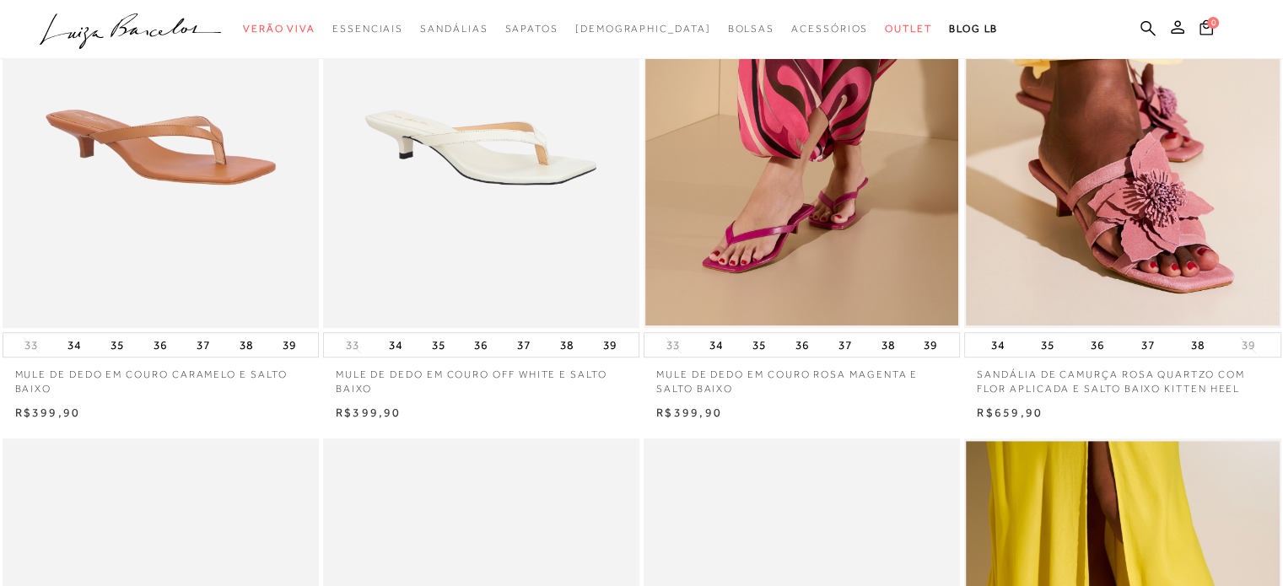
scroll to position [506, 0]
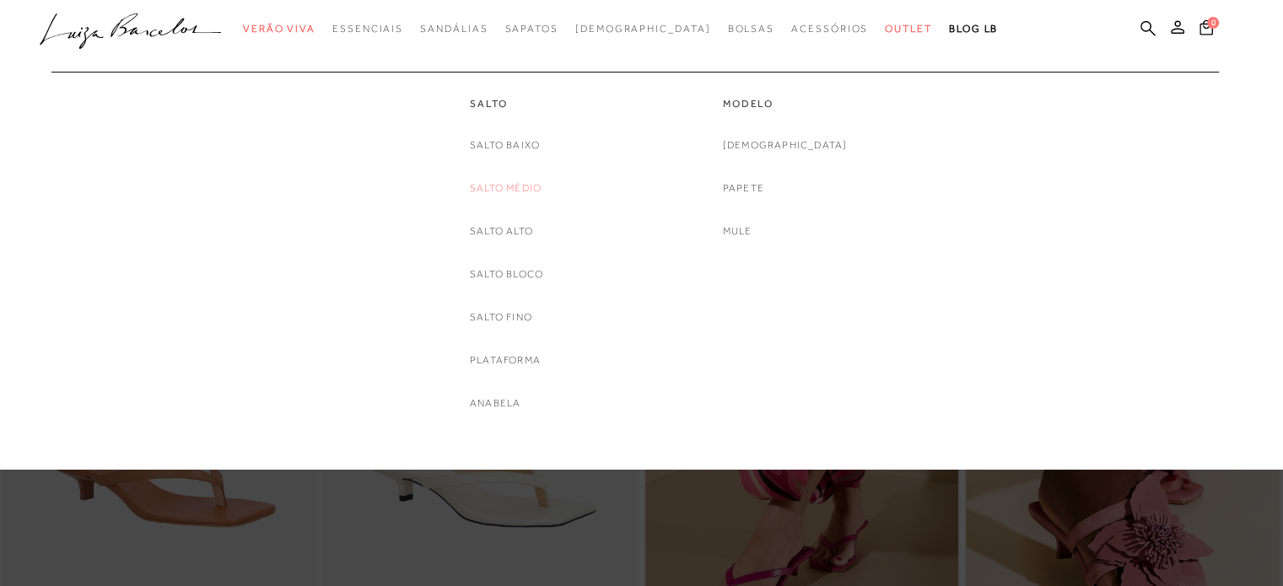
click at [533, 195] on link "Salto Médio" at bounding box center [506, 189] width 72 height 18
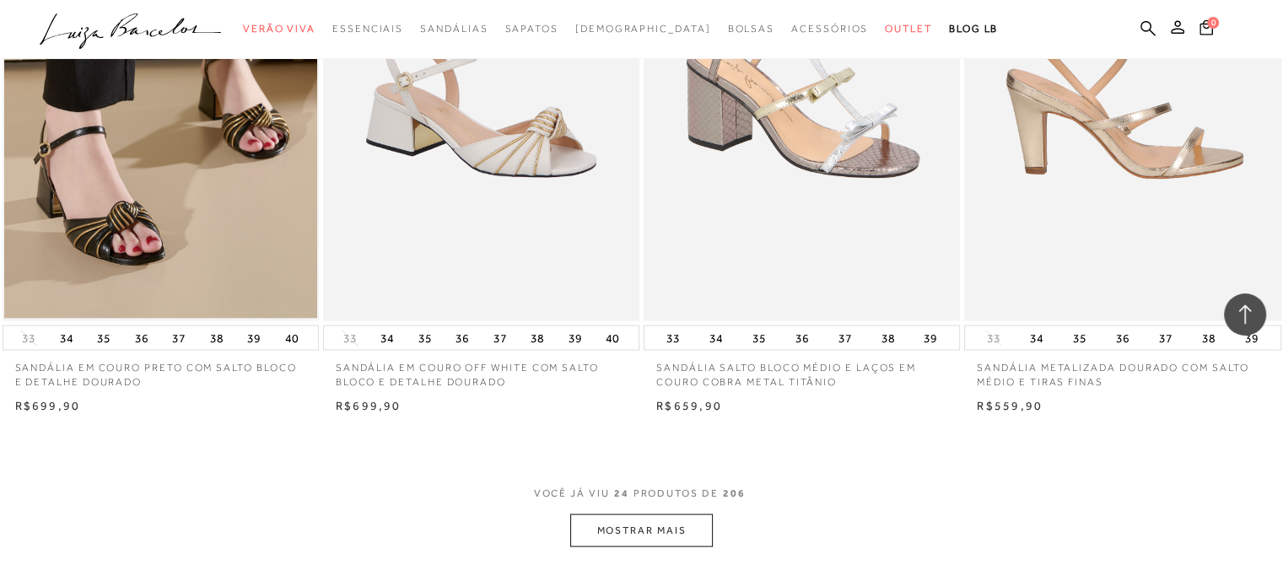
scroll to position [3458, 0]
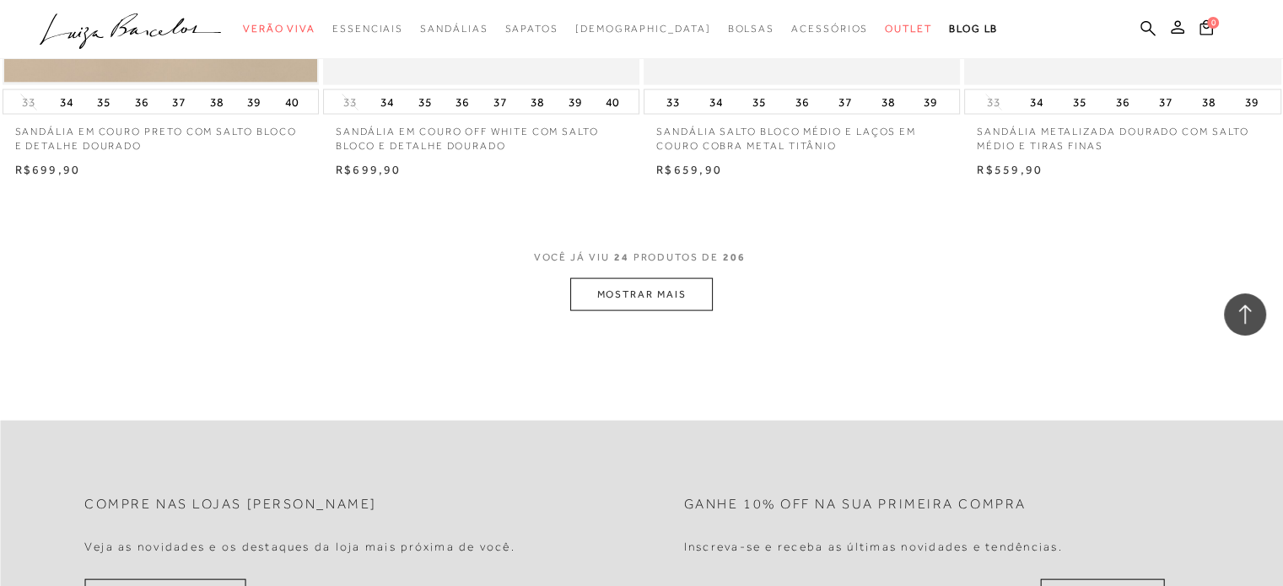
click at [644, 303] on button "MOSTRAR MAIS" at bounding box center [641, 294] width 142 height 33
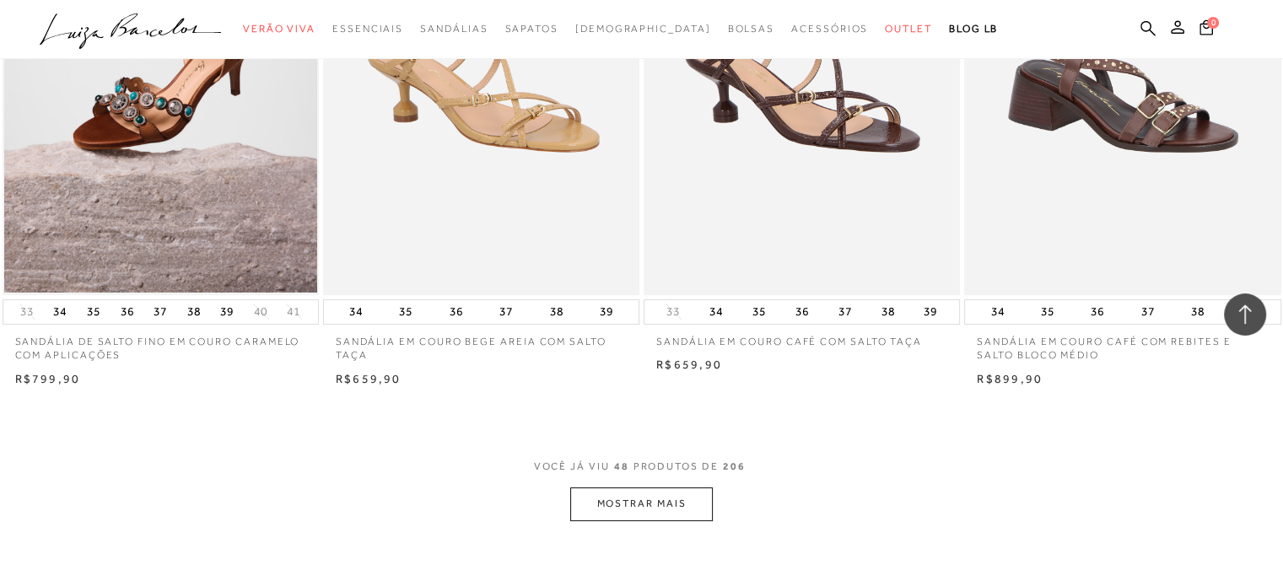
scroll to position [6915, 0]
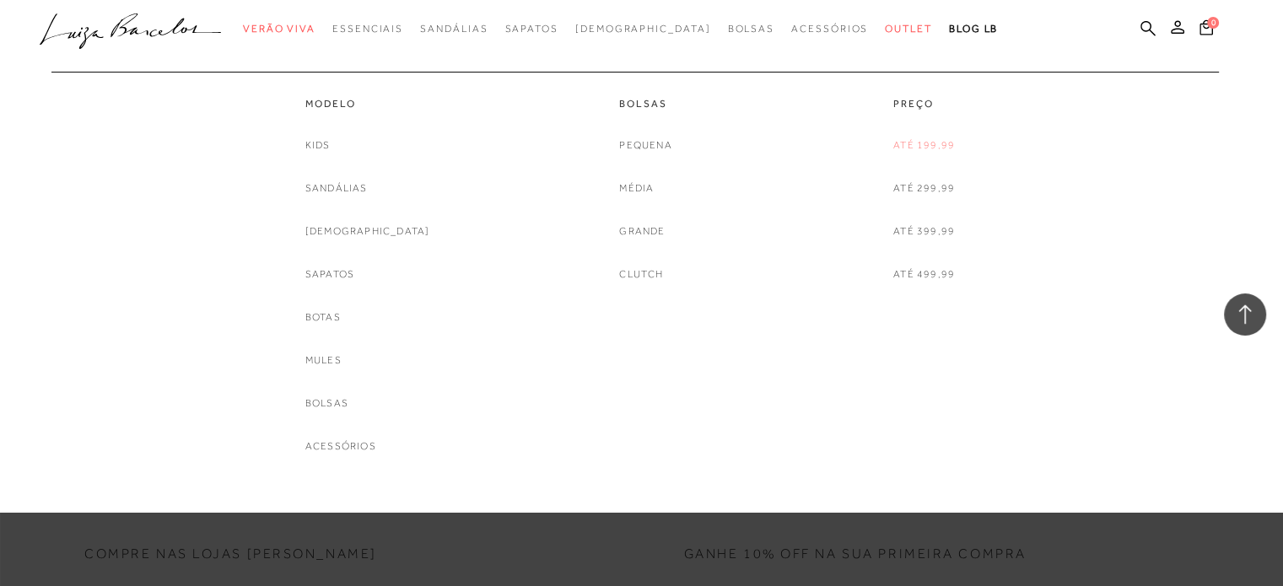
drag, startPoint x: 921, startPoint y: 148, endPoint x: 748, endPoint y: 171, distance: 174.5
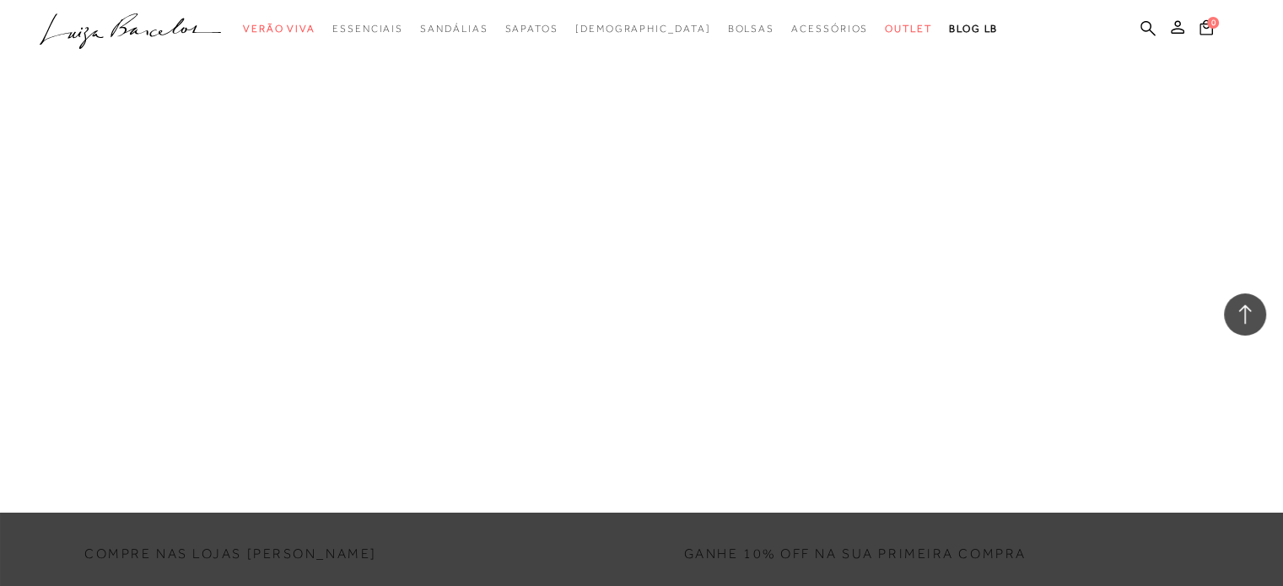
click at [0, 0] on link "Até 199,99" at bounding box center [0, 0] width 0 height 0
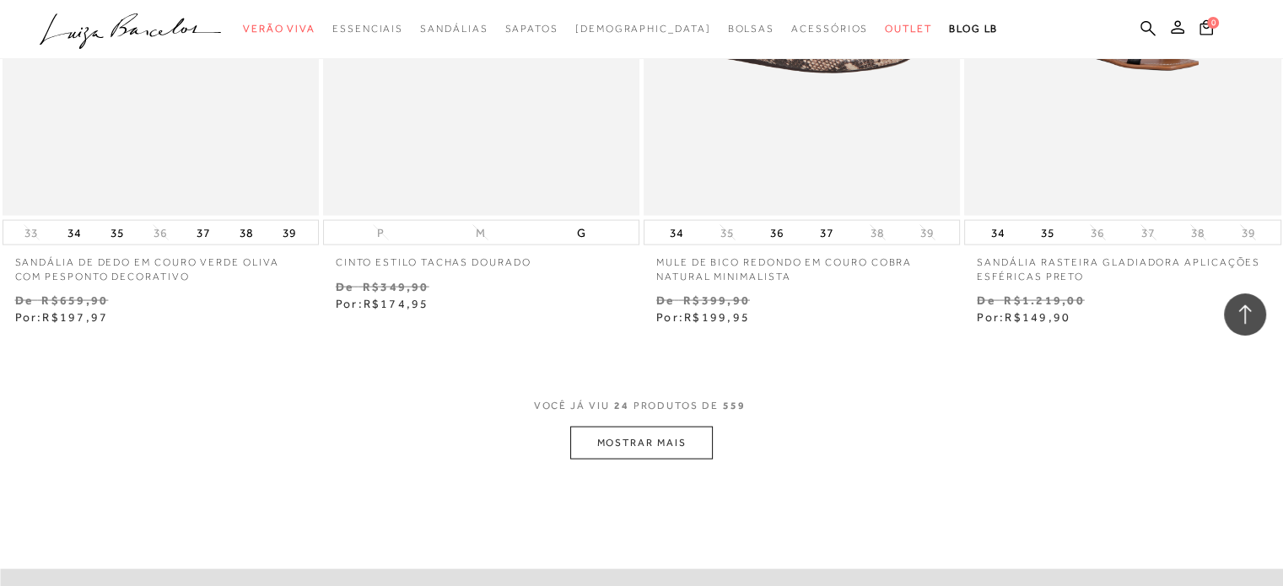
scroll to position [3542, 0]
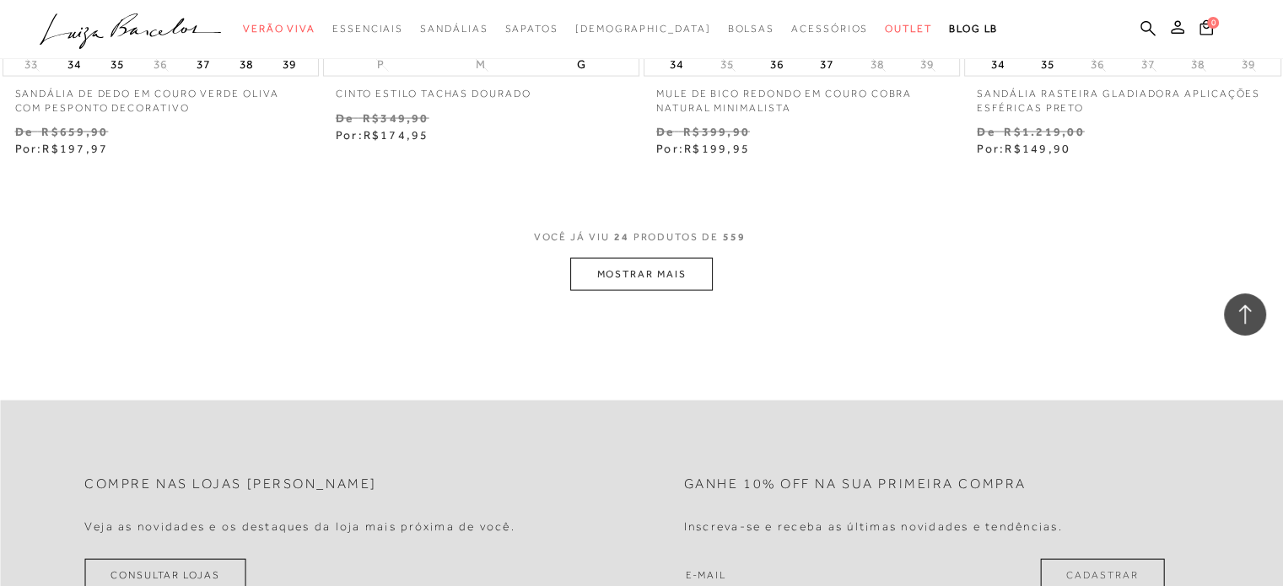
click at [674, 272] on button "MOSTRAR MAIS" at bounding box center [641, 274] width 142 height 33
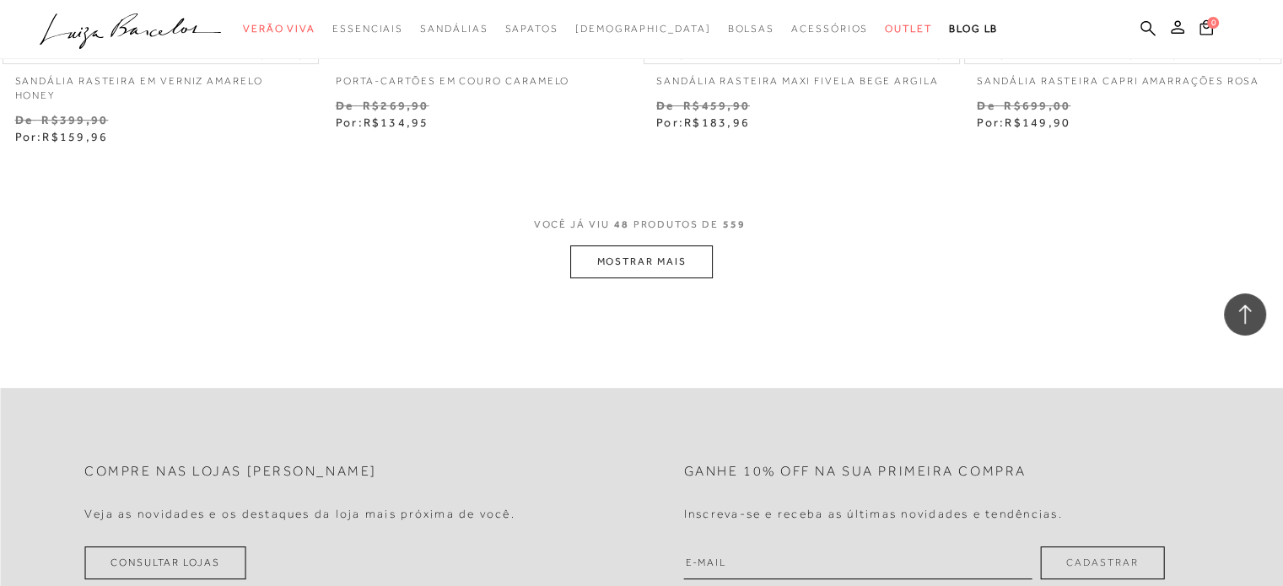
scroll to position [7168, 0]
click at [693, 245] on button "MOSTRAR MAIS" at bounding box center [641, 261] width 142 height 33
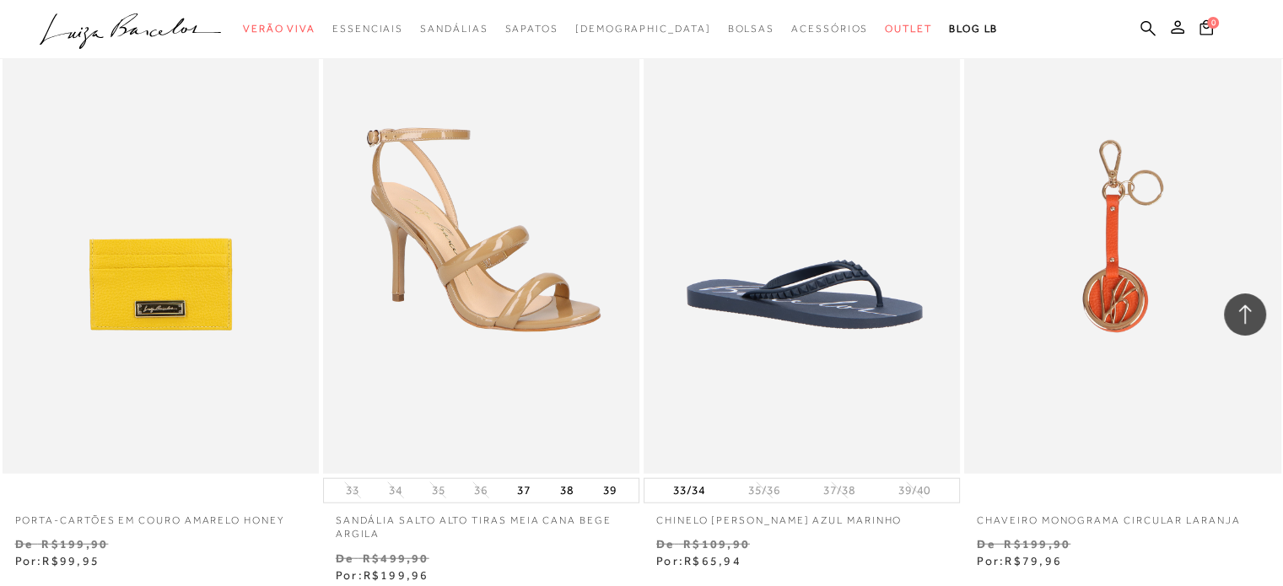
scroll to position [10710, 0]
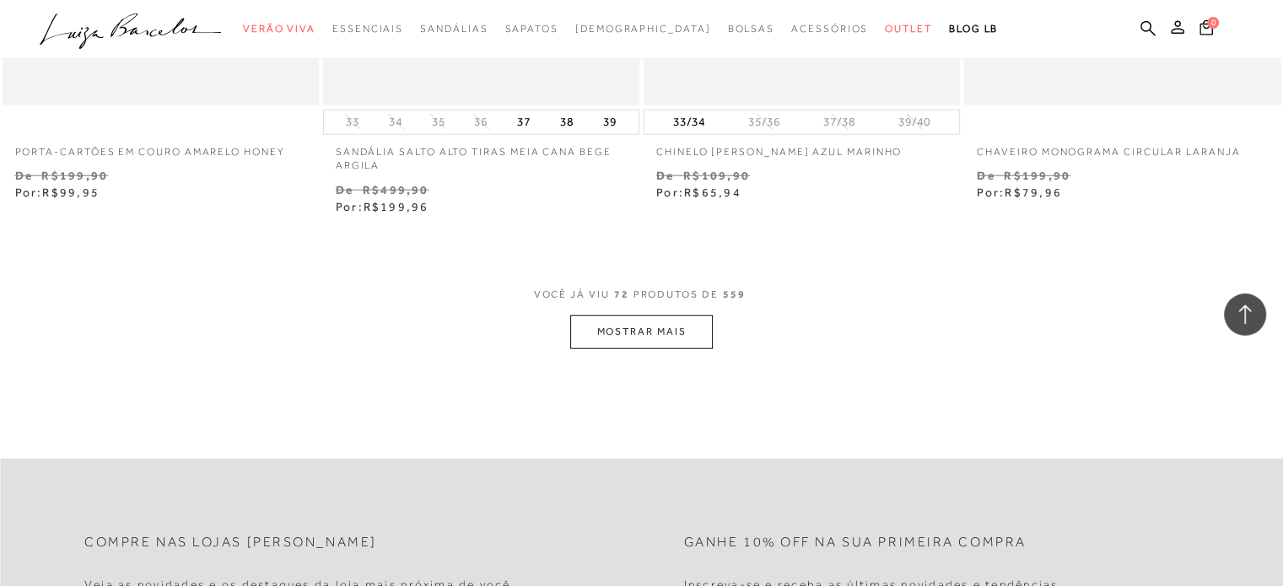
click at [677, 315] on button "MOSTRAR MAIS" at bounding box center [641, 331] width 142 height 33
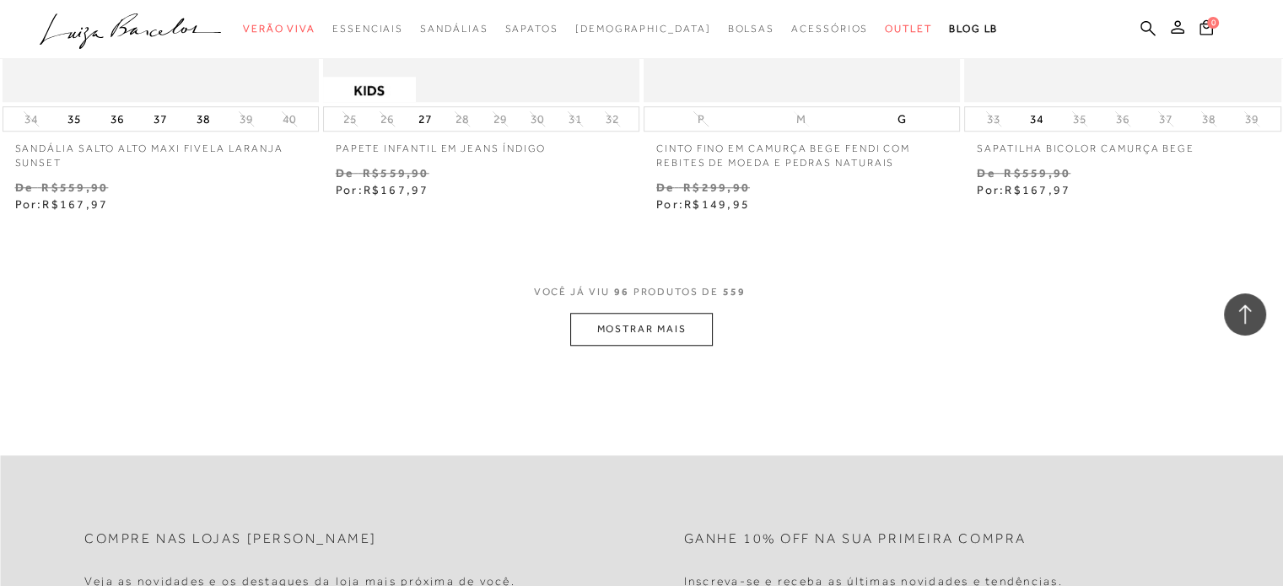
scroll to position [14421, 0]
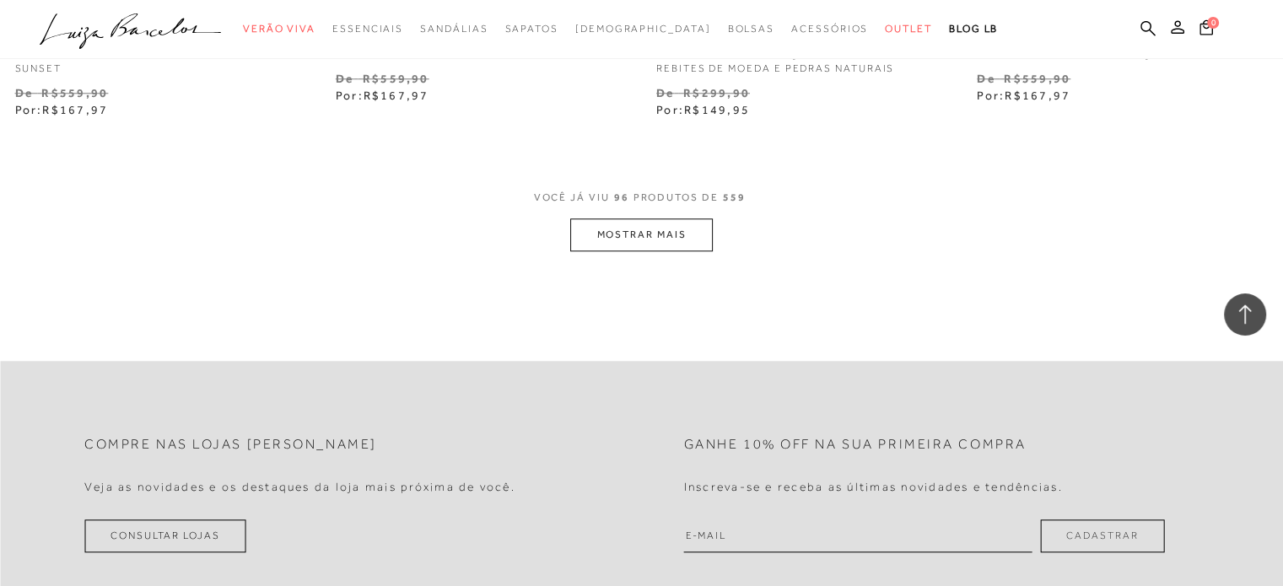
click at [666, 218] on button "MOSTRAR MAIS" at bounding box center [641, 234] width 142 height 33
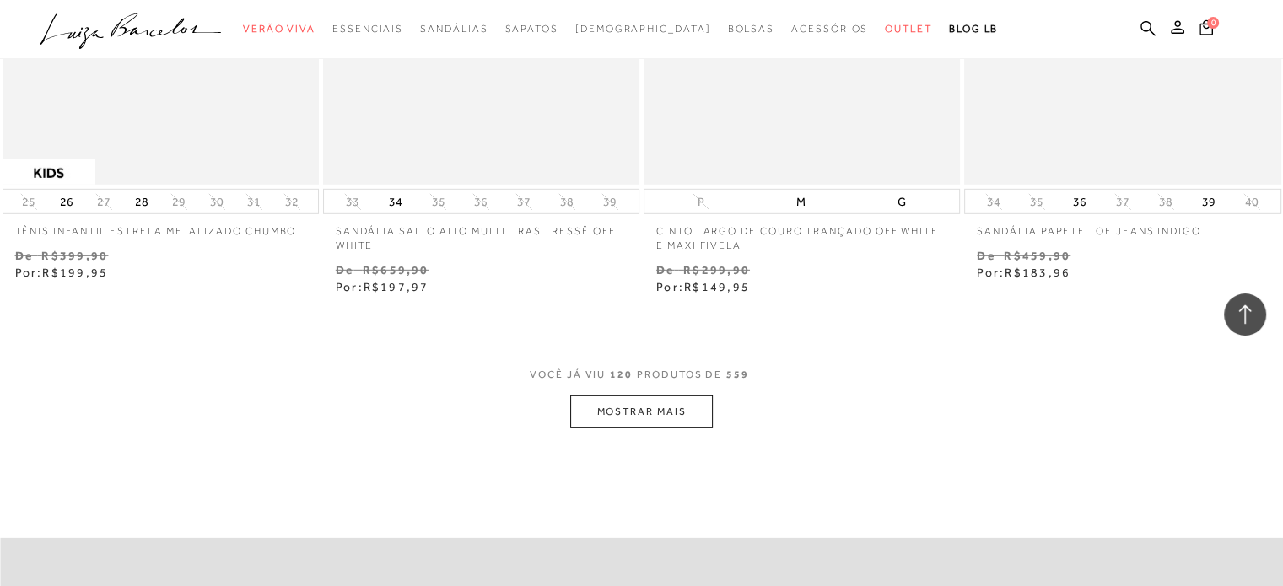
scroll to position [17963, 0]
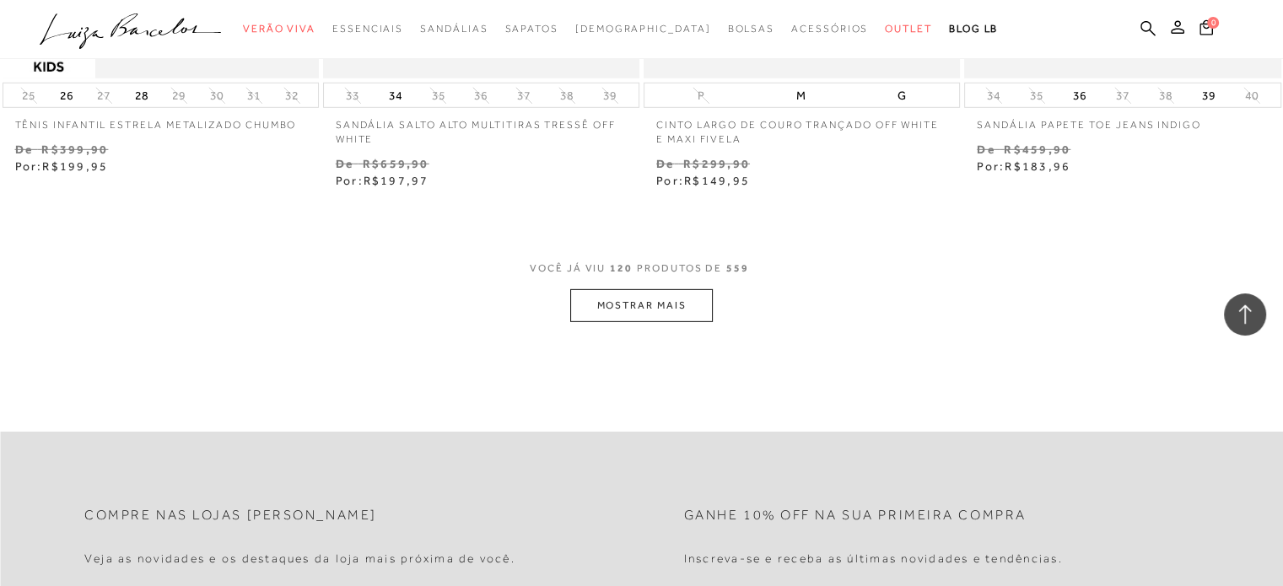
click at [668, 297] on button "MOSTRAR MAIS" at bounding box center [641, 305] width 142 height 33
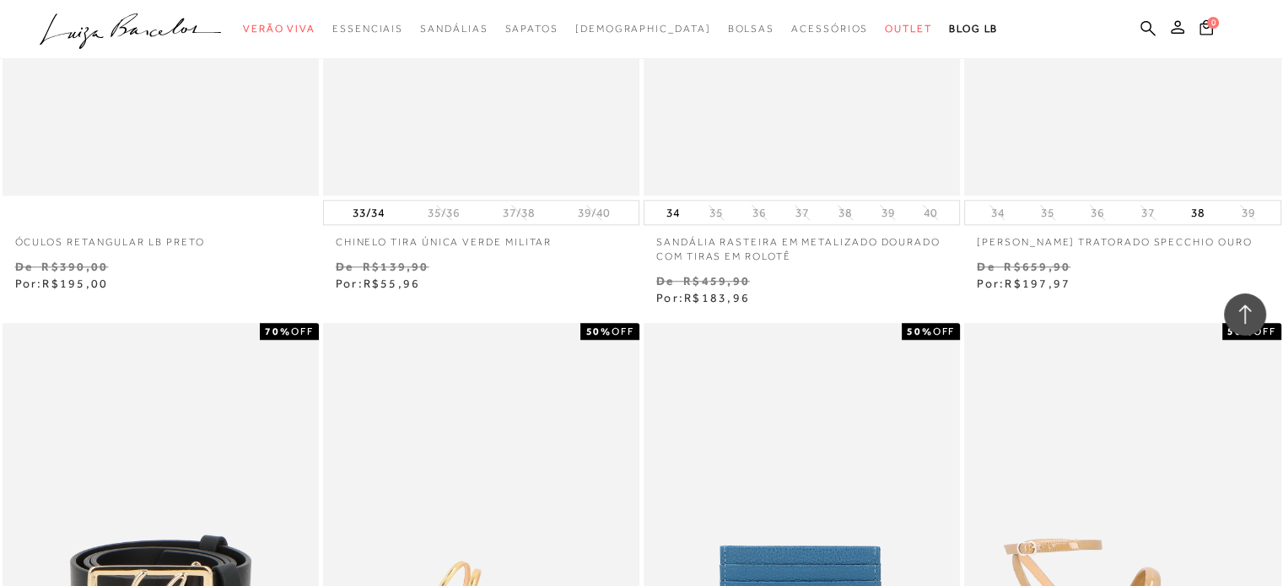
scroll to position [20999, 0]
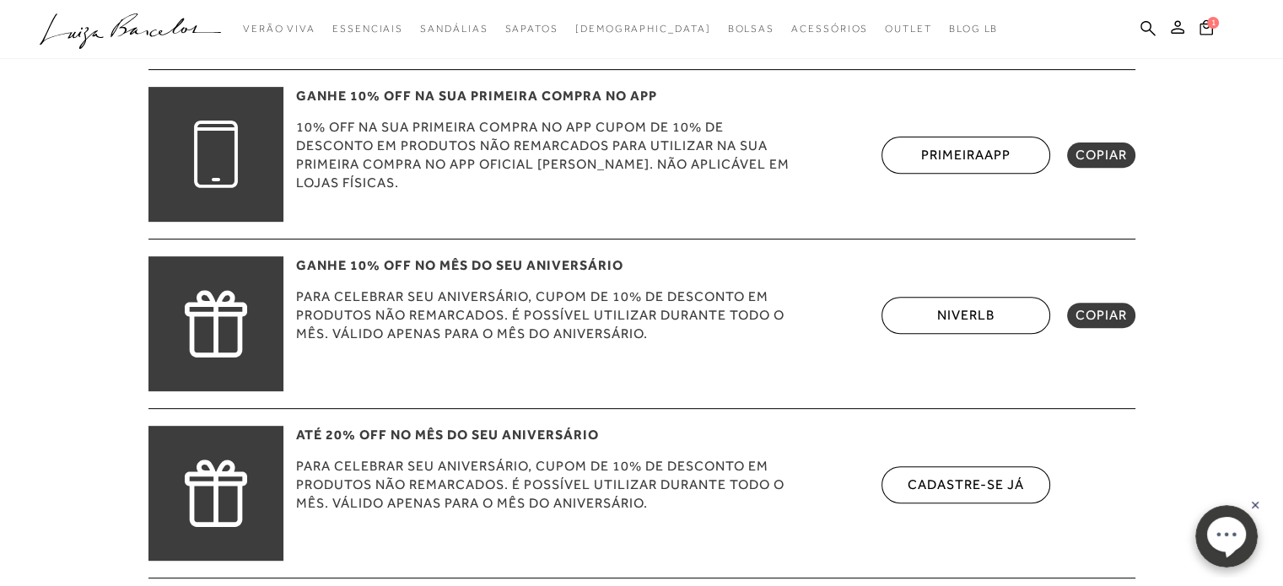
scroll to position [590, 0]
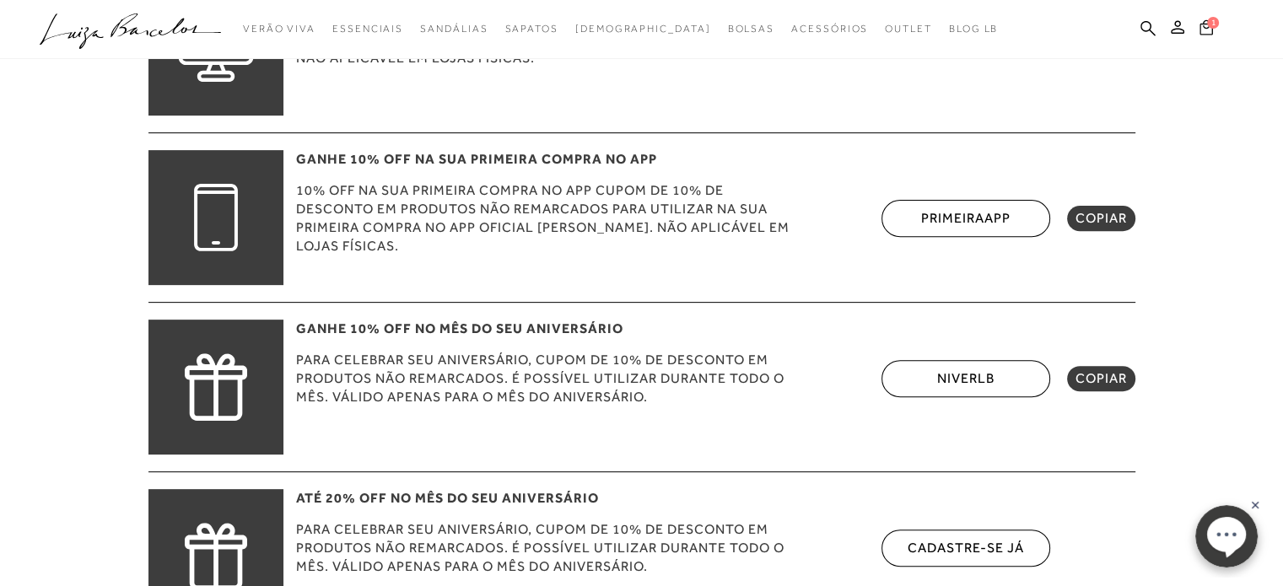
click at [1209, 23] on span "1" at bounding box center [1213, 23] width 12 height 12
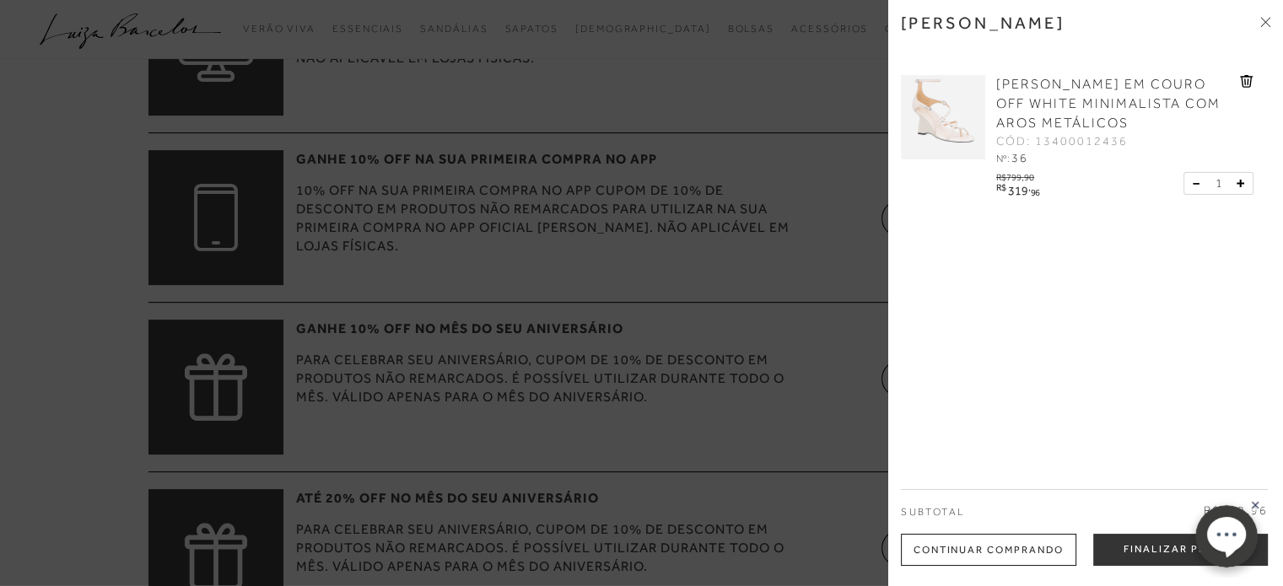
click at [1147, 552] on button "Finalizar Pedido" at bounding box center [1180, 550] width 175 height 32
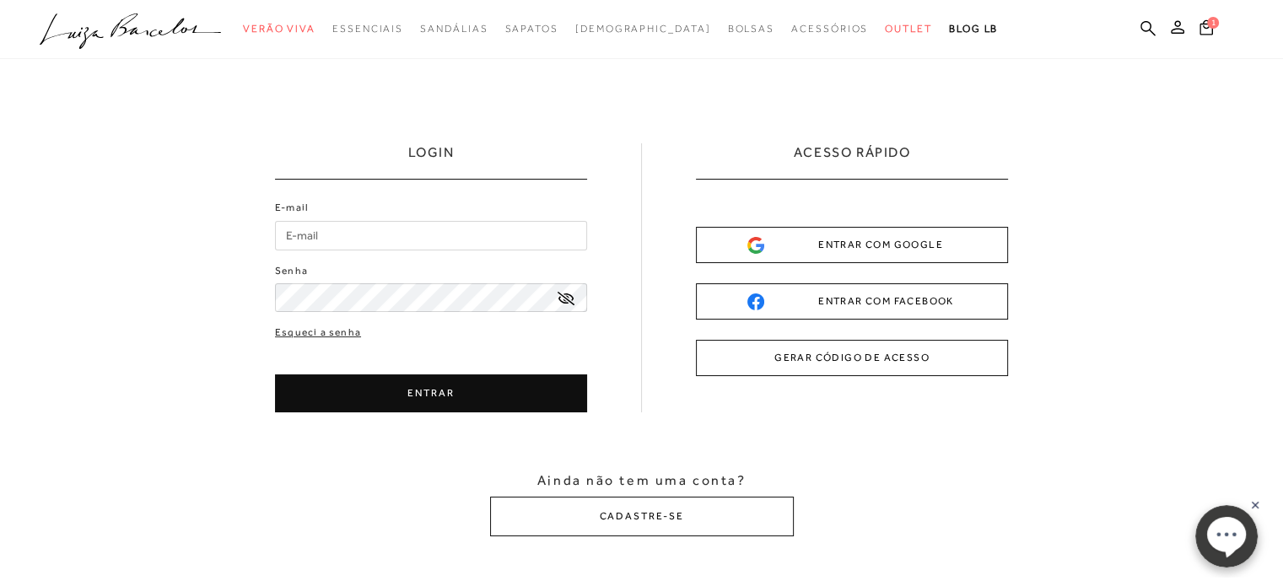
click at [423, 234] on input "E-mail" at bounding box center [431, 236] width 312 height 30
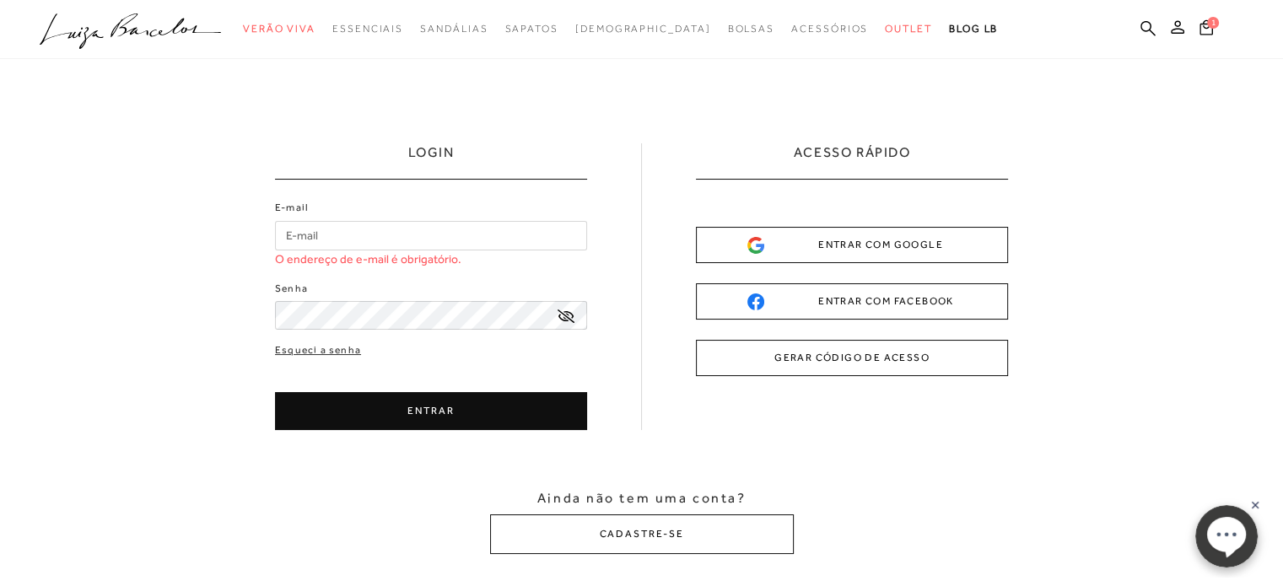
click at [862, 363] on button "GERAR CÓDIGO DE ACESSO" at bounding box center [852, 358] width 312 height 36
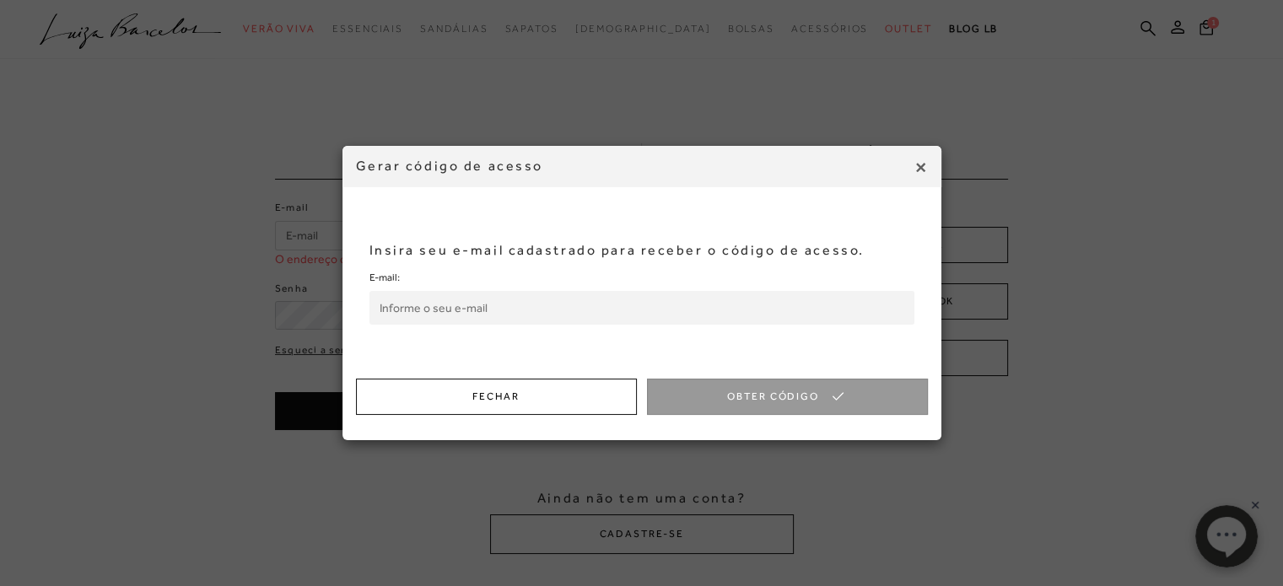
click at [514, 304] on input "E-mail:" at bounding box center [641, 308] width 545 height 34
type input "[EMAIL_ADDRESS][DOMAIN_NAME]"
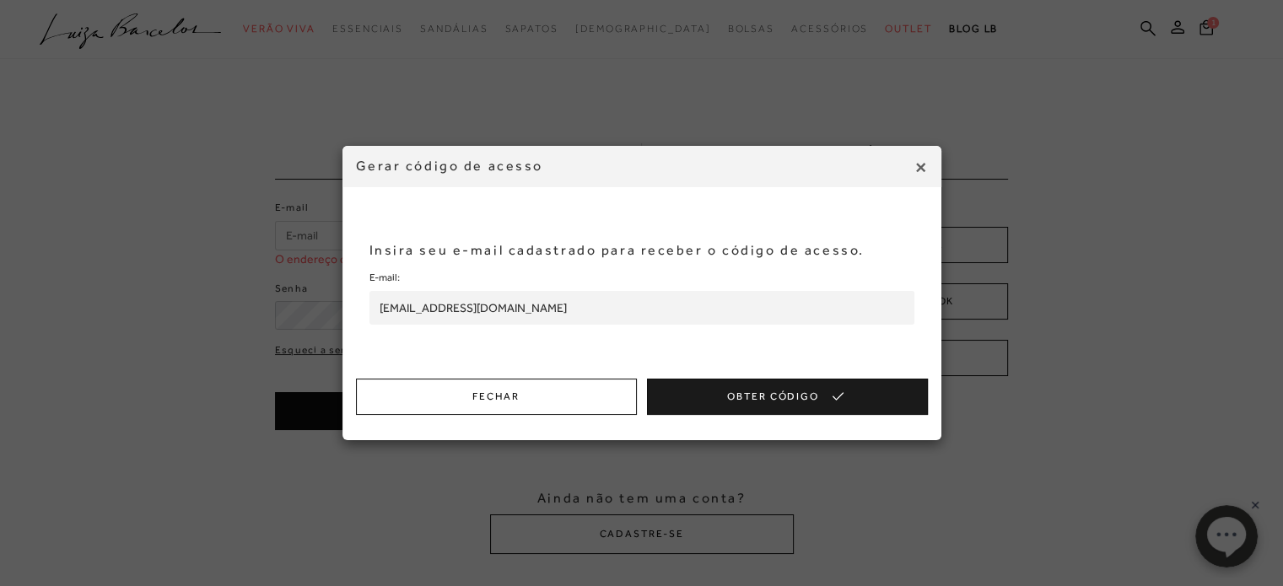
click at [774, 407] on button "Obter Código" at bounding box center [787, 397] width 281 height 36
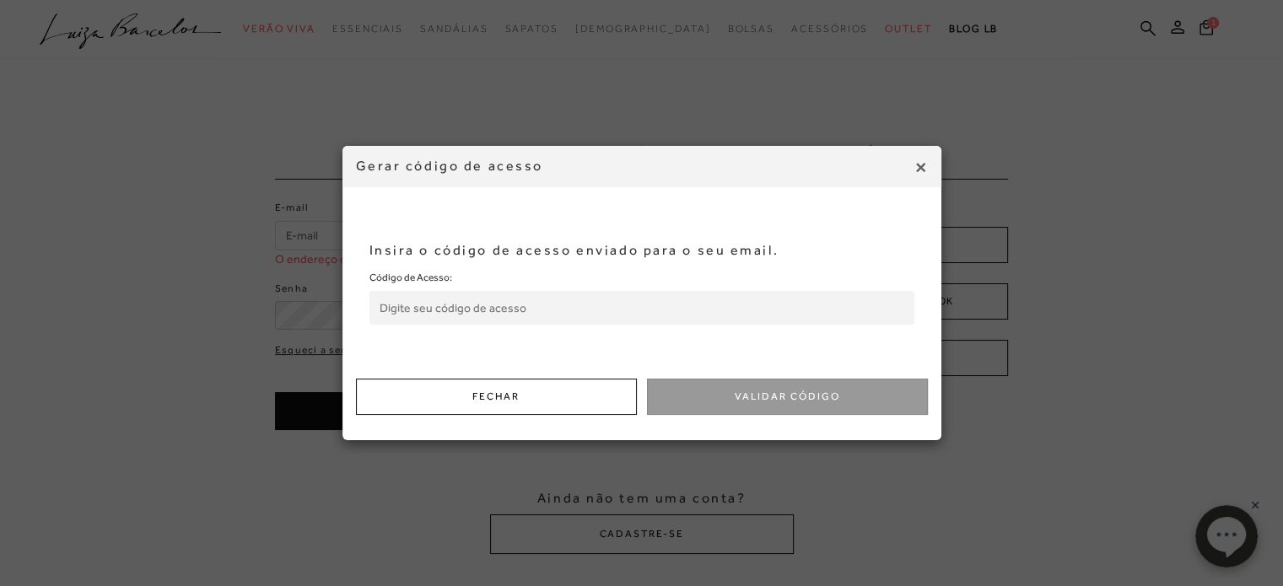
click at [550, 324] on input "Código de Acesso:" at bounding box center [641, 308] width 545 height 34
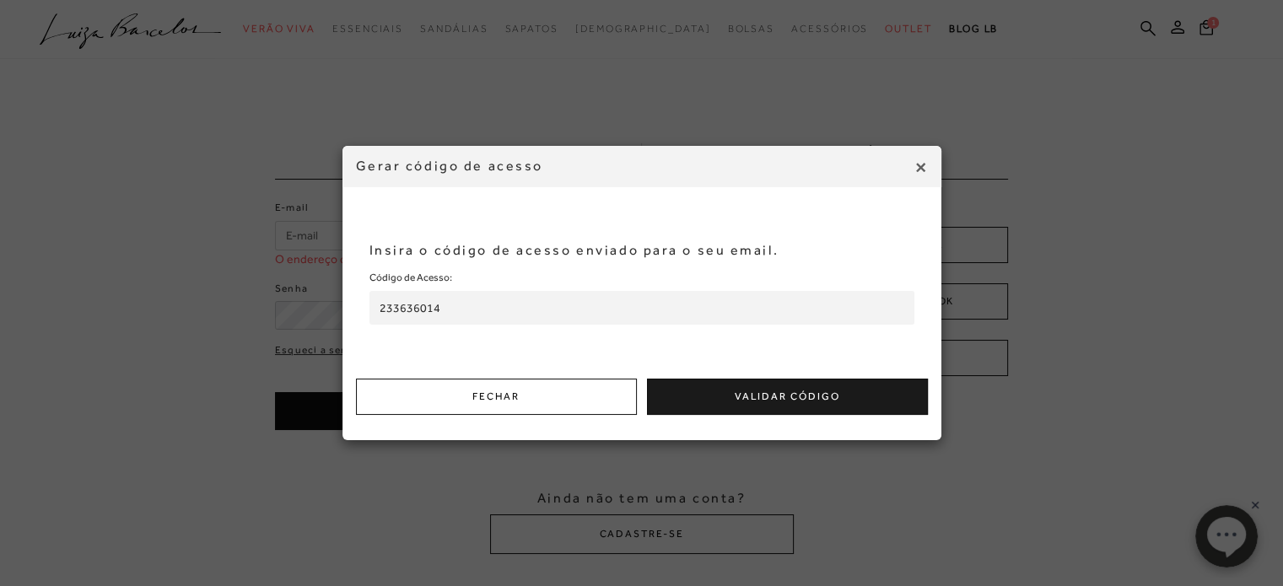
type input "233636014"
click at [713, 394] on button "Validar Código" at bounding box center [787, 397] width 281 height 36
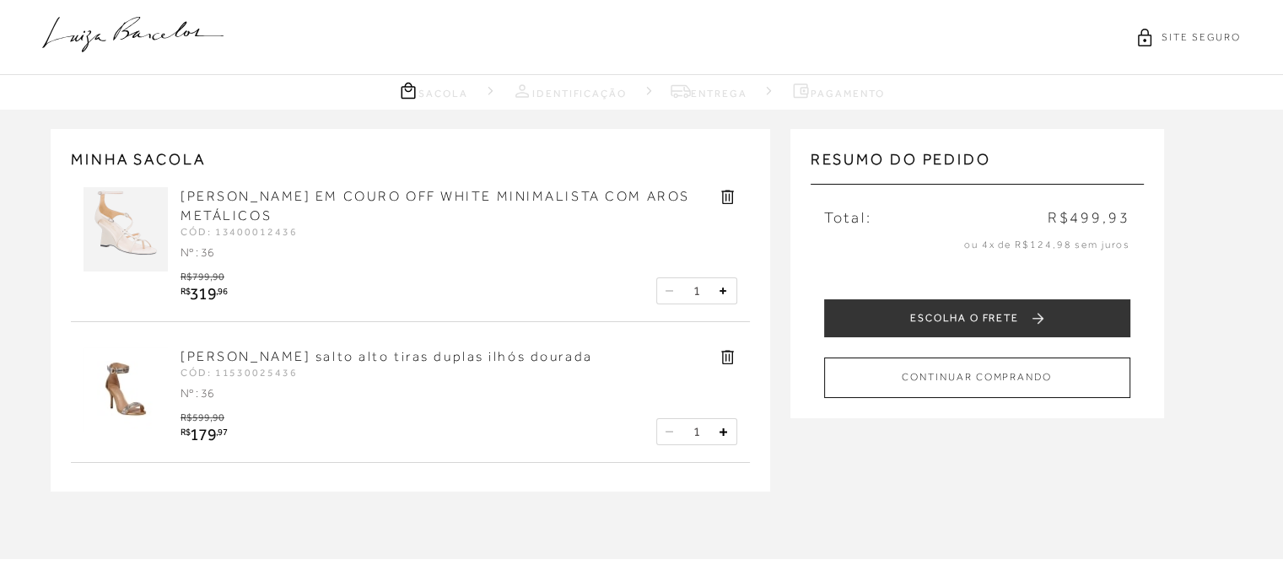
click at [369, 360] on link "[PERSON_NAME] salto alto tiras duplas ilhós dourada" at bounding box center [386, 356] width 412 height 15
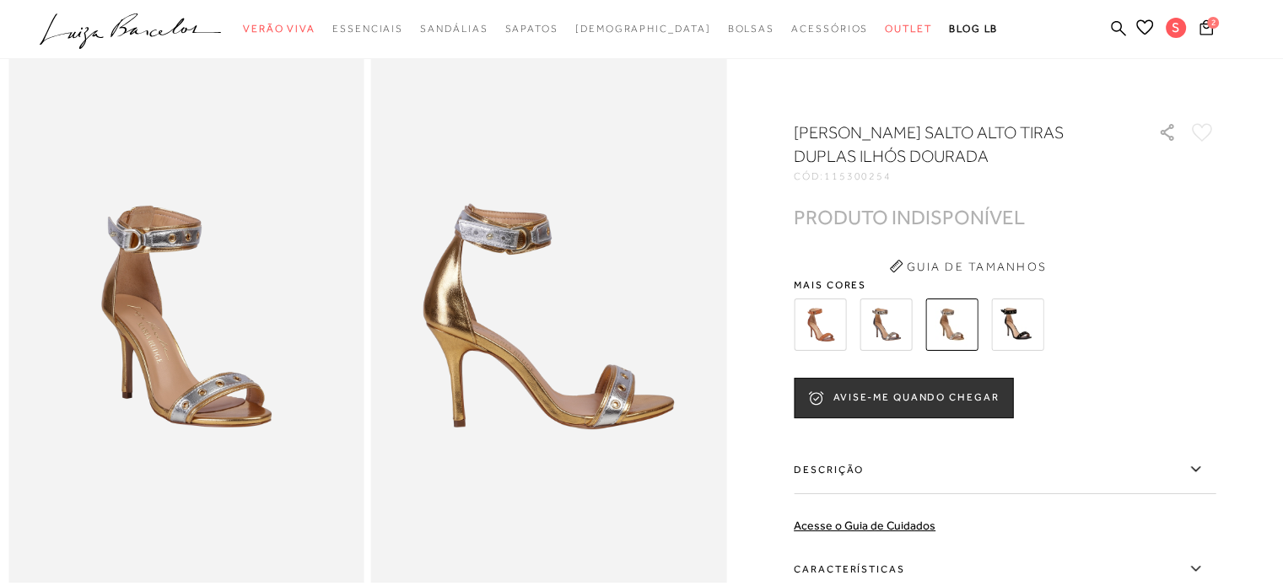
scroll to position [169, 0]
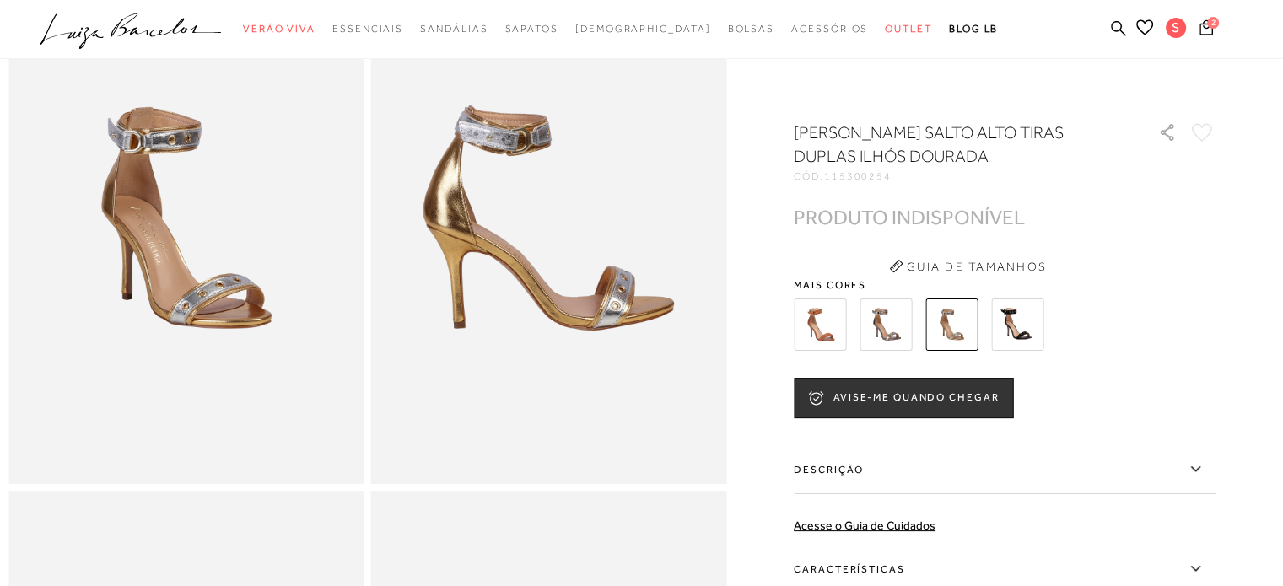
click at [910, 316] on img at bounding box center [885, 325] width 52 height 52
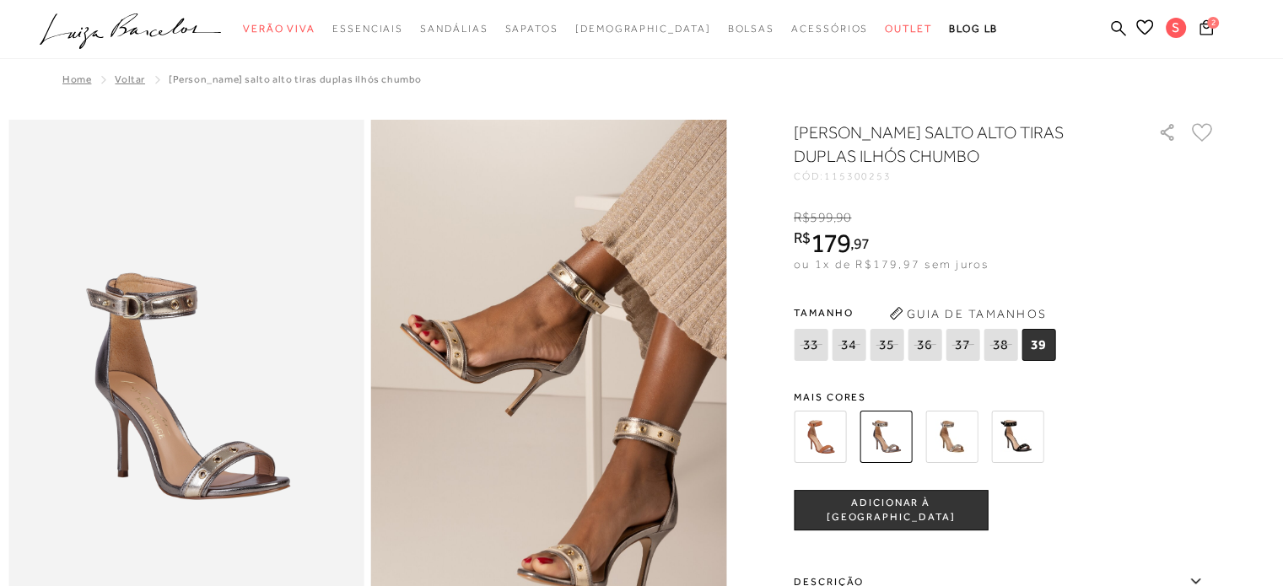
click at [829, 444] on img at bounding box center [820, 437] width 52 height 52
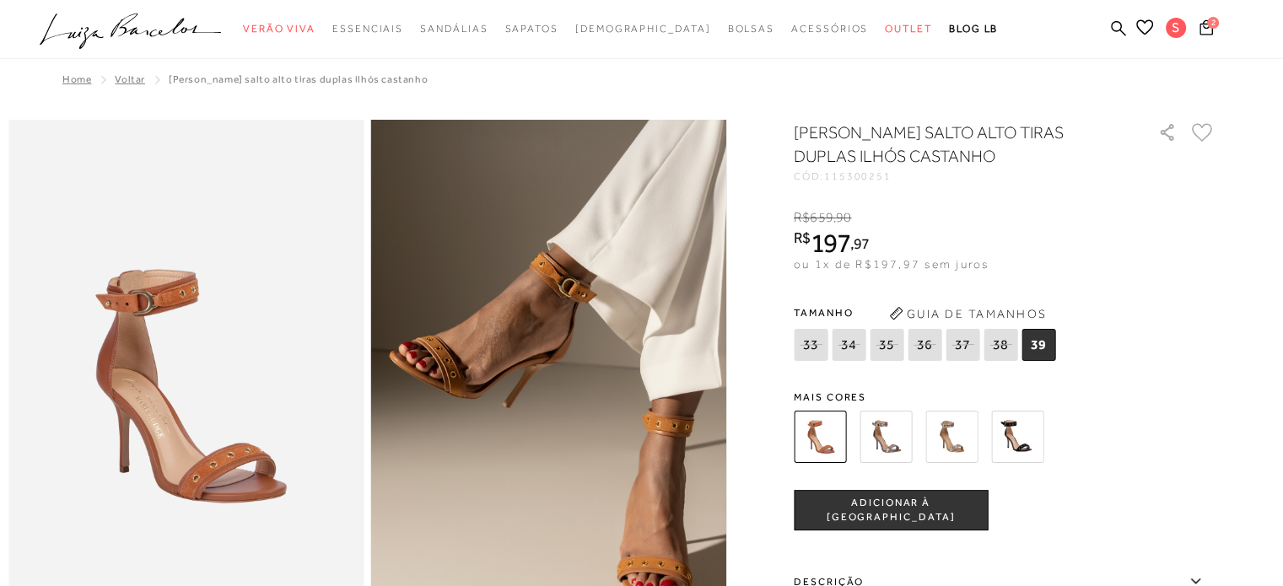
click at [1004, 424] on img at bounding box center [1017, 437] width 52 height 52
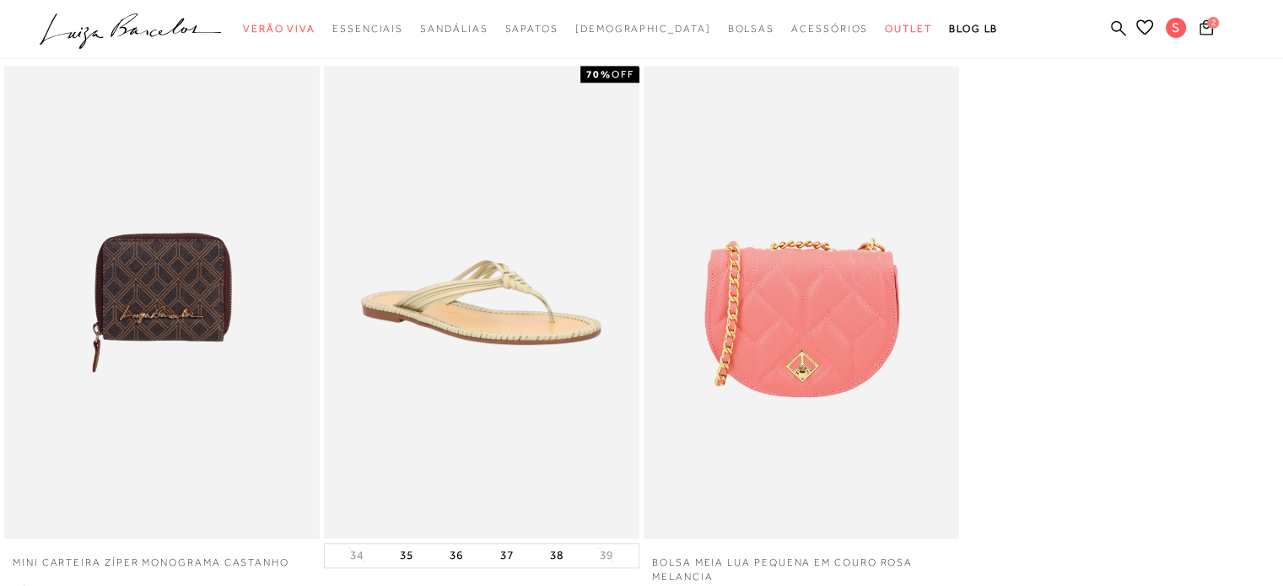
scroll to position [1012, 0]
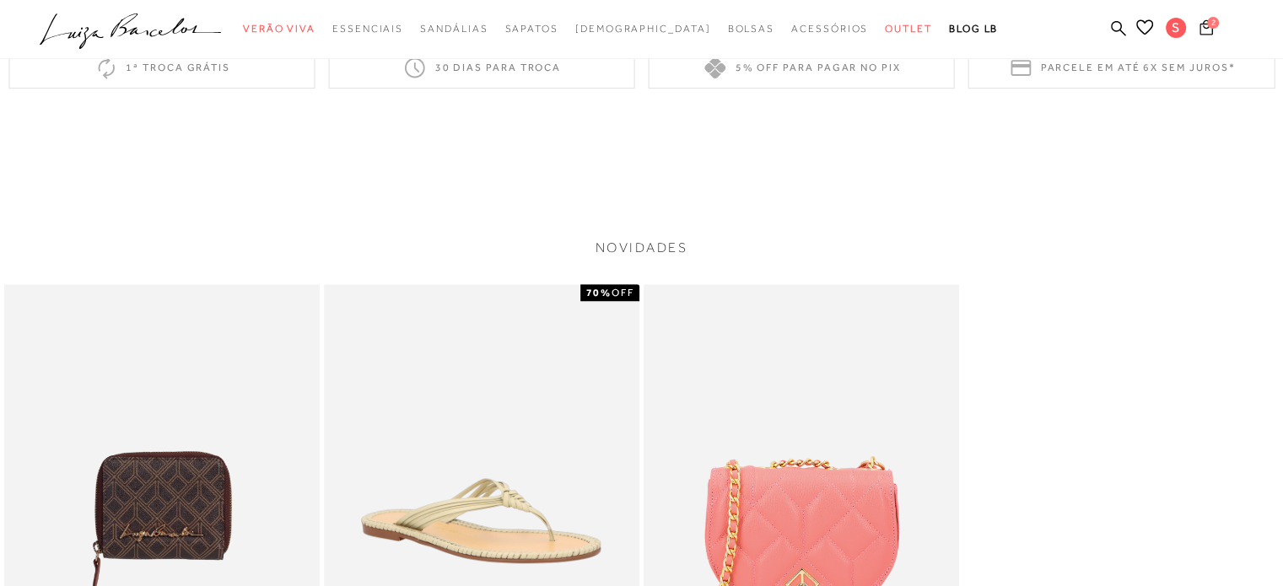
click at [1210, 26] on span "2" at bounding box center [1213, 23] width 12 height 12
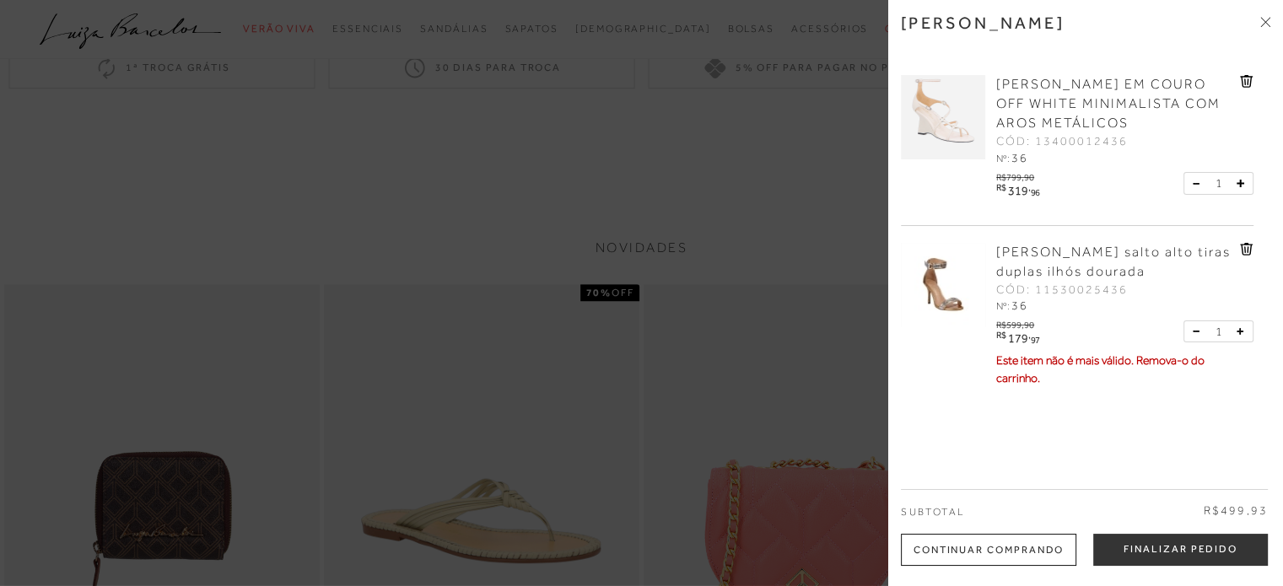
click at [1240, 249] on icon at bounding box center [1246, 249] width 13 height 13
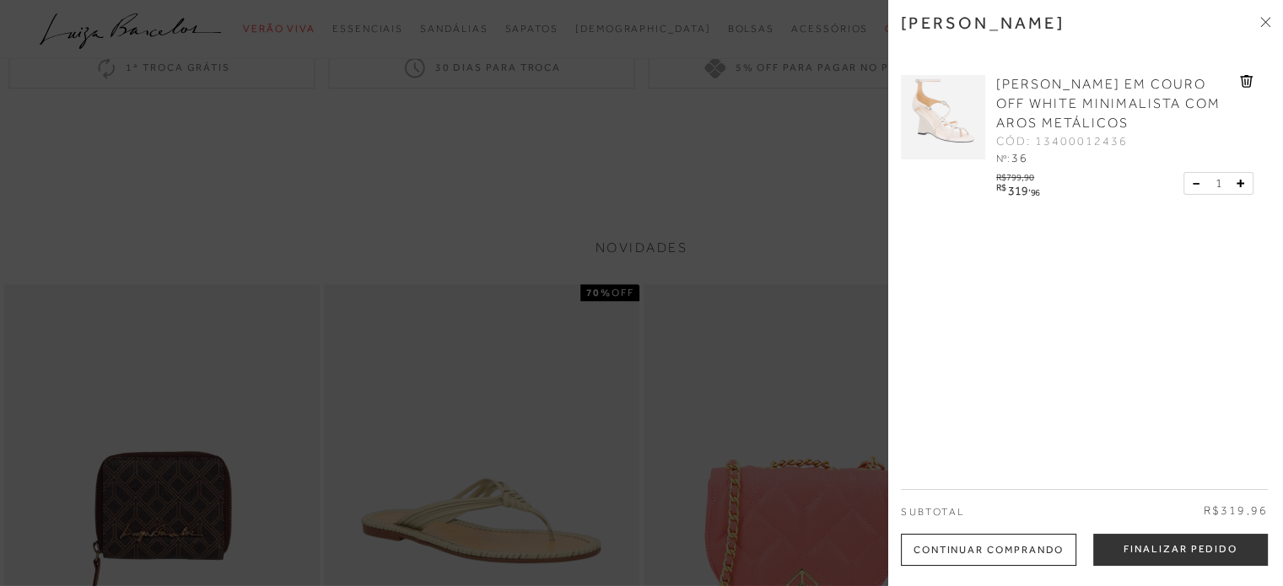
click at [744, 268] on div at bounding box center [641, 293] width 1283 height 586
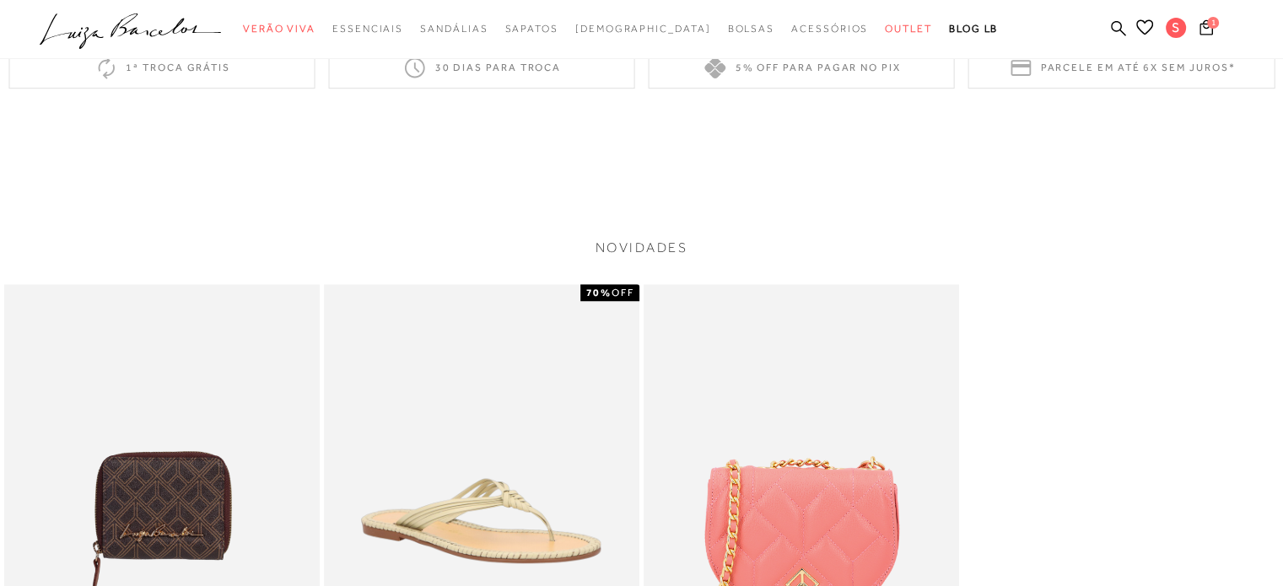
scroll to position [675, 0]
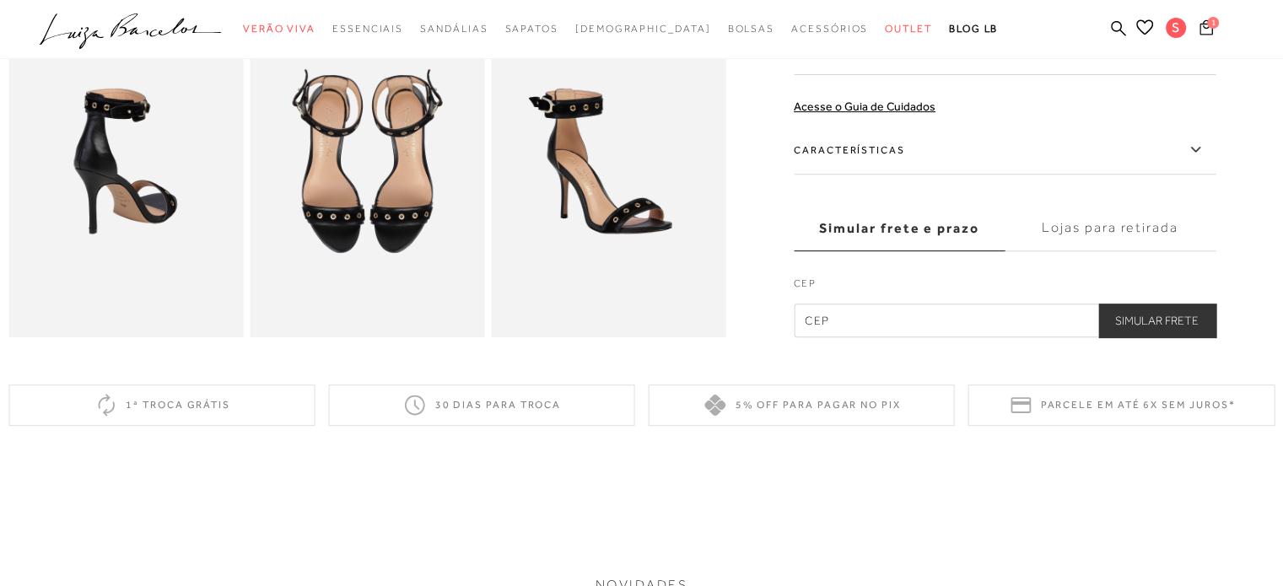
click at [1208, 25] on span "1" at bounding box center [1213, 23] width 12 height 12
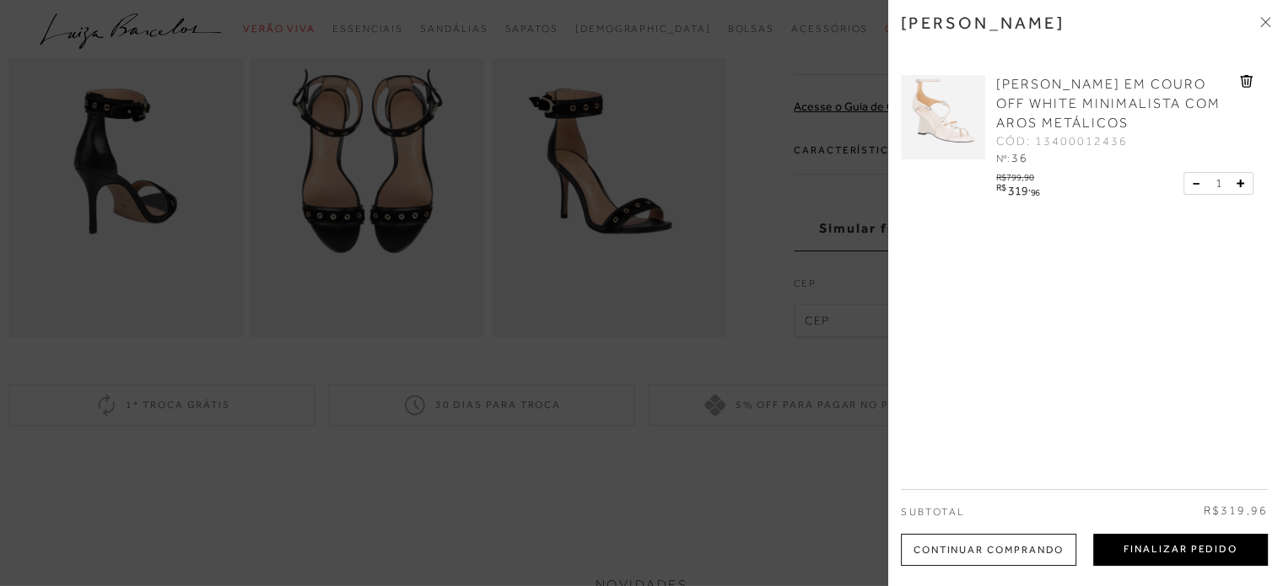
click at [1215, 534] on button "Finalizar Pedido" at bounding box center [1180, 550] width 175 height 32
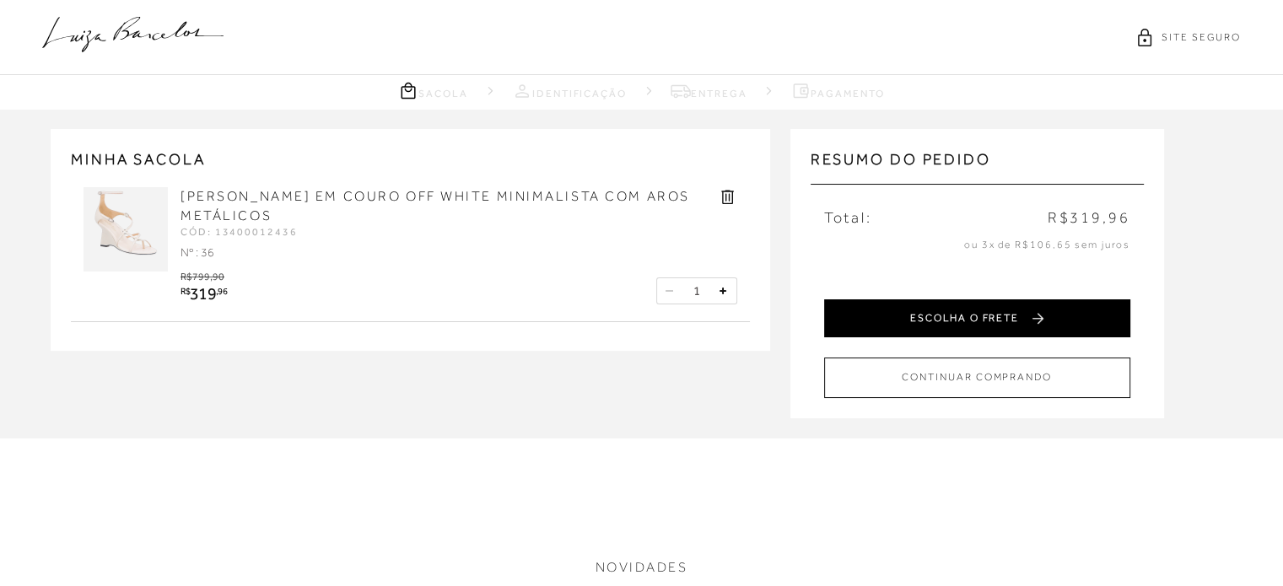
click at [1015, 322] on button "ESCOLHA O FRETE" at bounding box center [977, 318] width 306 height 38
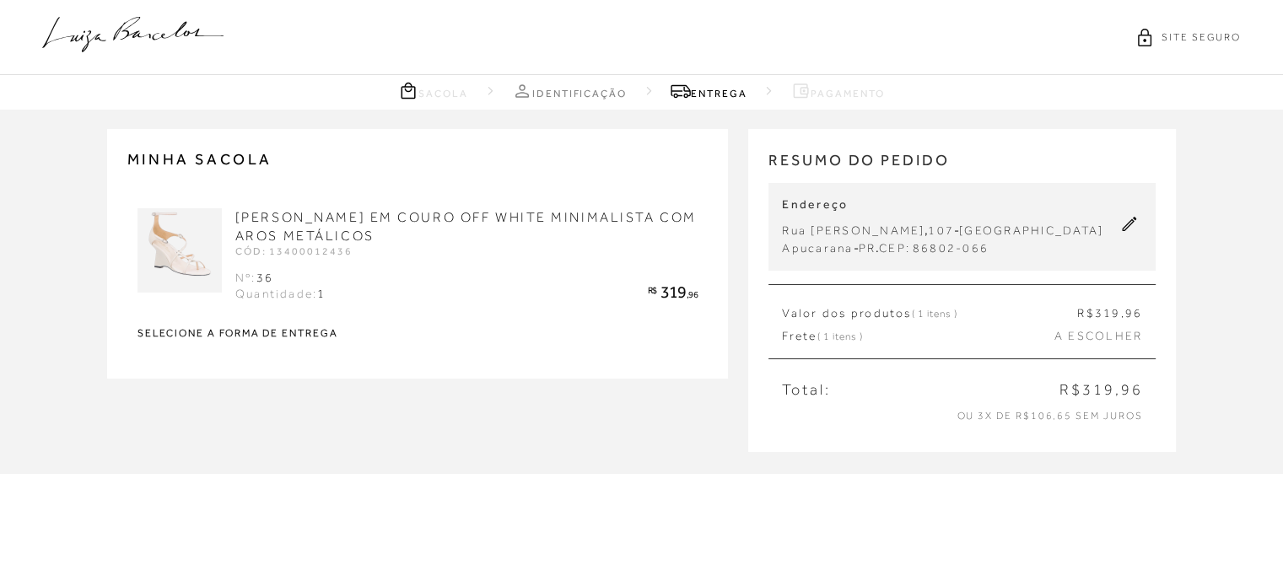
click at [1115, 345] on span "A ESCOLHER" at bounding box center [1098, 336] width 88 height 17
click at [1063, 345] on span "A ESCOLHER" at bounding box center [1098, 336] width 88 height 17
drag, startPoint x: 1045, startPoint y: 353, endPoint x: 1012, endPoint y: 358, distance: 33.2
click at [1022, 345] on div "Frete ( 1 itens ) A ESCOLHER" at bounding box center [962, 336] width 360 height 17
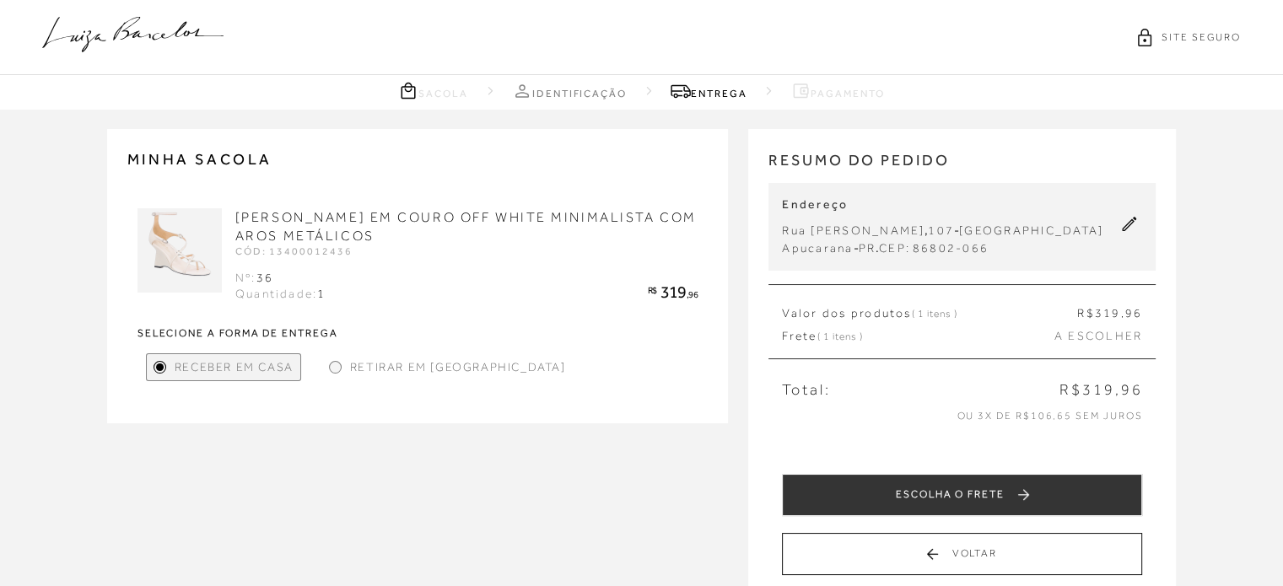
scroll to position [84, 0]
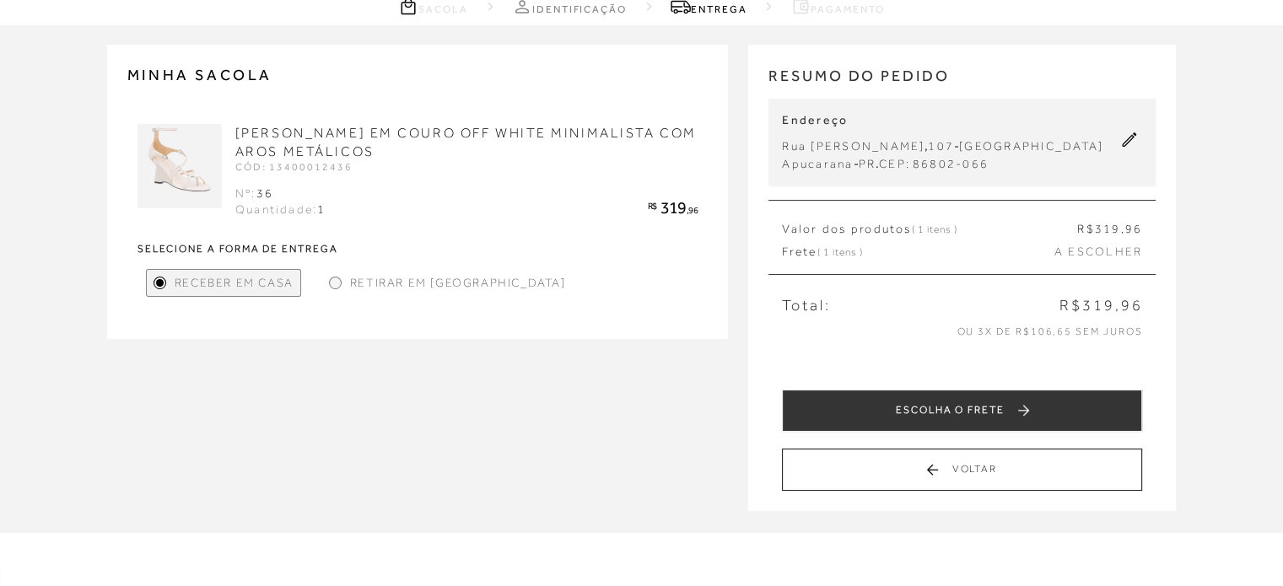
click at [331, 289] on div "Retirar em [GEOGRAPHIC_DATA]" at bounding box center [447, 283] width 250 height 28
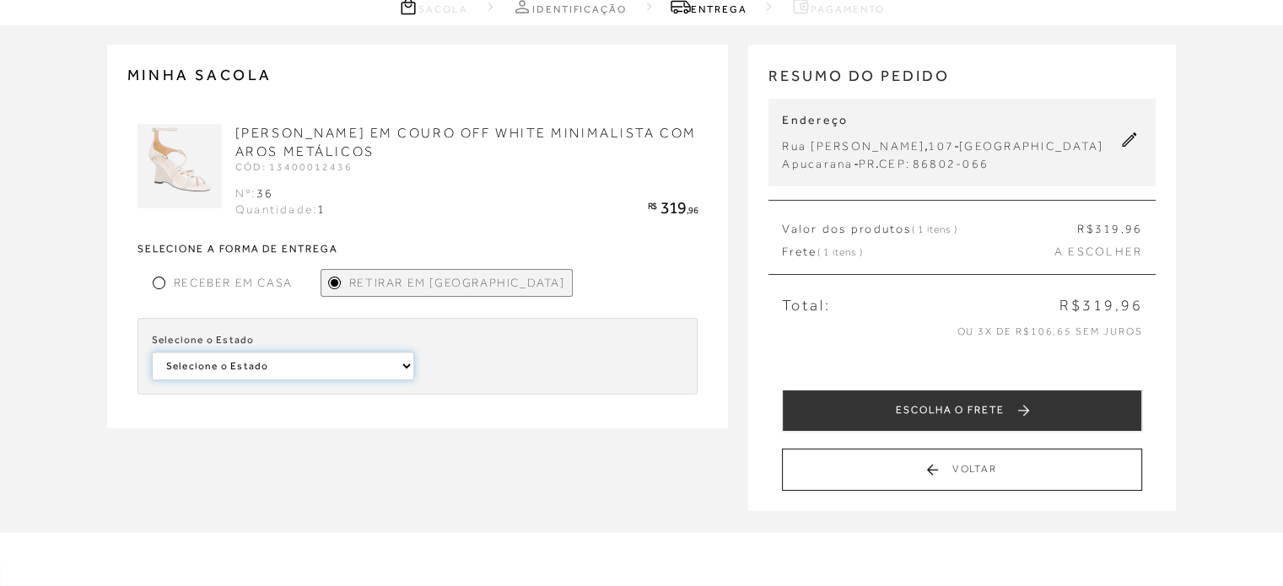
click at [379, 367] on select "Selecione o Estado Minas Gerais São Paulo" at bounding box center [283, 366] width 262 height 29
drag, startPoint x: 412, startPoint y: 348, endPoint x: 403, endPoint y: 343, distance: 10.6
click at [414, 348] on div "Selecione o Estado Selecione o Estado Minas Gerais São Paulo" at bounding box center [417, 356] width 561 height 77
click at [148, 279] on div "Receber em Casa" at bounding box center [222, 283] width 153 height 28
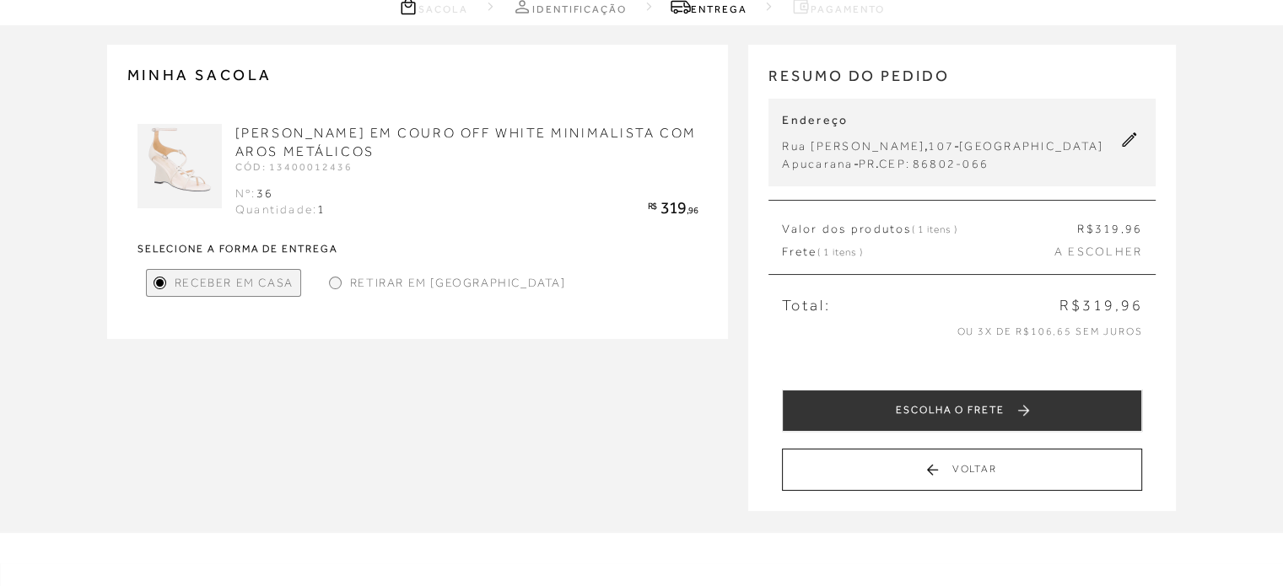
click at [1128, 147] on icon at bounding box center [1129, 139] width 14 height 14
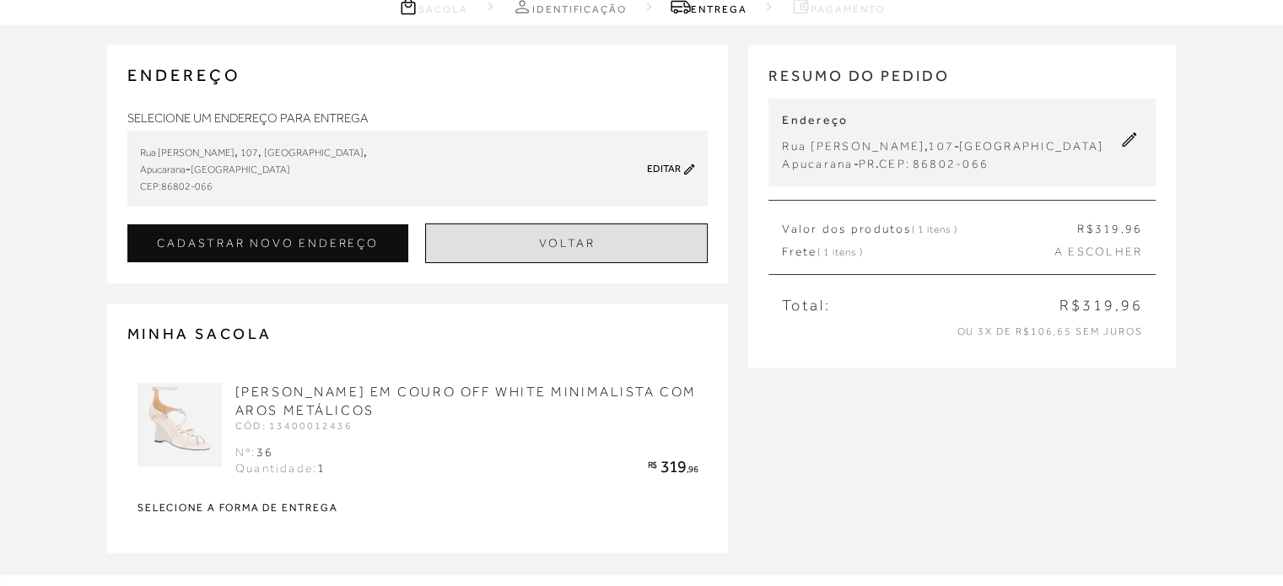
click at [638, 229] on button "Voltar" at bounding box center [566, 243] width 283 height 40
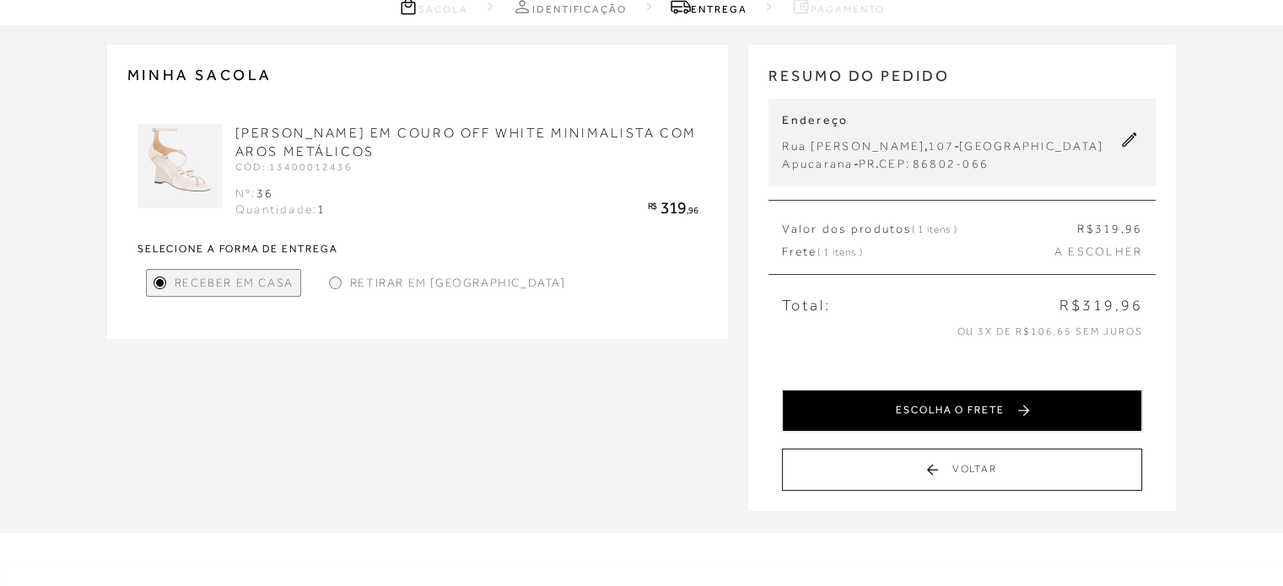
click at [1010, 420] on button "ESCOLHA O FRETE" at bounding box center [962, 411] width 360 height 42
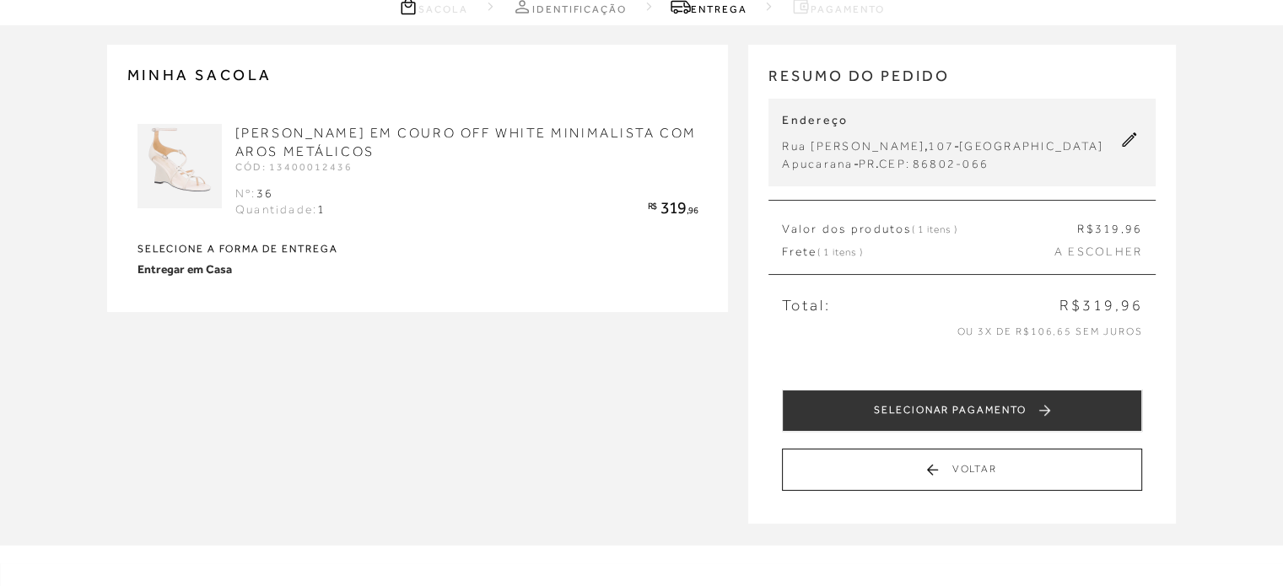
scroll to position [0, 0]
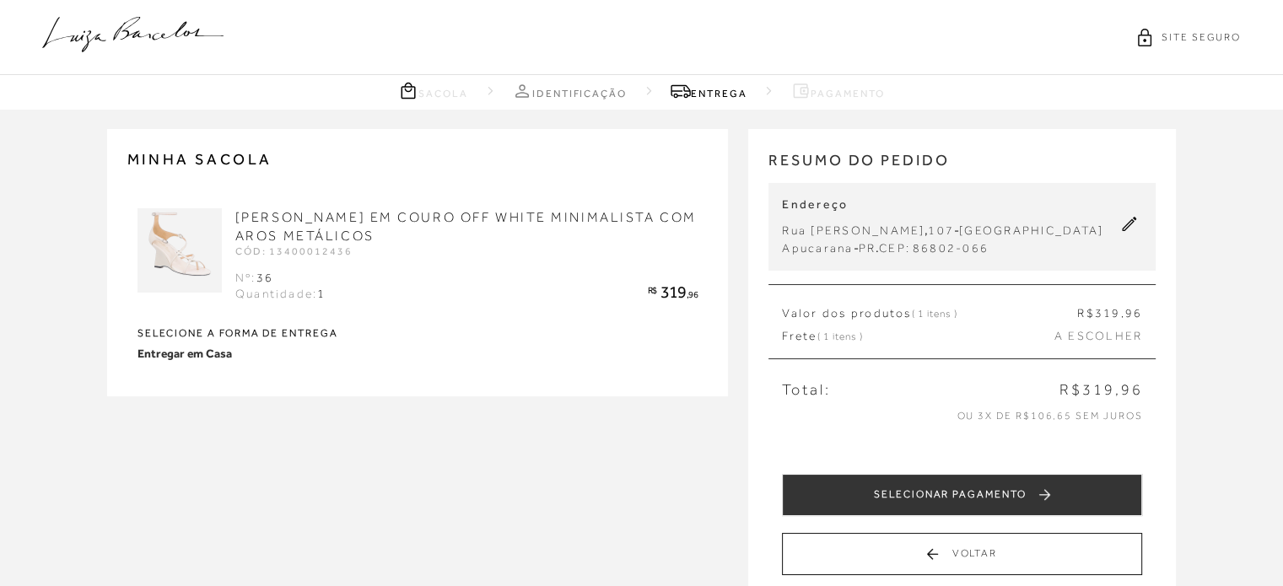
click at [191, 354] on strong "Entregar em Casa" at bounding box center [184, 354] width 94 height 18
click at [227, 353] on strong "Entregar em Casa" at bounding box center [184, 354] width 94 height 18
click at [231, 350] on div "Entregar em Casa" at bounding box center [417, 354] width 561 height 18
drag, startPoint x: 179, startPoint y: 358, endPoint x: 157, endPoint y: 353, distance: 22.5
click at [179, 358] on strong "Entregar em Casa" at bounding box center [184, 354] width 94 height 18
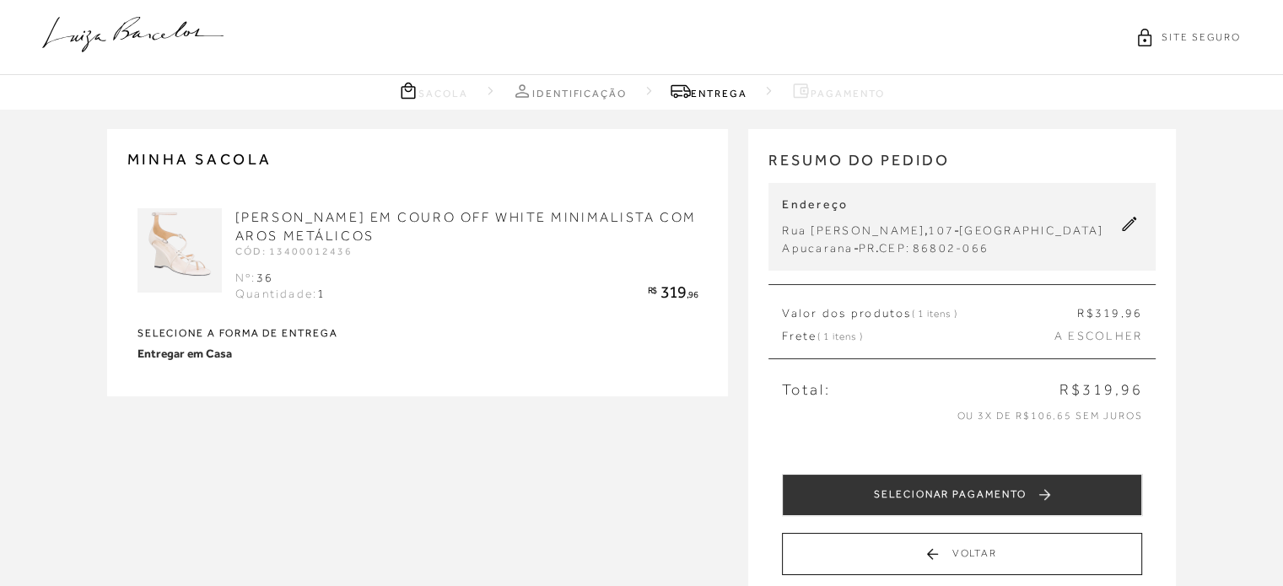
drag, startPoint x: 151, startPoint y: 350, endPoint x: 127, endPoint y: 350, distance: 23.6
click at [148, 350] on strong "Entregar em Casa" at bounding box center [184, 354] width 94 height 18
click at [127, 350] on div "SANDÁLIA ANABELA EM COURO OFF WHITE MINIMALISTA COM AROS METÁLICOS CÓD: 1340001…" at bounding box center [417, 285] width 581 height 181
click at [218, 336] on strong "Selecione a forma de entrega" at bounding box center [417, 333] width 561 height 10
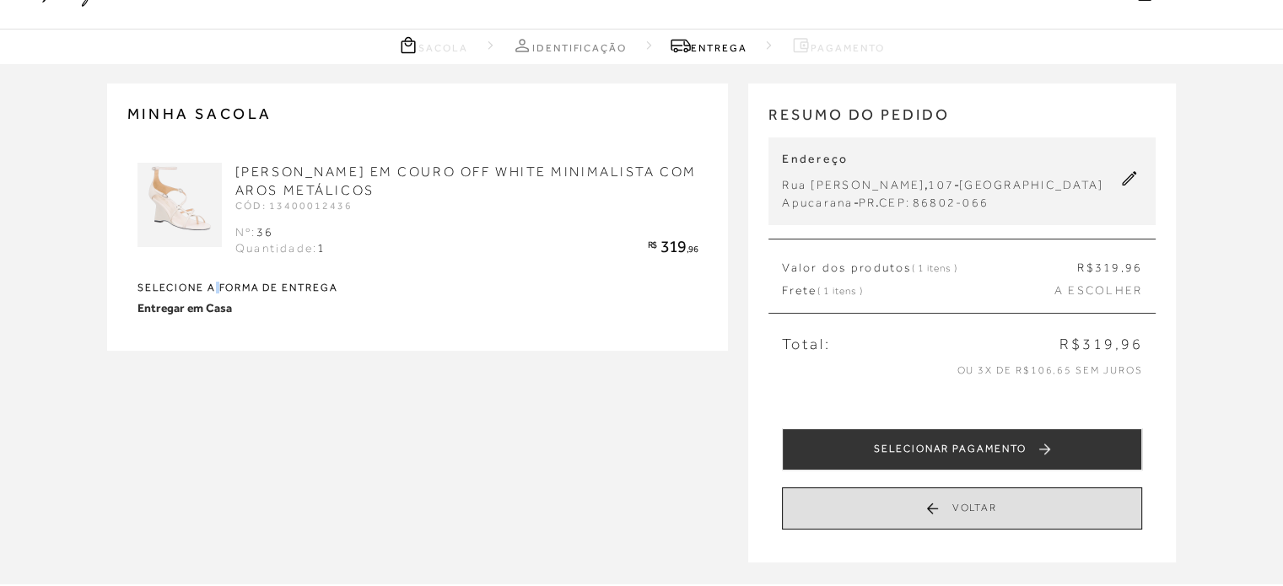
scroll to position [84, 0]
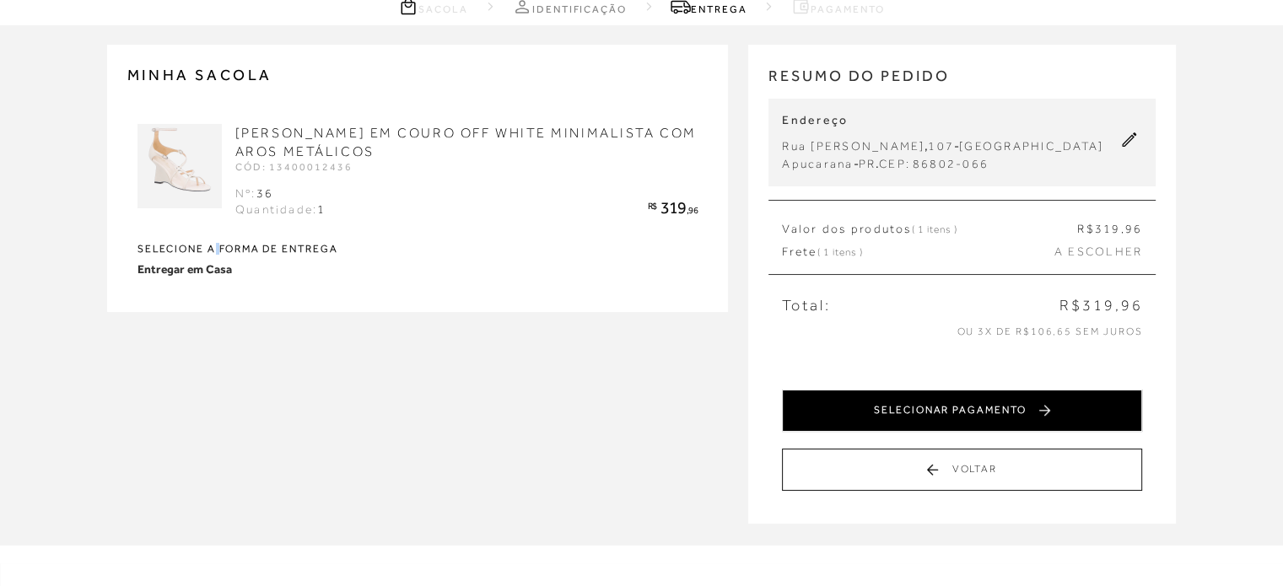
click at [972, 432] on button "SELECIONAR PAGAMENTO" at bounding box center [962, 411] width 360 height 42
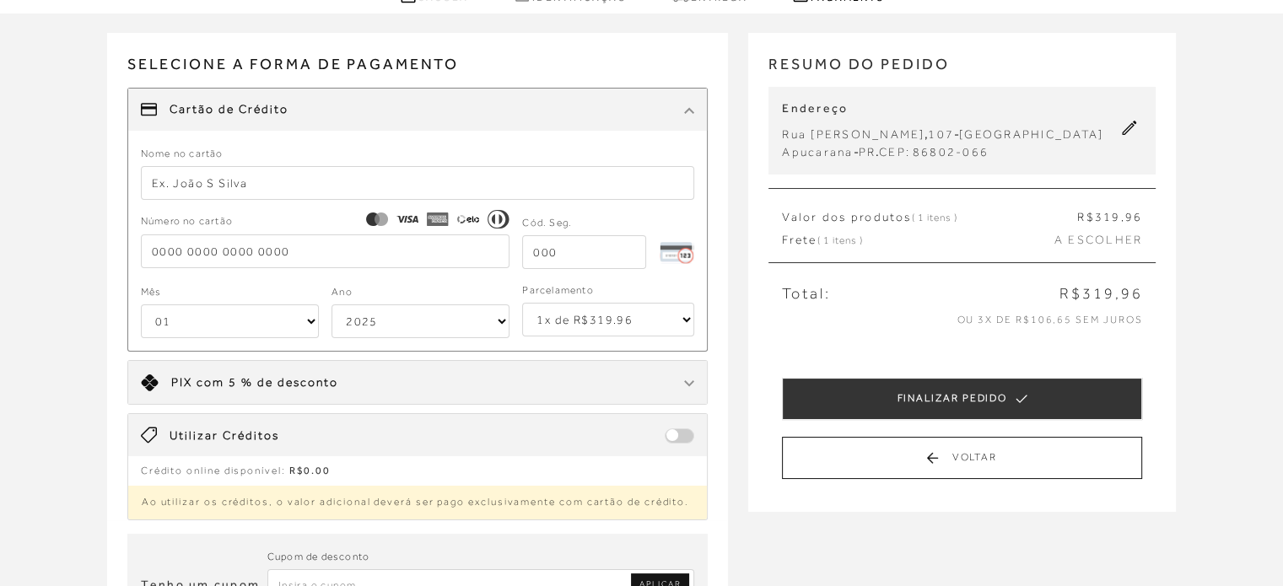
scroll to position [169, 0]
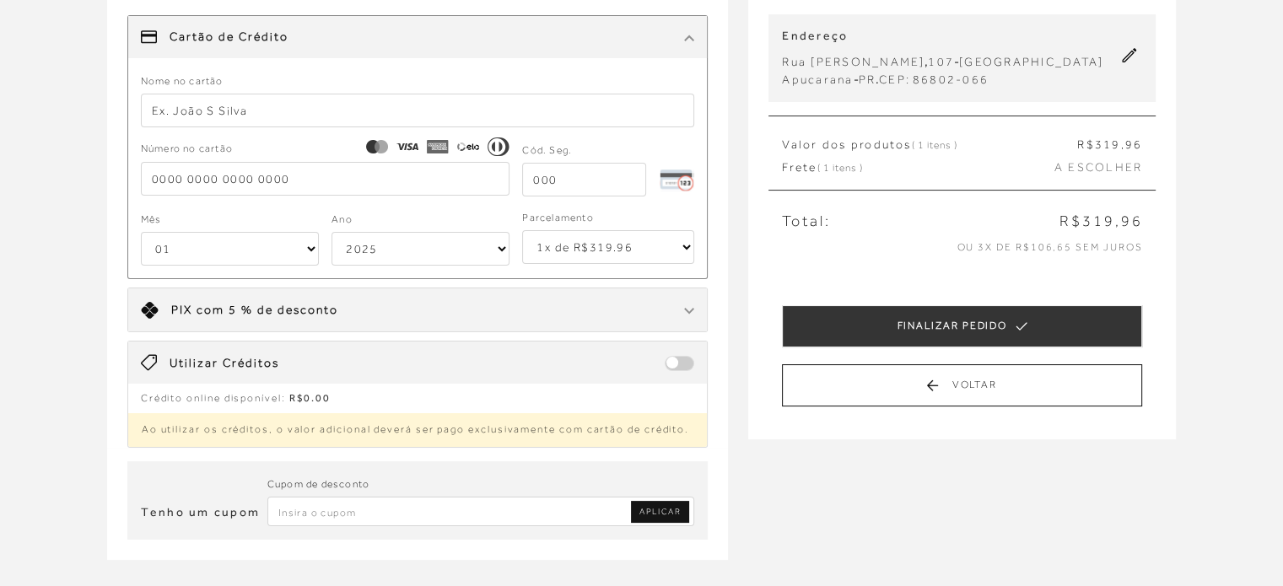
click at [607, 316] on div "Limite: R$ 5.000,00 PIX com 5 % de desconto" at bounding box center [417, 309] width 579 height 43
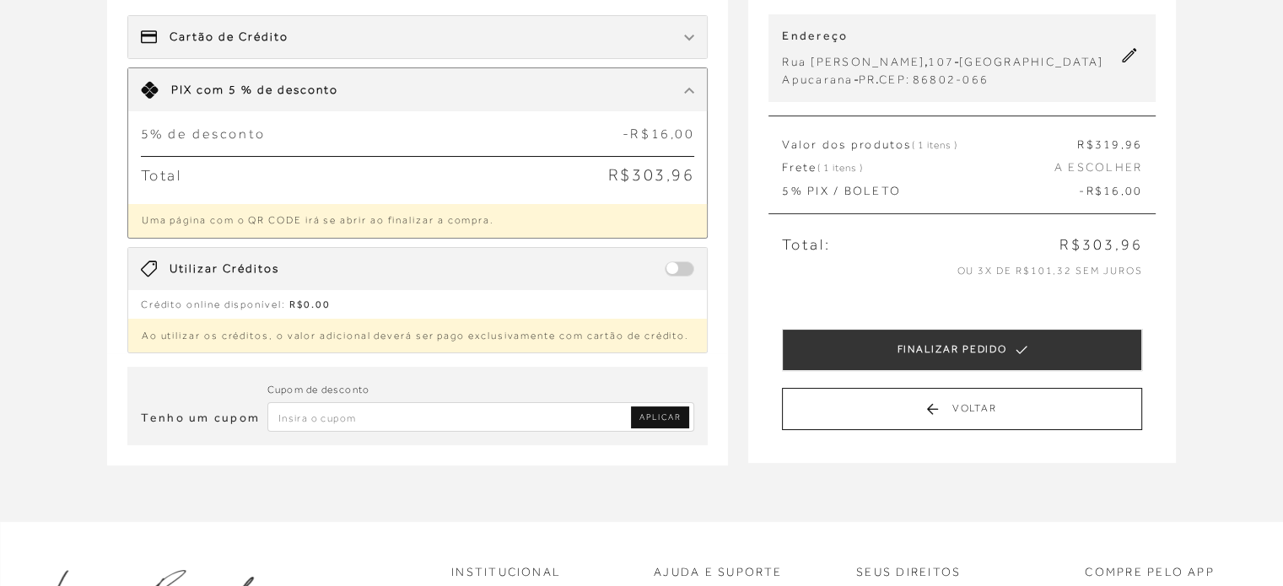
click at [1111, 176] on span "A ESCOLHER" at bounding box center [1098, 167] width 88 height 17
click at [1078, 176] on span "A ESCOLHER" at bounding box center [1098, 167] width 88 height 17
drag, startPoint x: 1076, startPoint y: 188, endPoint x: 1058, endPoint y: 191, distance: 17.9
click at [1076, 176] on span "A ESCOLHER" at bounding box center [1098, 167] width 88 height 17
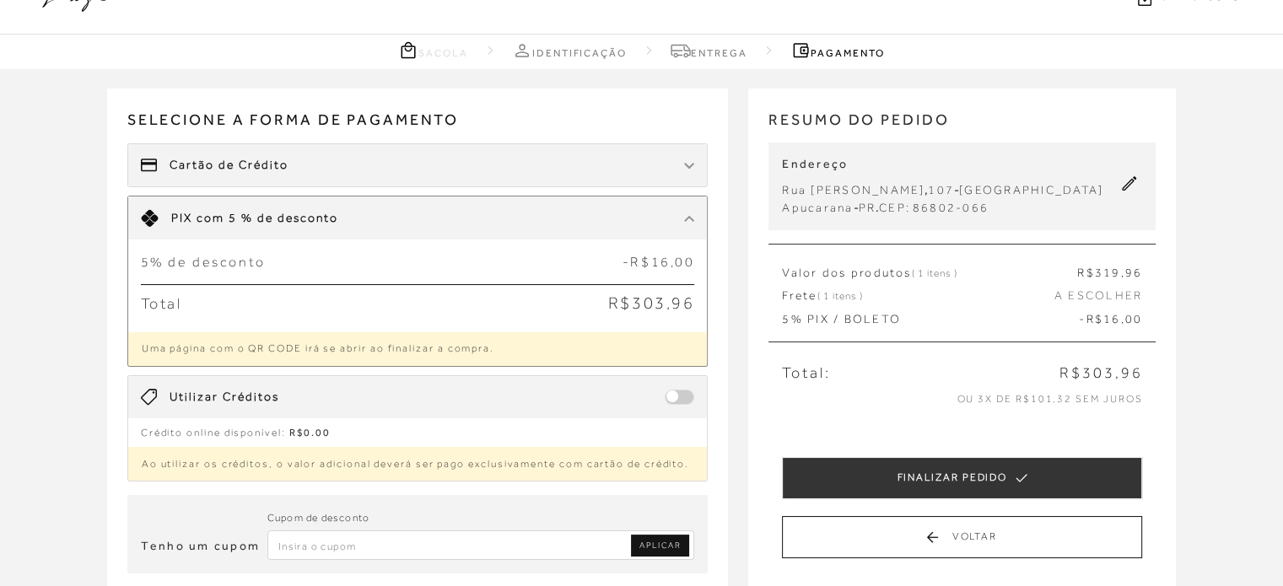
scroll to position [0, 0]
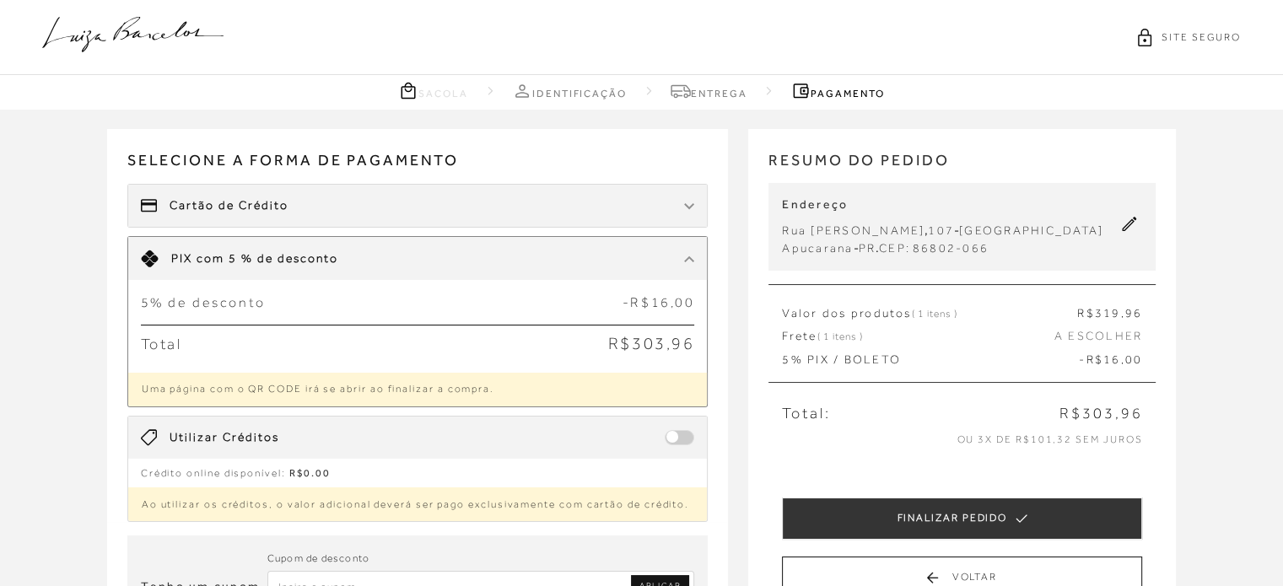
click at [99, 29] on icon at bounding box center [132, 34] width 181 height 35
